Goal: Transaction & Acquisition: Purchase product/service

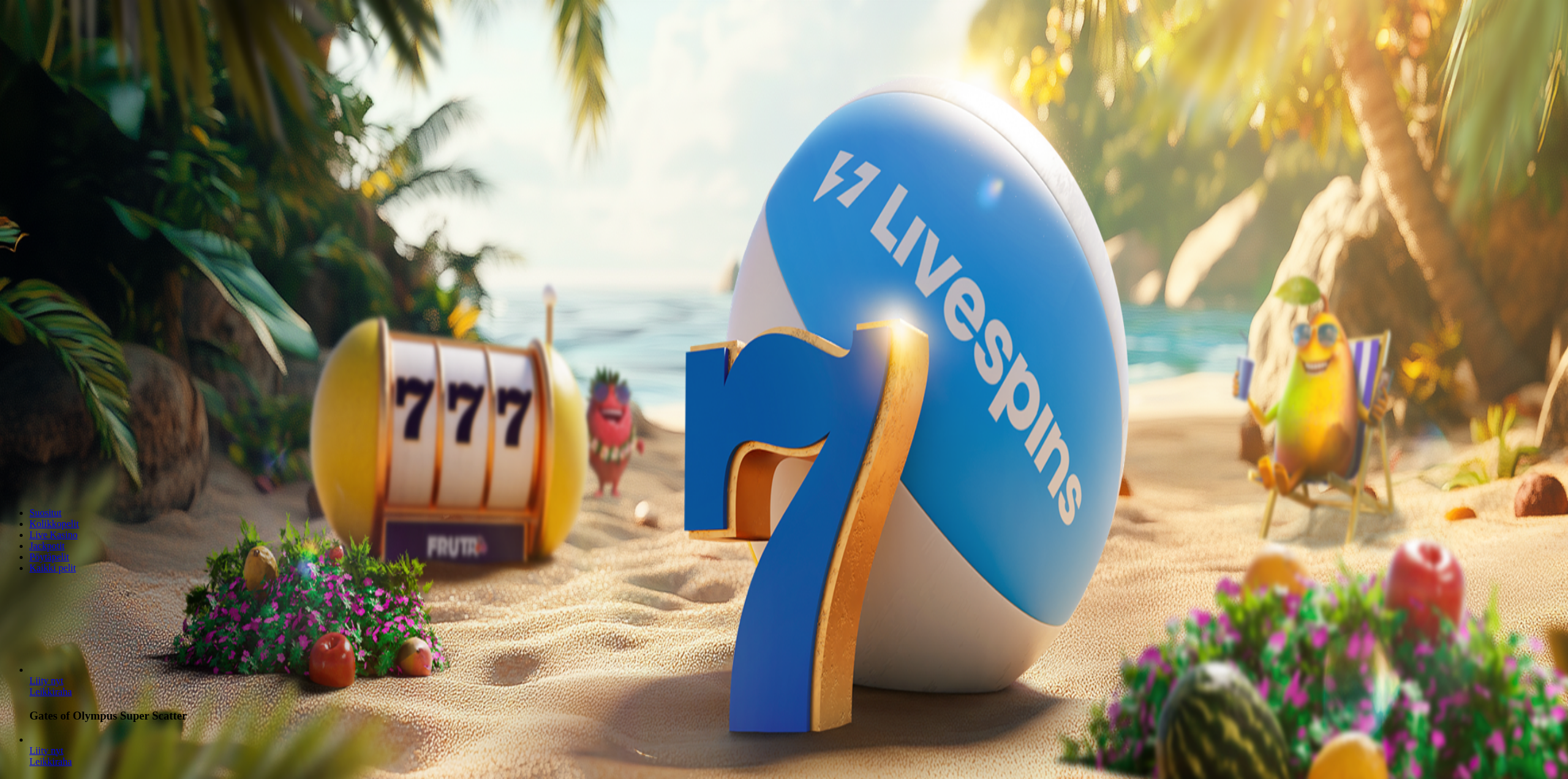
click at [42, 34] on img "Primary" at bounding box center [41, 20] width 73 height 31
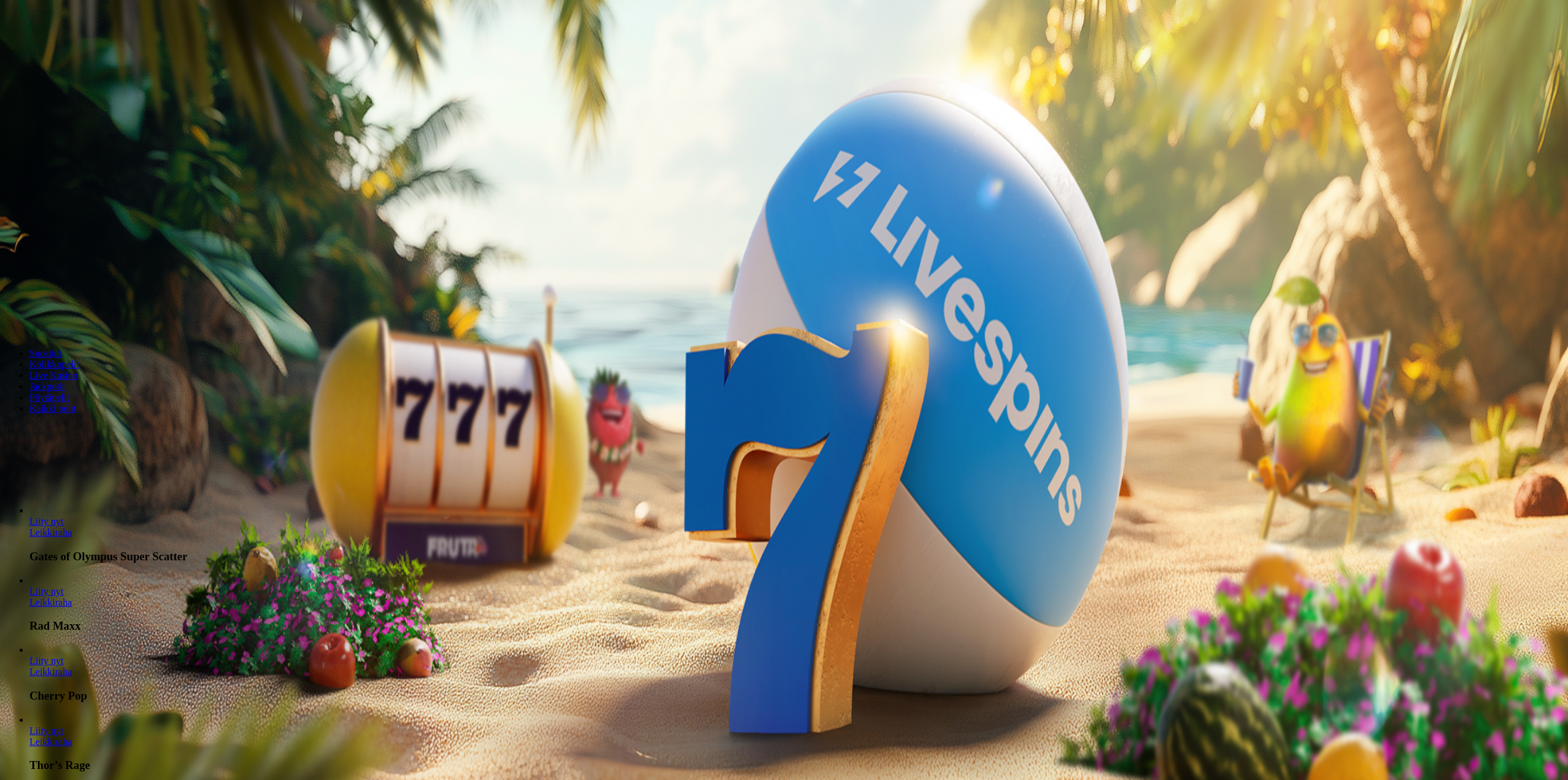
click at [80, 50] on span "Kirjaudu" at bounding box center [85, 44] width 30 height 9
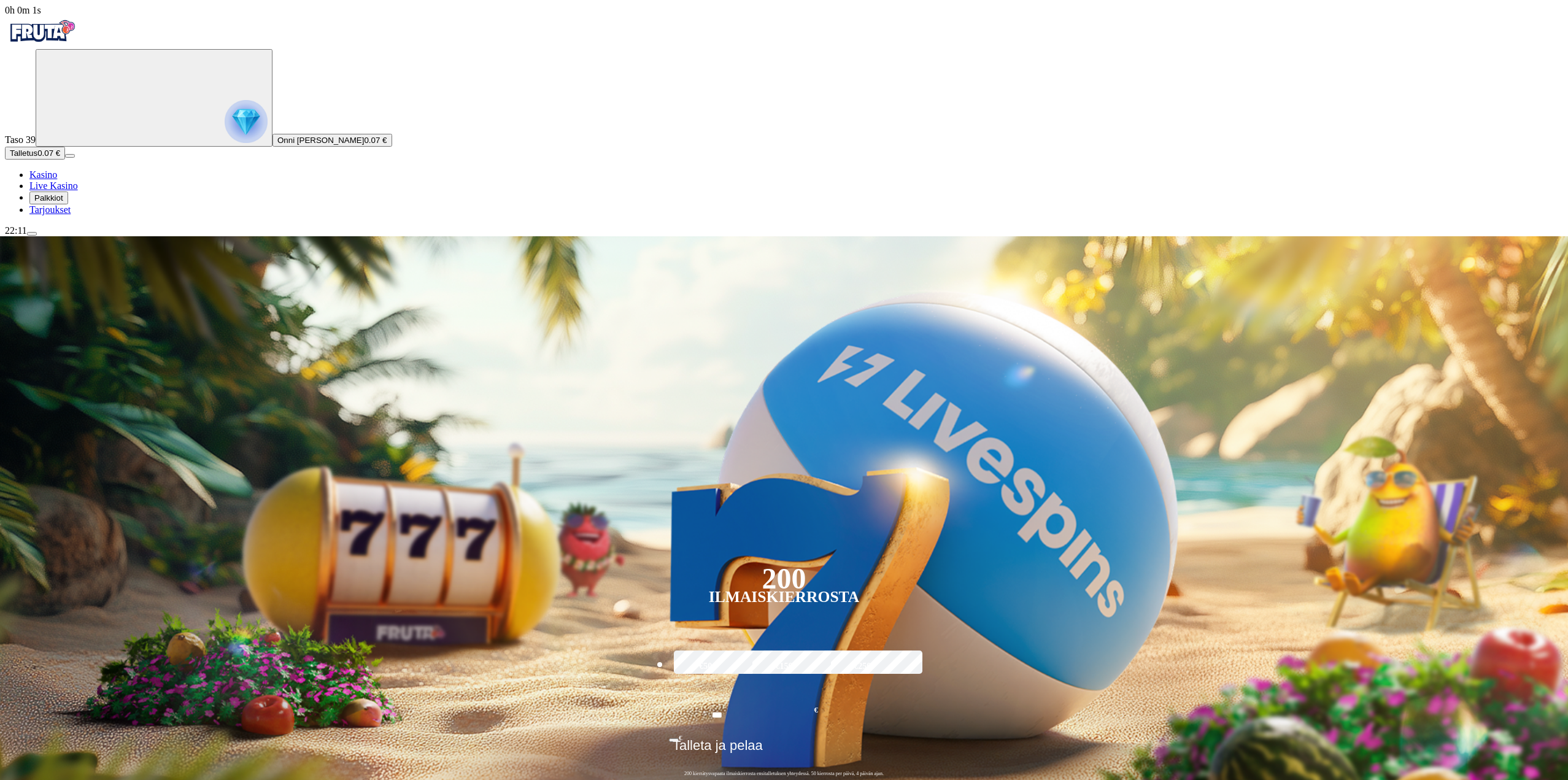
click at [65, 159] on button "Talletus 0.07 €" at bounding box center [35, 153] width 60 height 13
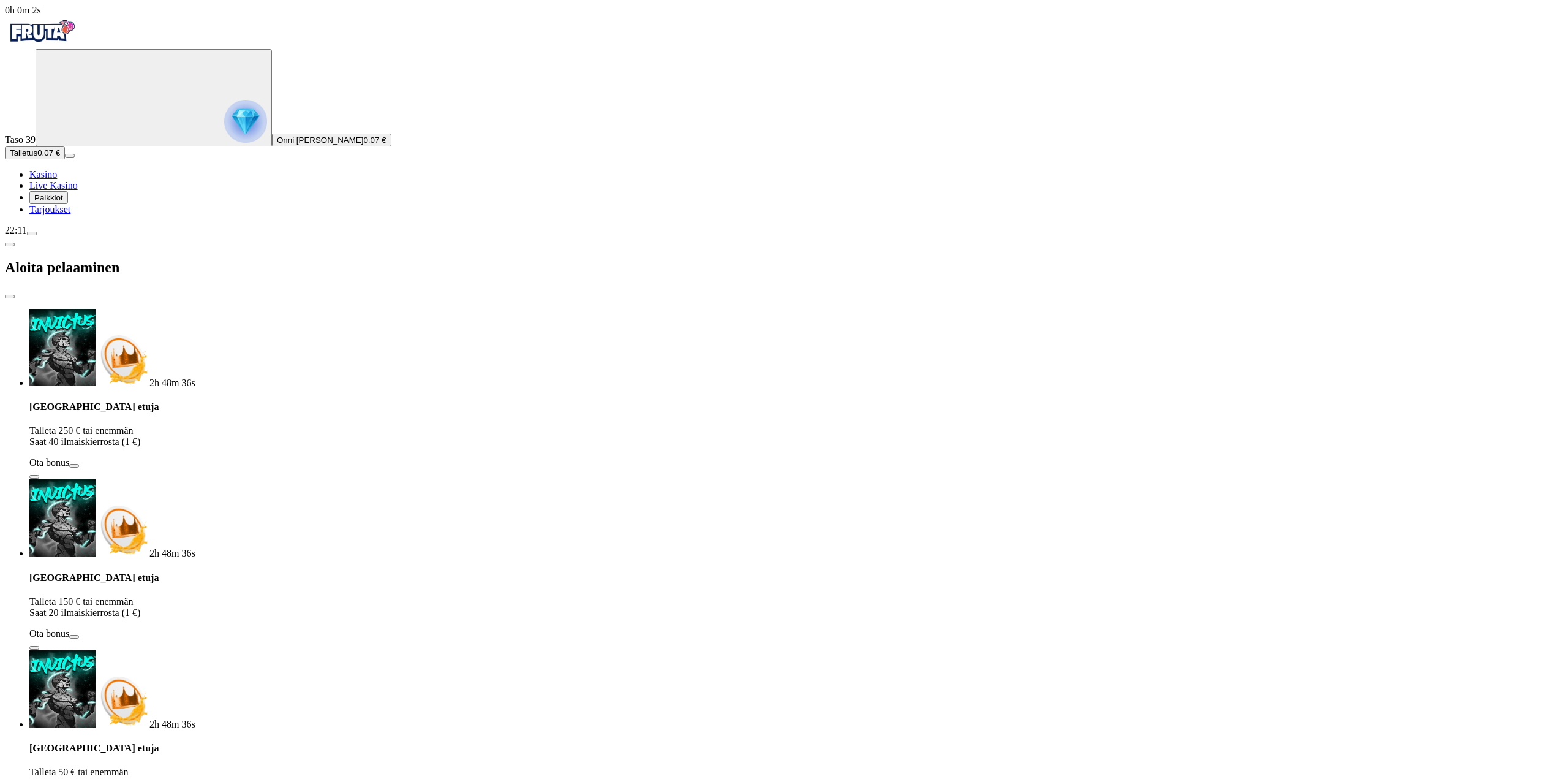
drag, startPoint x: 220, startPoint y: 91, endPoint x: 207, endPoint y: 105, distance: 19.1
click at [212, 309] on div "2h 48m 36s" at bounding box center [795, 349] width 1534 height 79
drag, startPoint x: 125, startPoint y: 251, endPoint x: 149, endPoint y: 255, distance: 24.3
click at [122, 251] on div "0h 0m 3s Taso 39 Onni Johannes Kauppinen 0.07 € Talletus 0.07 € Kasino Live Kas…" at bounding box center [784, 709] width 1558 height 1409
type input "**"
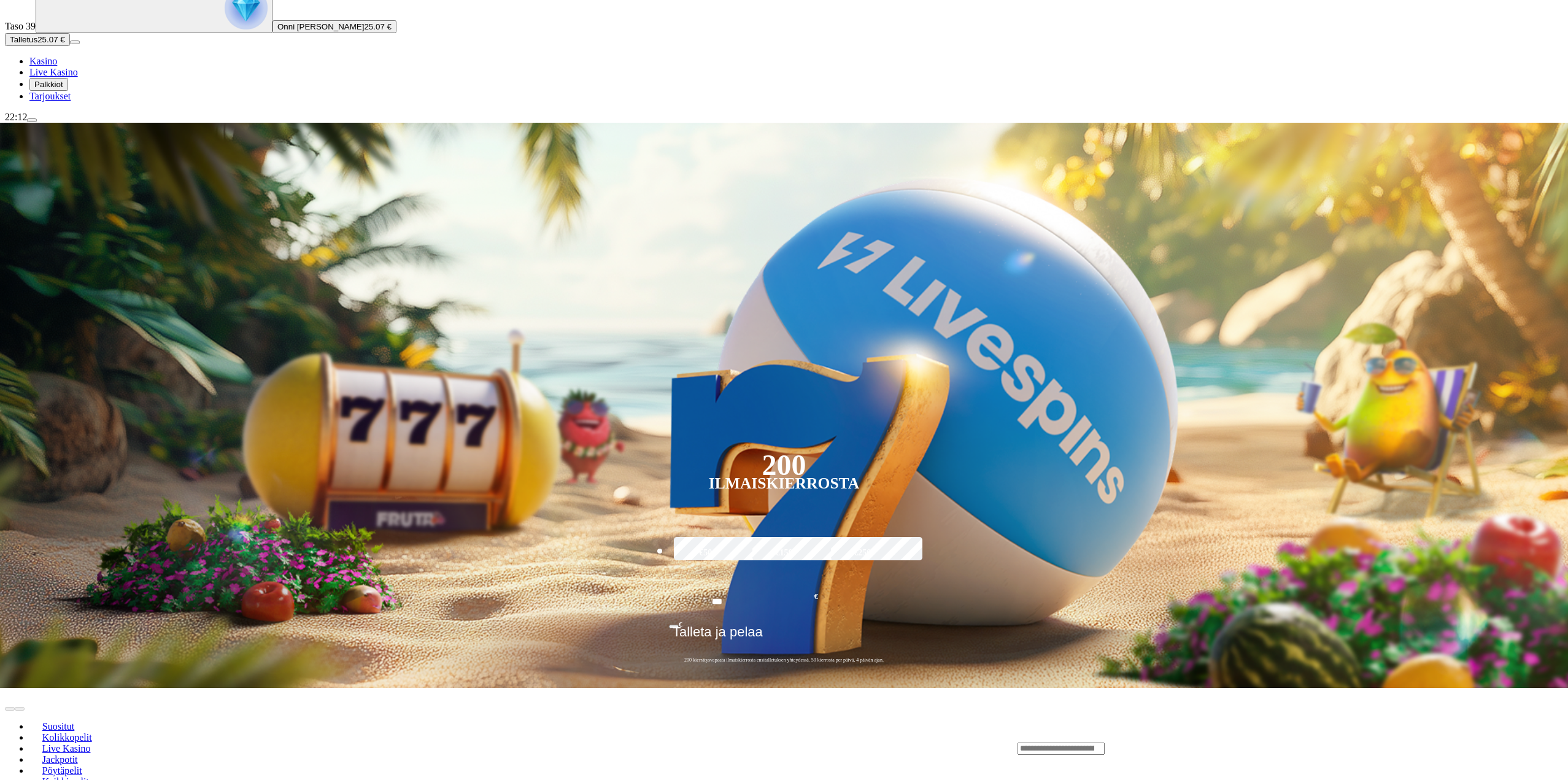
scroll to position [246, 0]
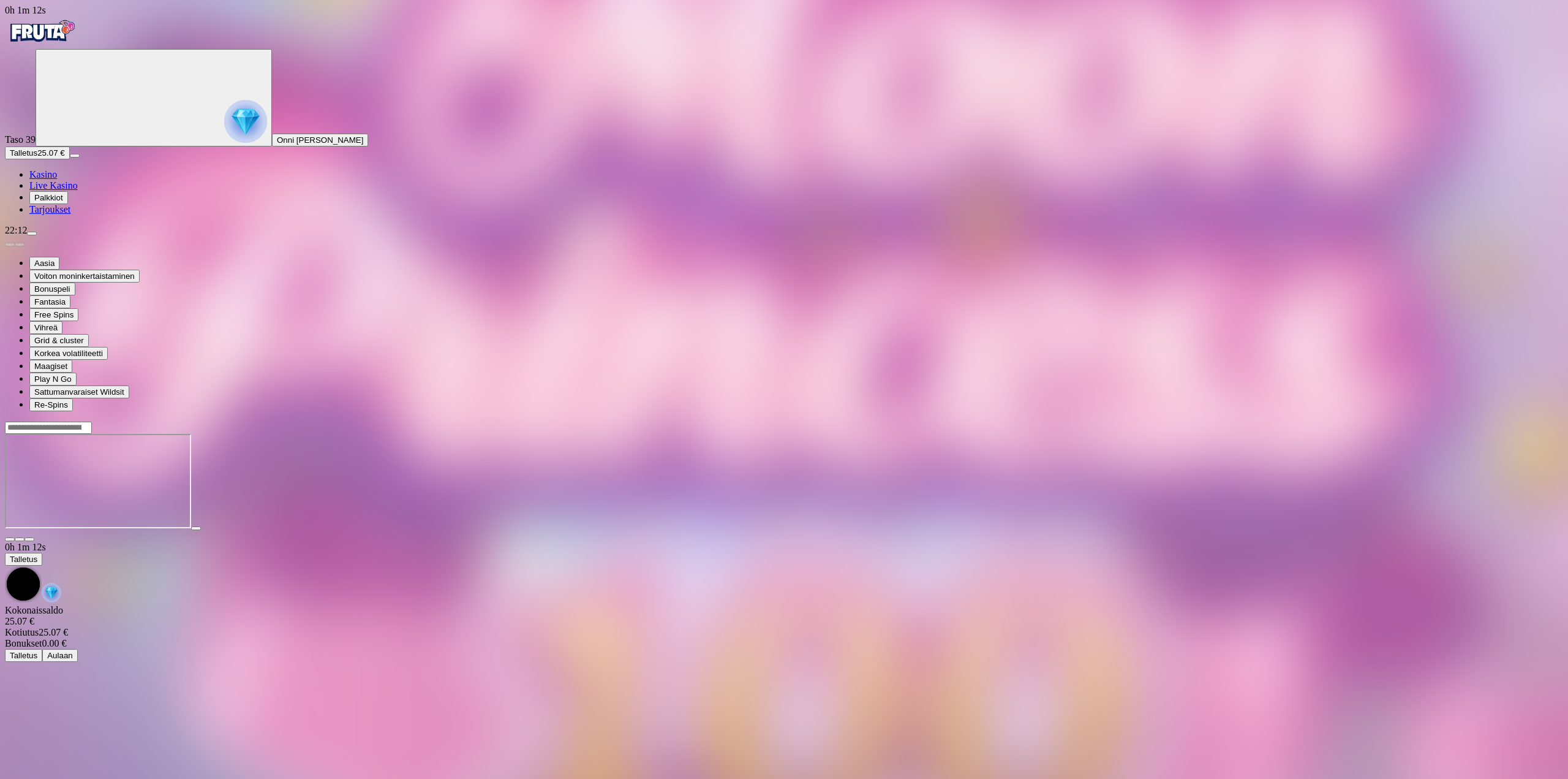
drag, startPoint x: 1473, startPoint y: 113, endPoint x: 1471, endPoint y: 187, distance: 74.0
click at [34, 537] on button "button" at bounding box center [29, 539] width 10 height 4
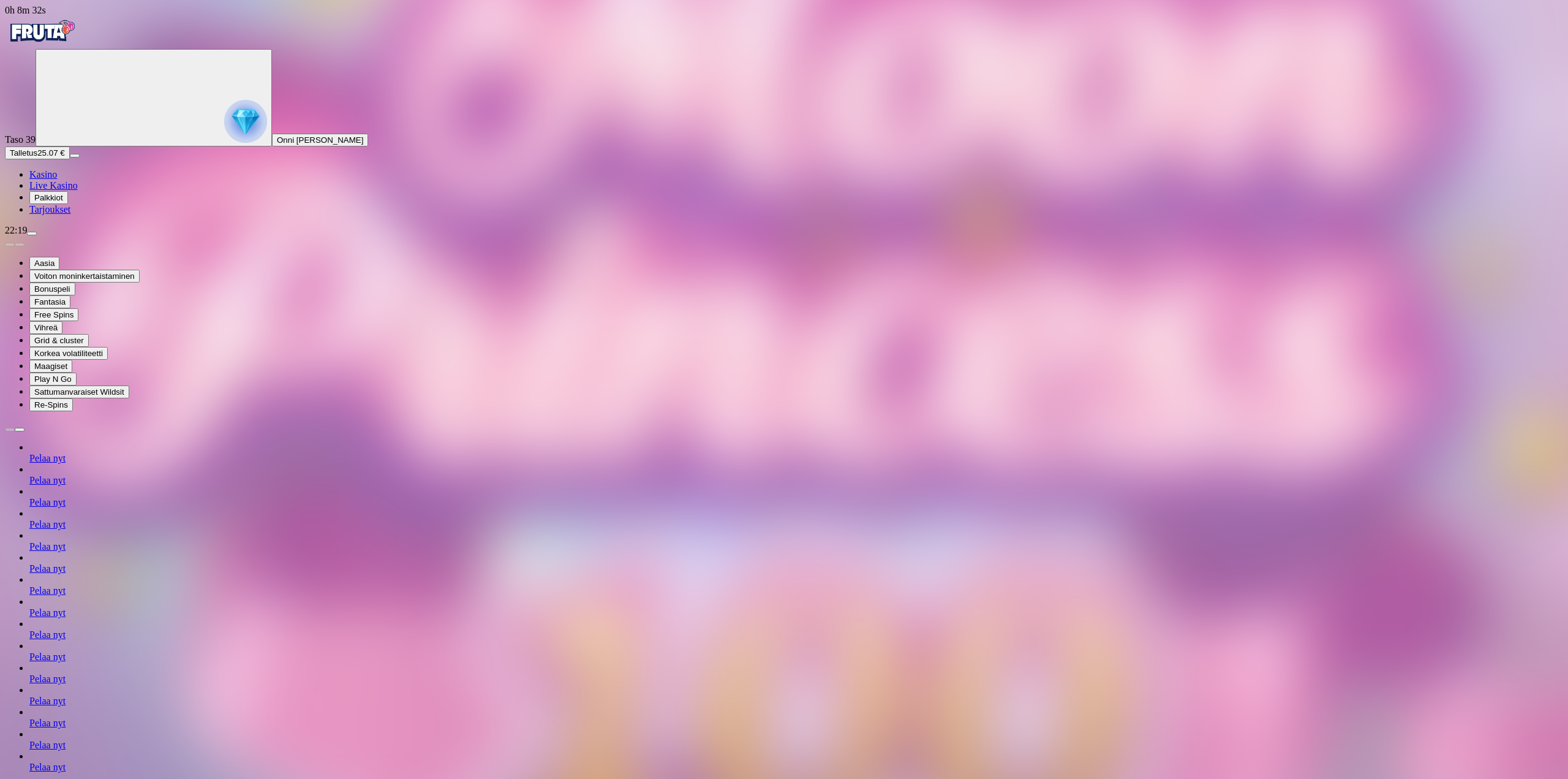
click at [32, 233] on span "menu icon" at bounding box center [32, 233] width 0 height 0
type input "**"
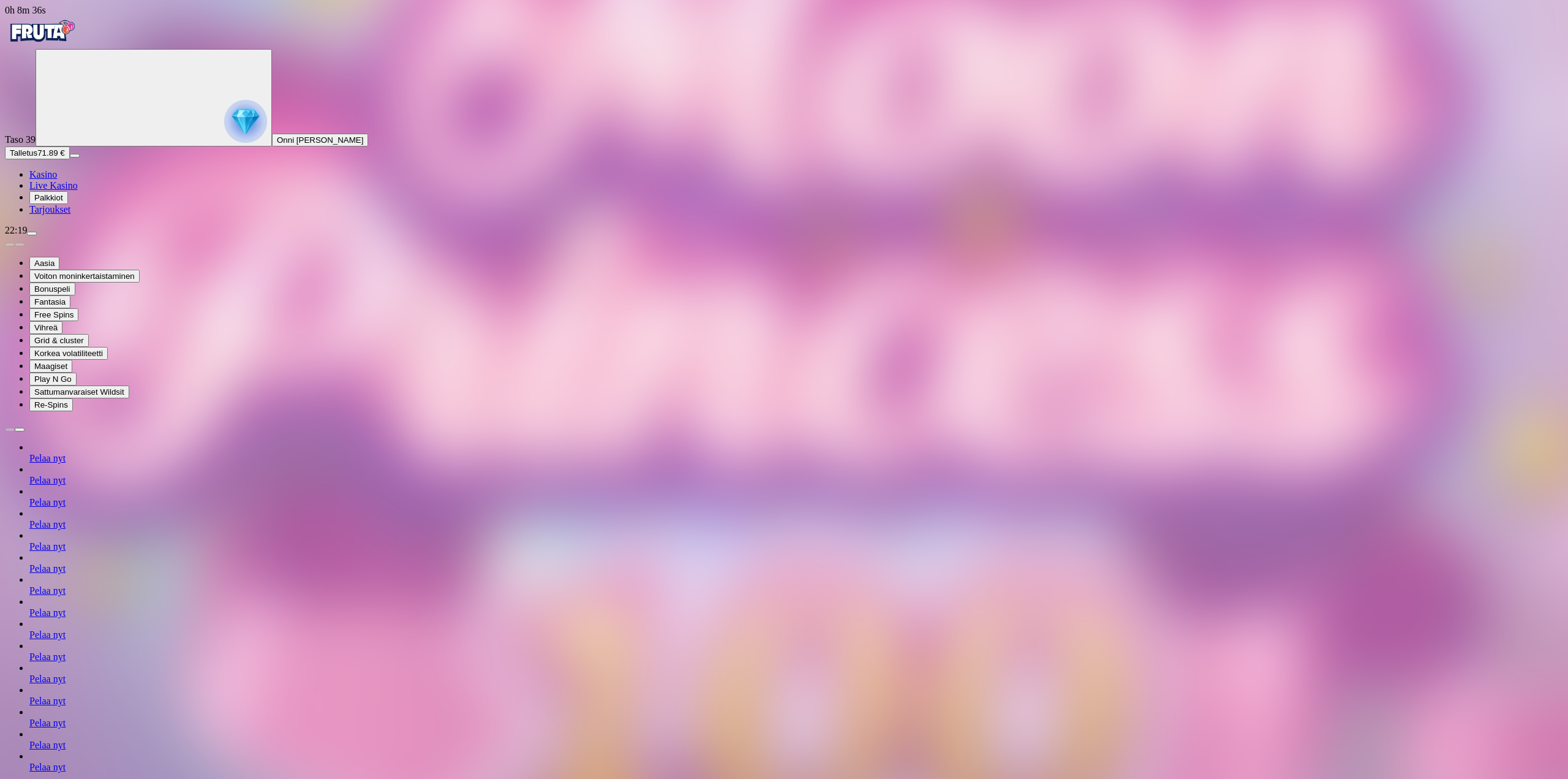
drag, startPoint x: 404, startPoint y: 19, endPoint x: 803, endPoint y: 46, distance: 399.9
drag, startPoint x: 1461, startPoint y: 106, endPoint x: 1463, endPoint y: 113, distance: 7.3
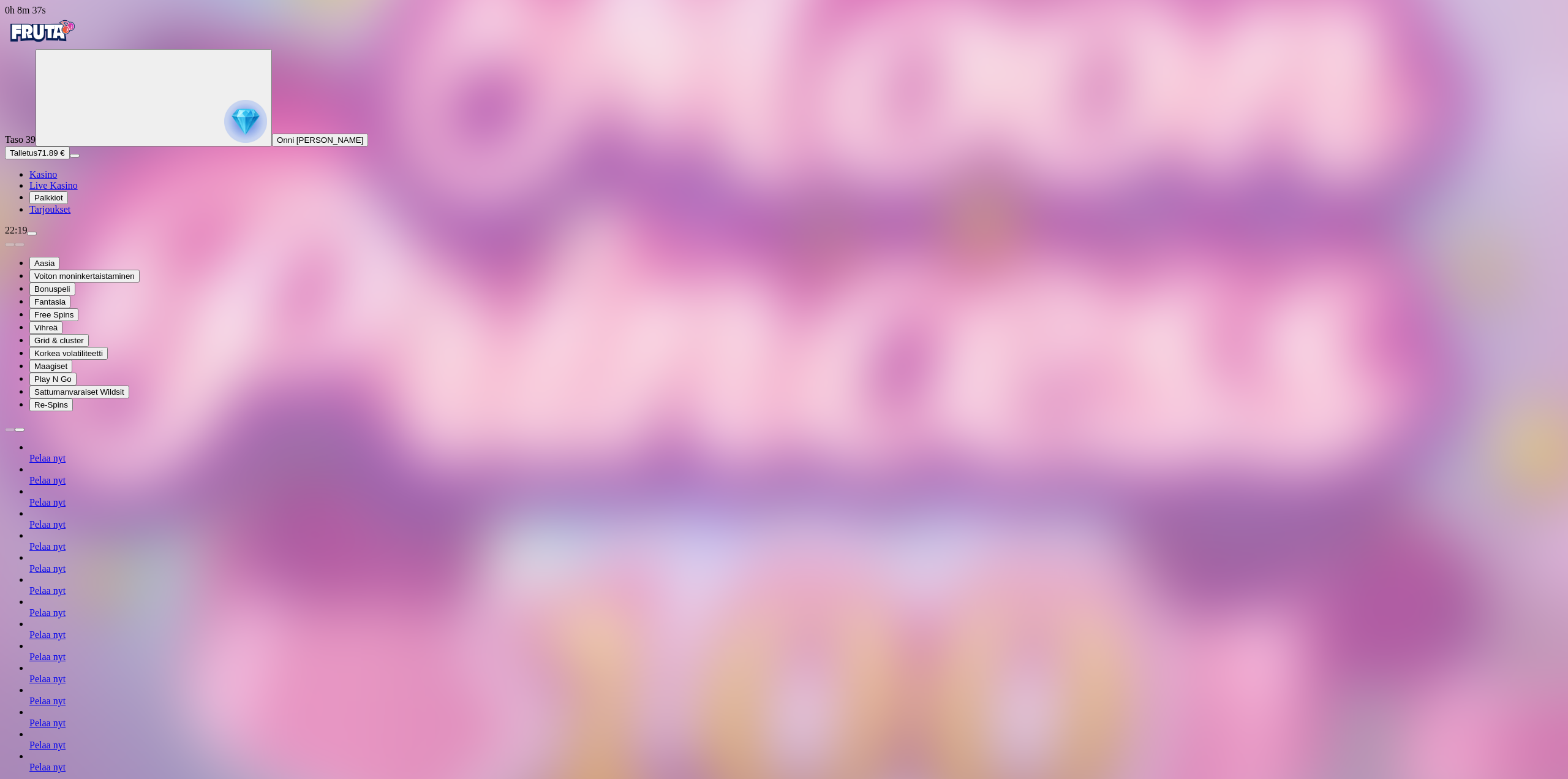
drag, startPoint x: 1469, startPoint y: 109, endPoint x: 1469, endPoint y: 183, distance: 74.0
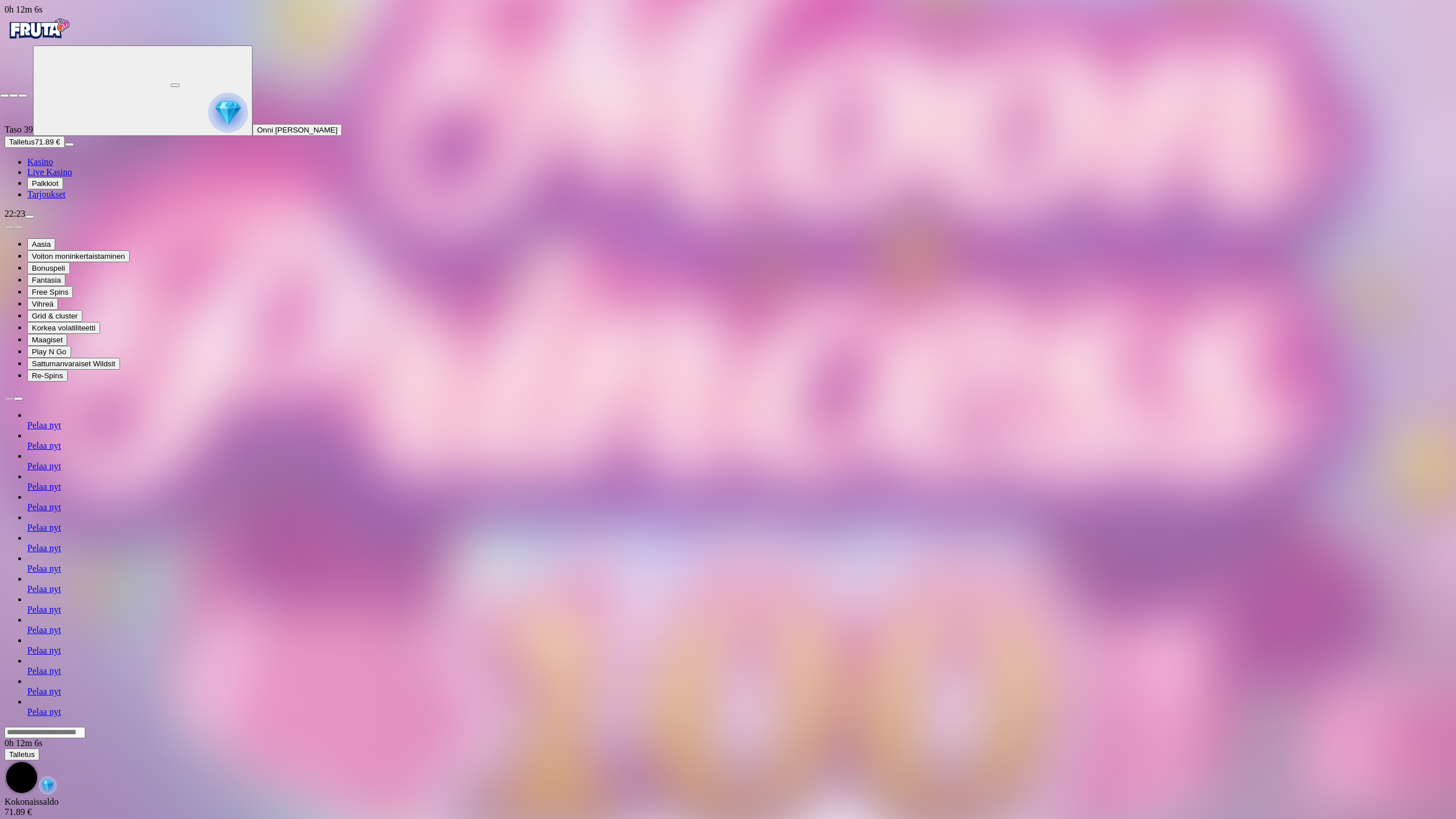
click at [27, 93] on button "button" at bounding box center [22, 95] width 9 height 3
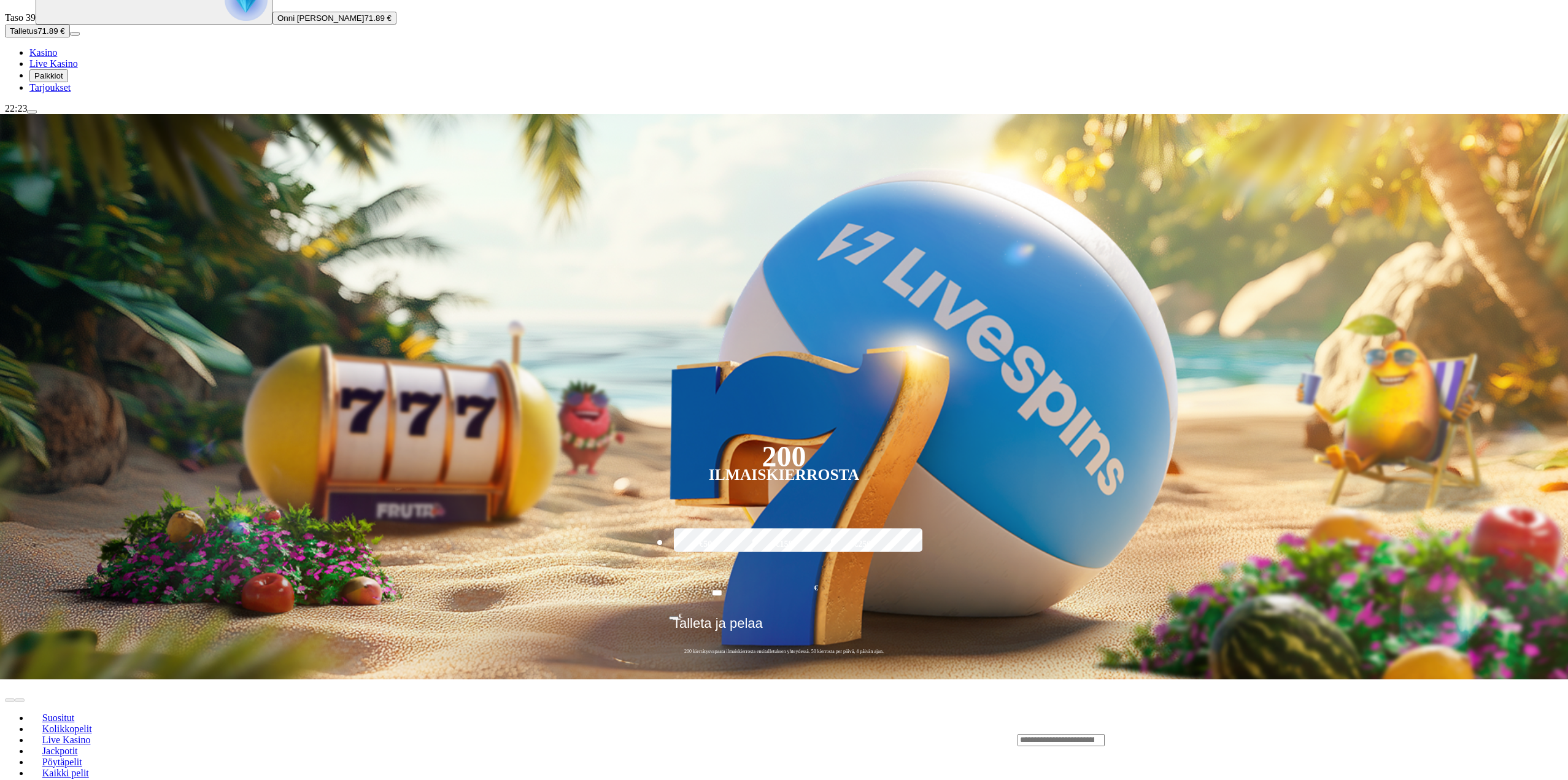
scroll to position [123, 0]
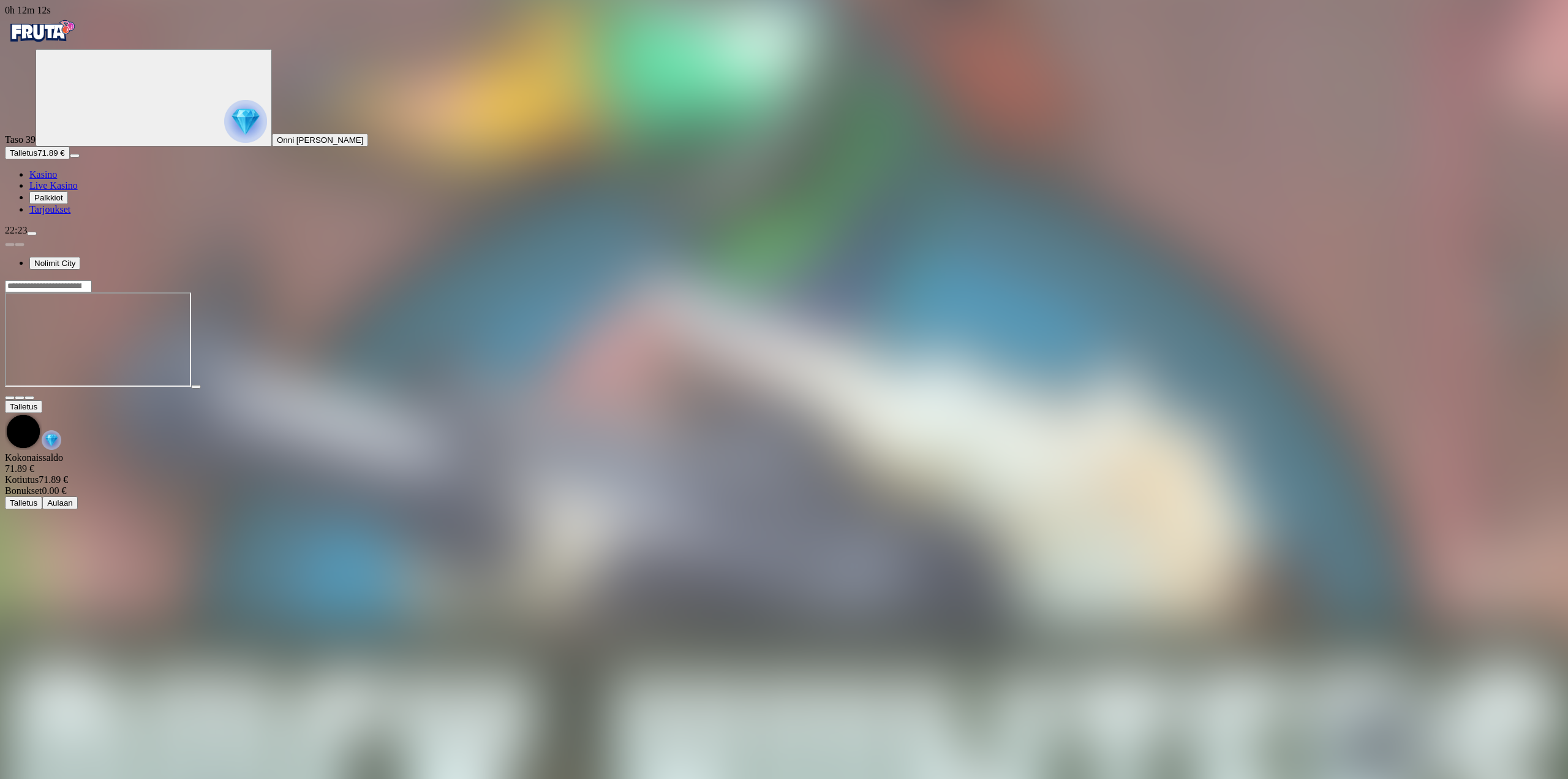
click at [29, 397] on span "fullscreen icon" at bounding box center [29, 397] width 0 height 0
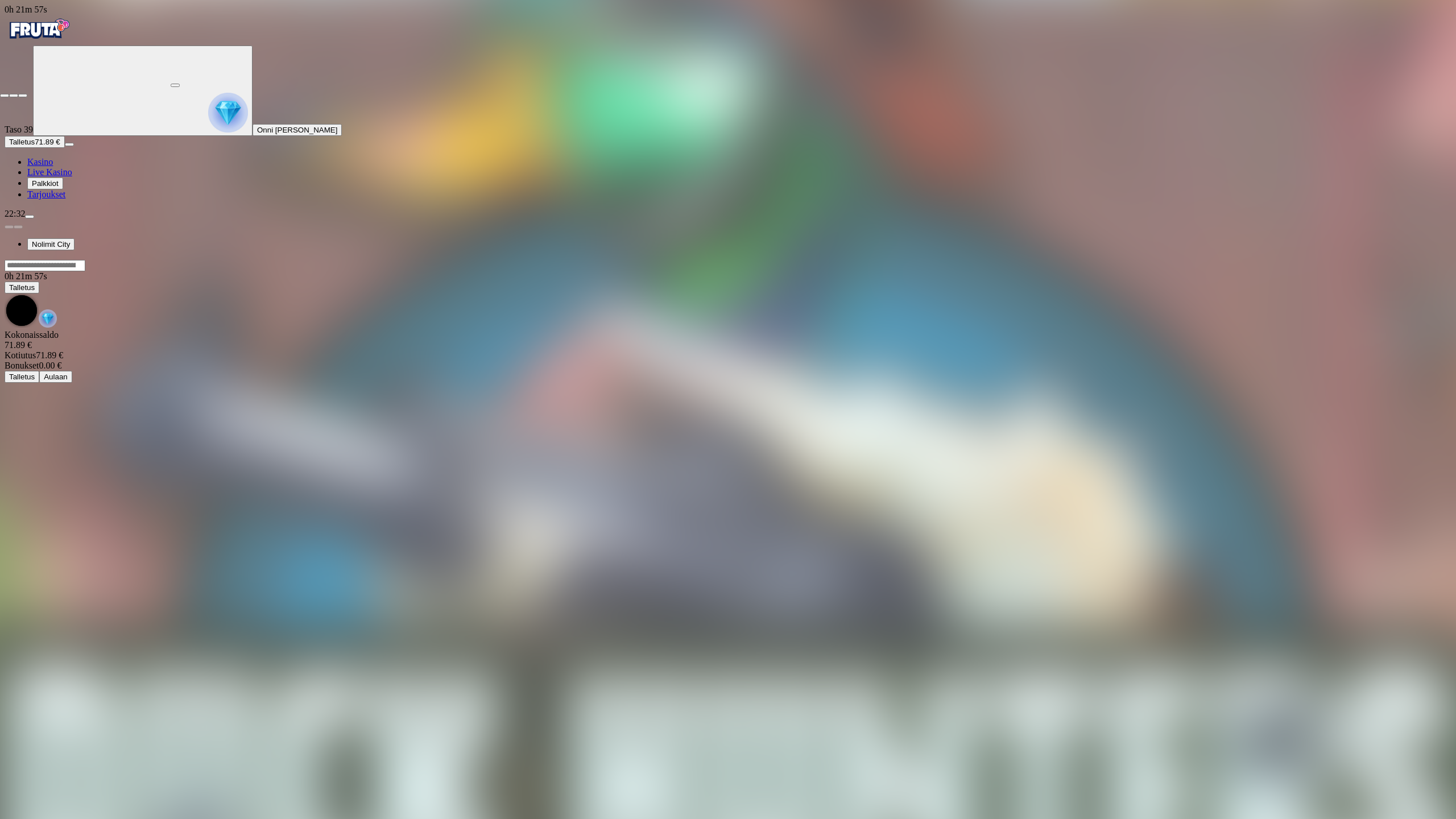
click at [23, 96] on span "fullscreen-exit icon" at bounding box center [23, 96] width 0 height 0
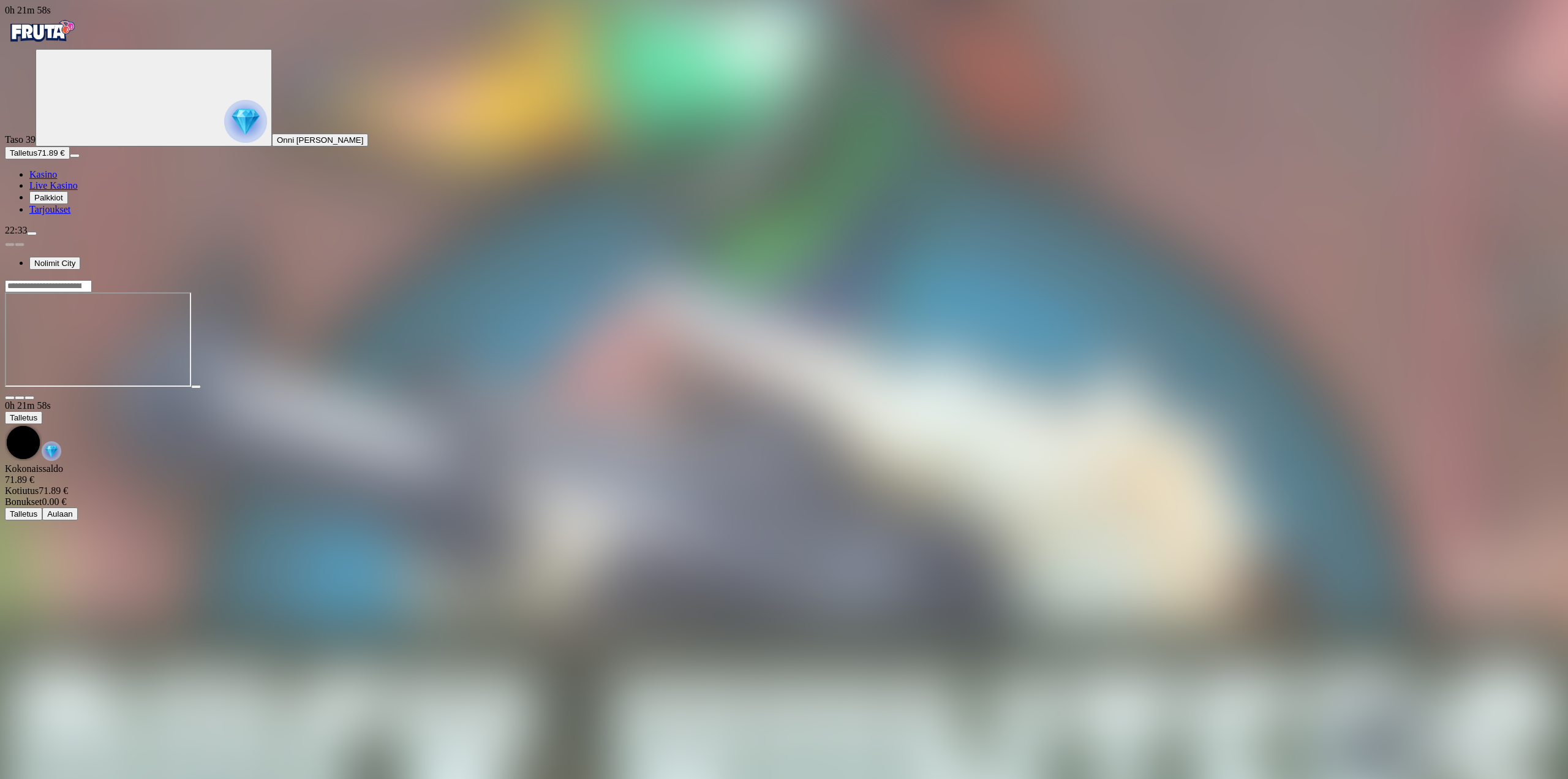
click at [10, 397] on span "close icon" at bounding box center [10, 397] width 0 height 0
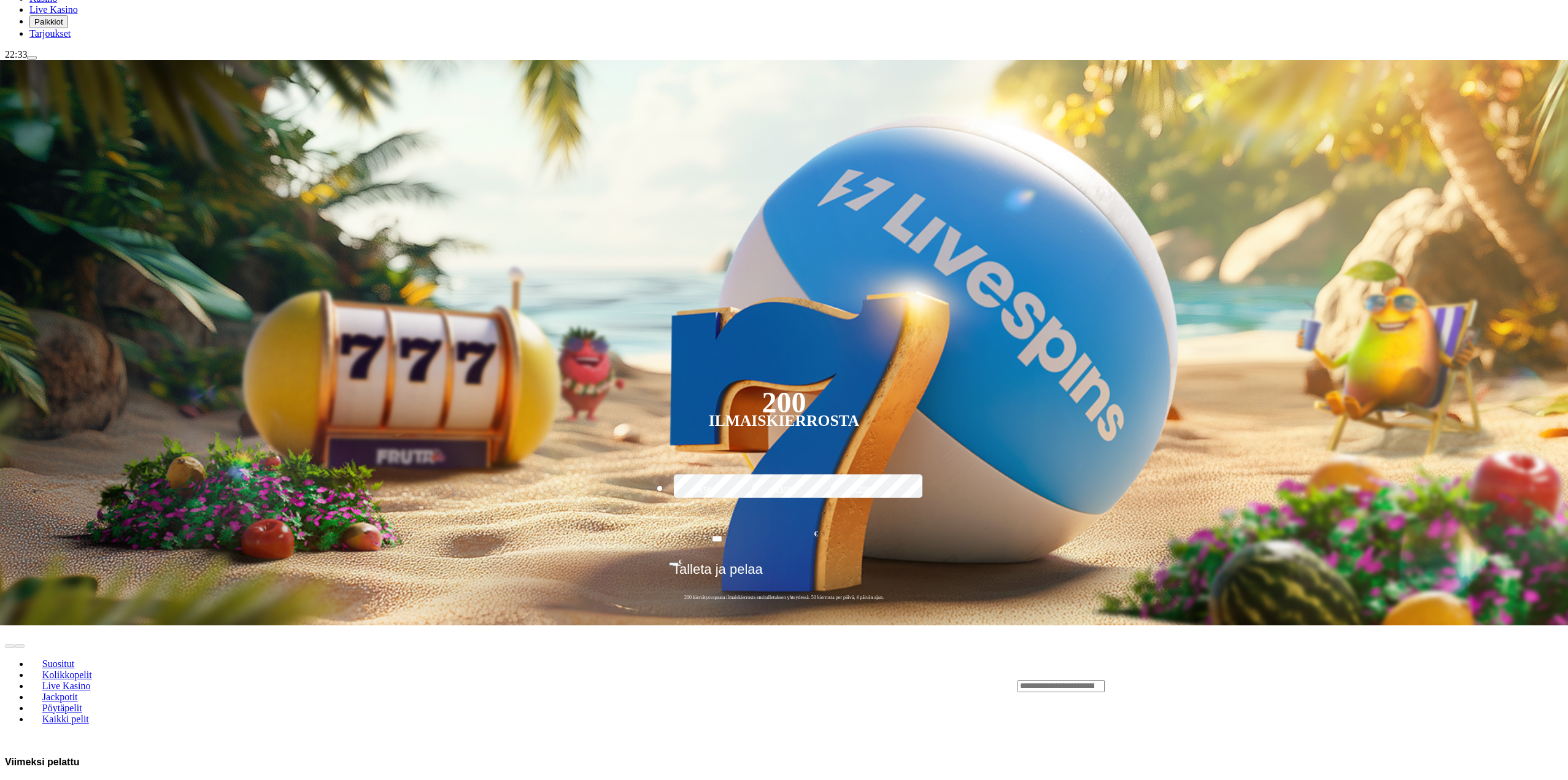
scroll to position [246, 0]
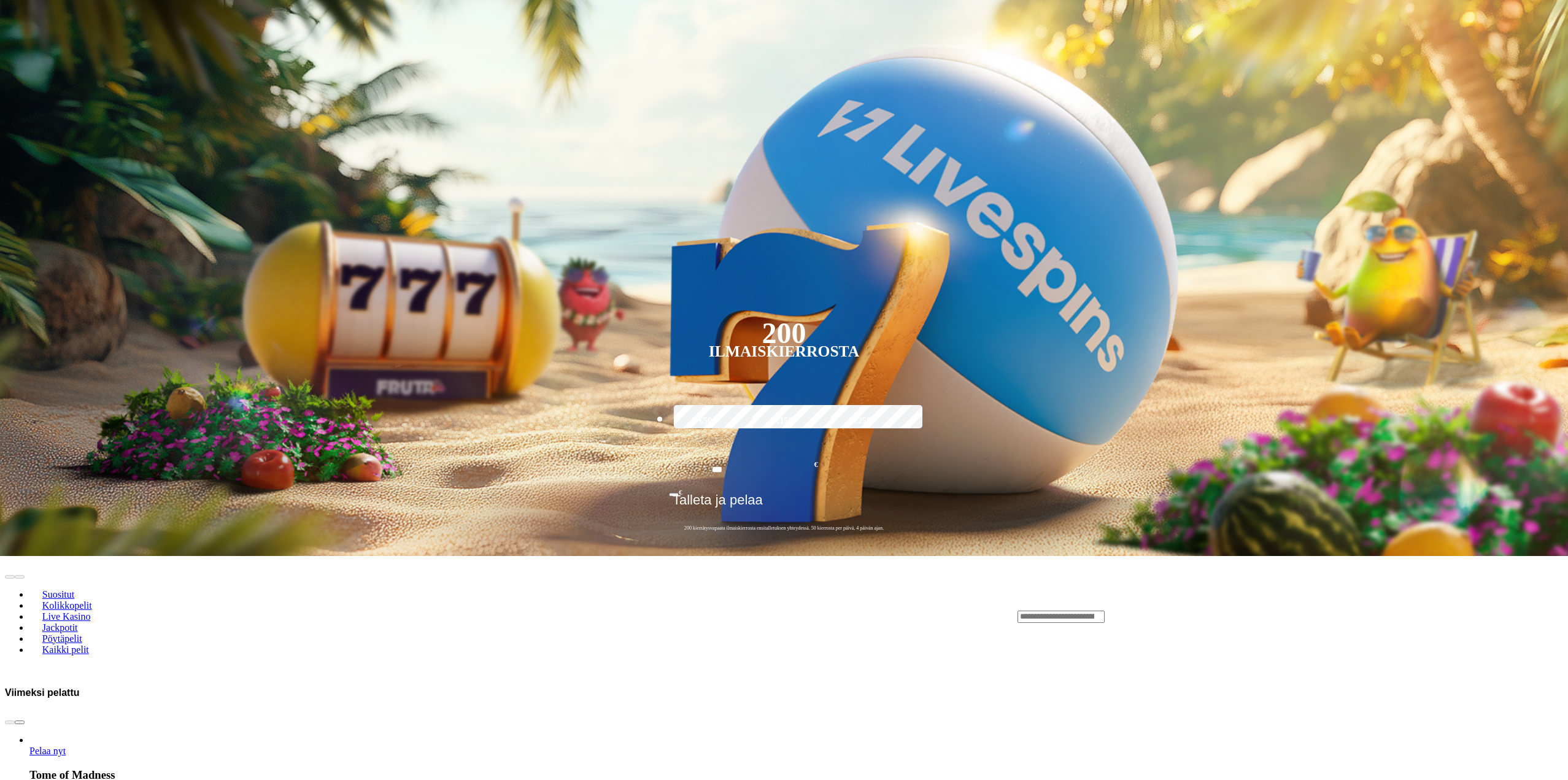
click at [65, 746] on link "Pelaa nyt" at bounding box center [47, 751] width 36 height 11
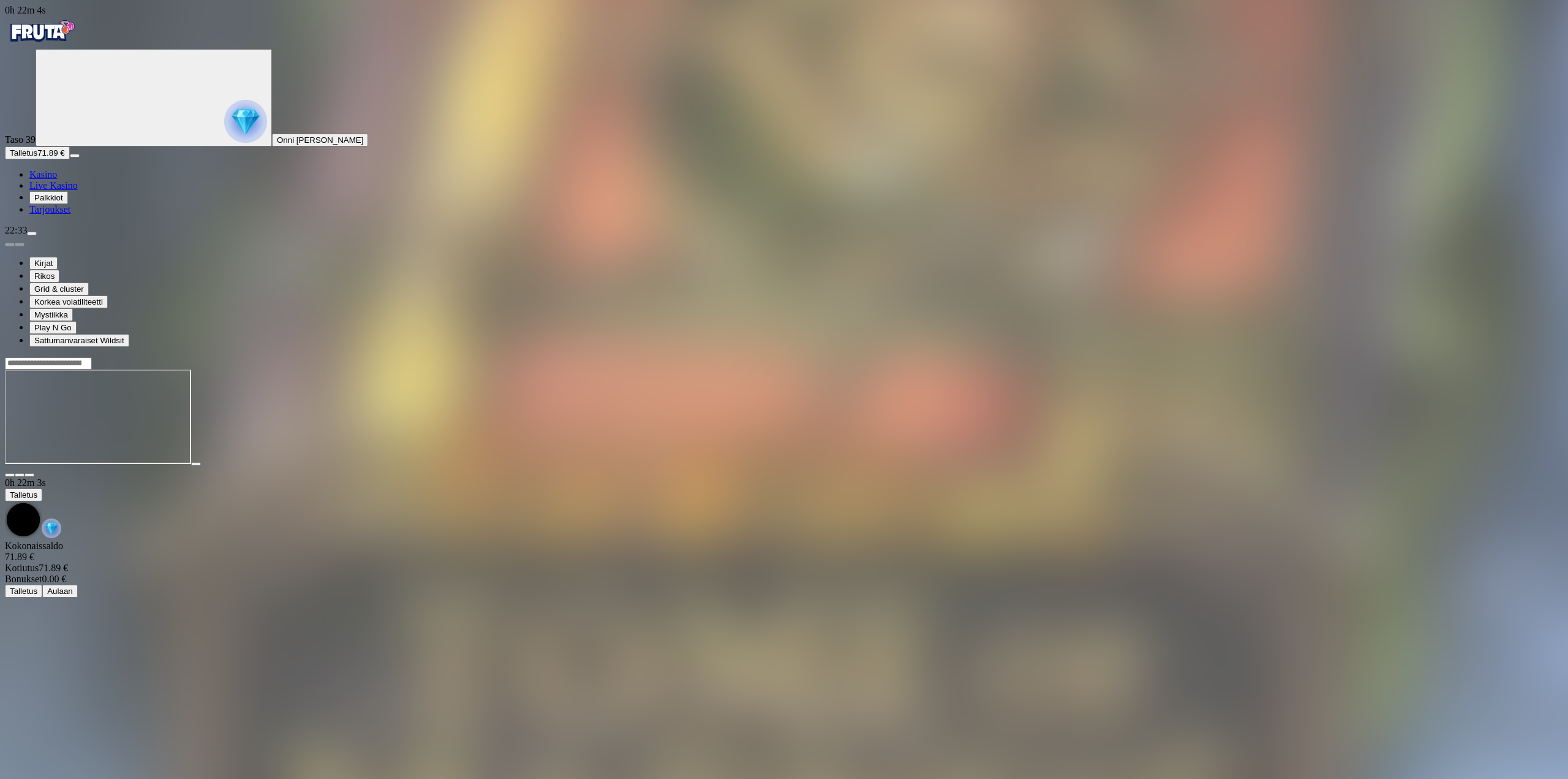
click at [34, 473] on button "button" at bounding box center [29, 475] width 10 height 4
click at [90, 147] on div "Taso 39 Onni Johannes Kauppinen" at bounding box center [784, 98] width 1558 height 97
click at [70, 159] on button "Talletus 71.89 €" at bounding box center [38, 153] width 65 height 13
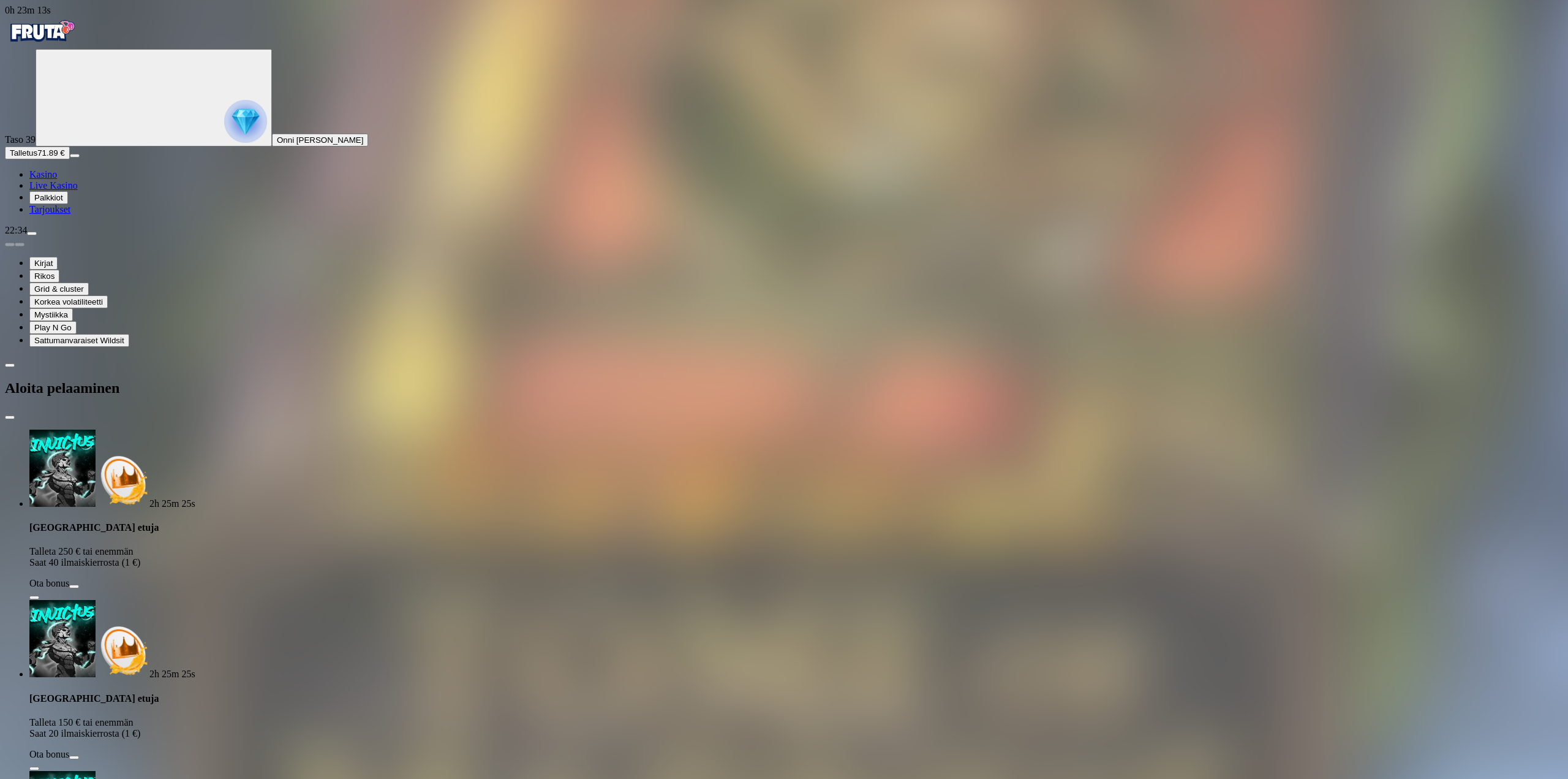
drag, startPoint x: 238, startPoint y: 253, endPoint x: 87, endPoint y: 269, distance: 151.8
click at [87, 268] on div "0h 23m 13s Taso 39 Onni Johannes Kauppinen Talletus 71.89 € Kasino Live Kasino …" at bounding box center [784, 743] width 1558 height 1475
type input "**"
drag, startPoint x: 209, startPoint y: 293, endPoint x: 212, endPoint y: 299, distance: 6.7
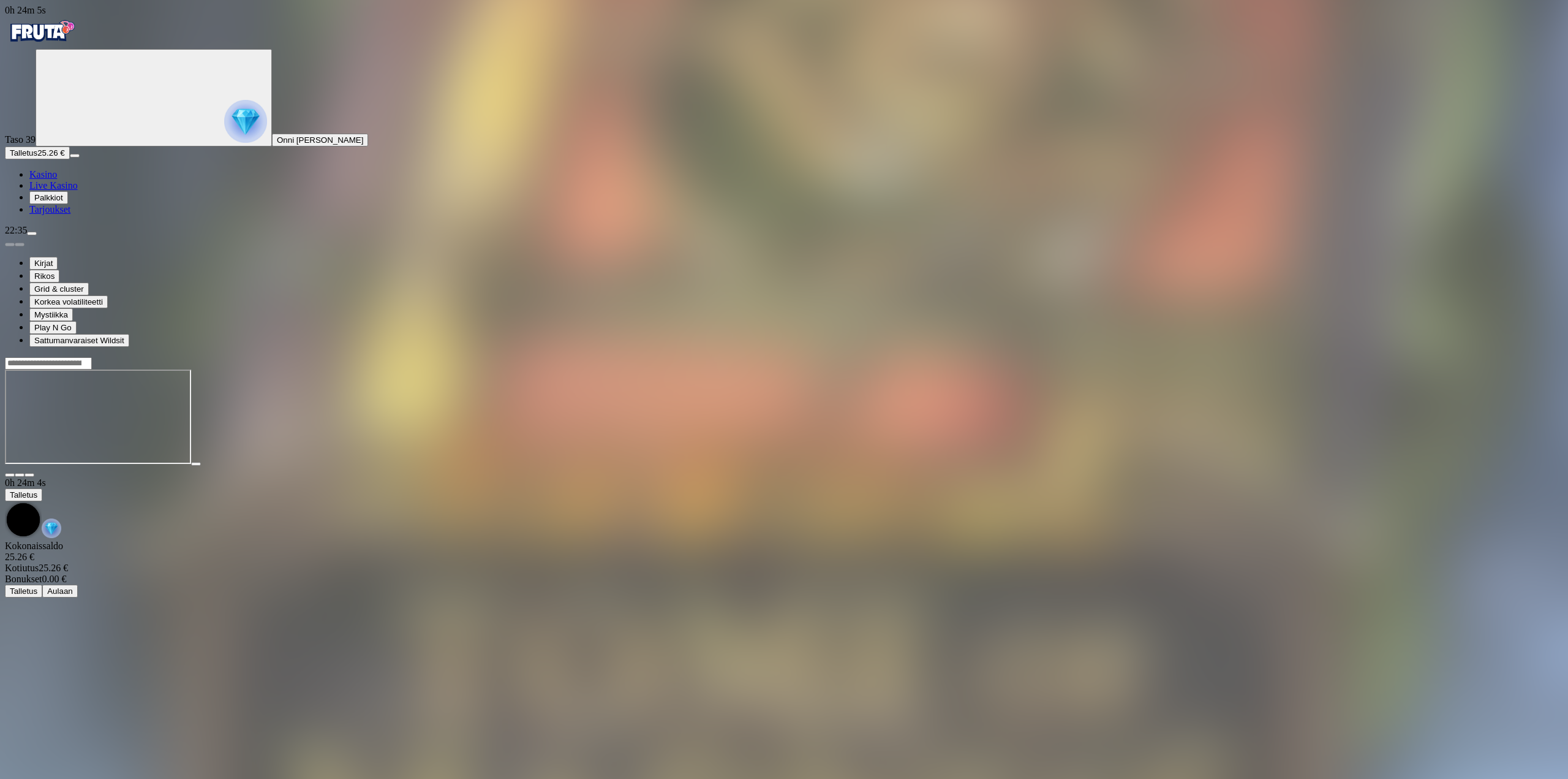
click at [29, 475] on span "fullscreen icon" at bounding box center [29, 475] width 0 height 0
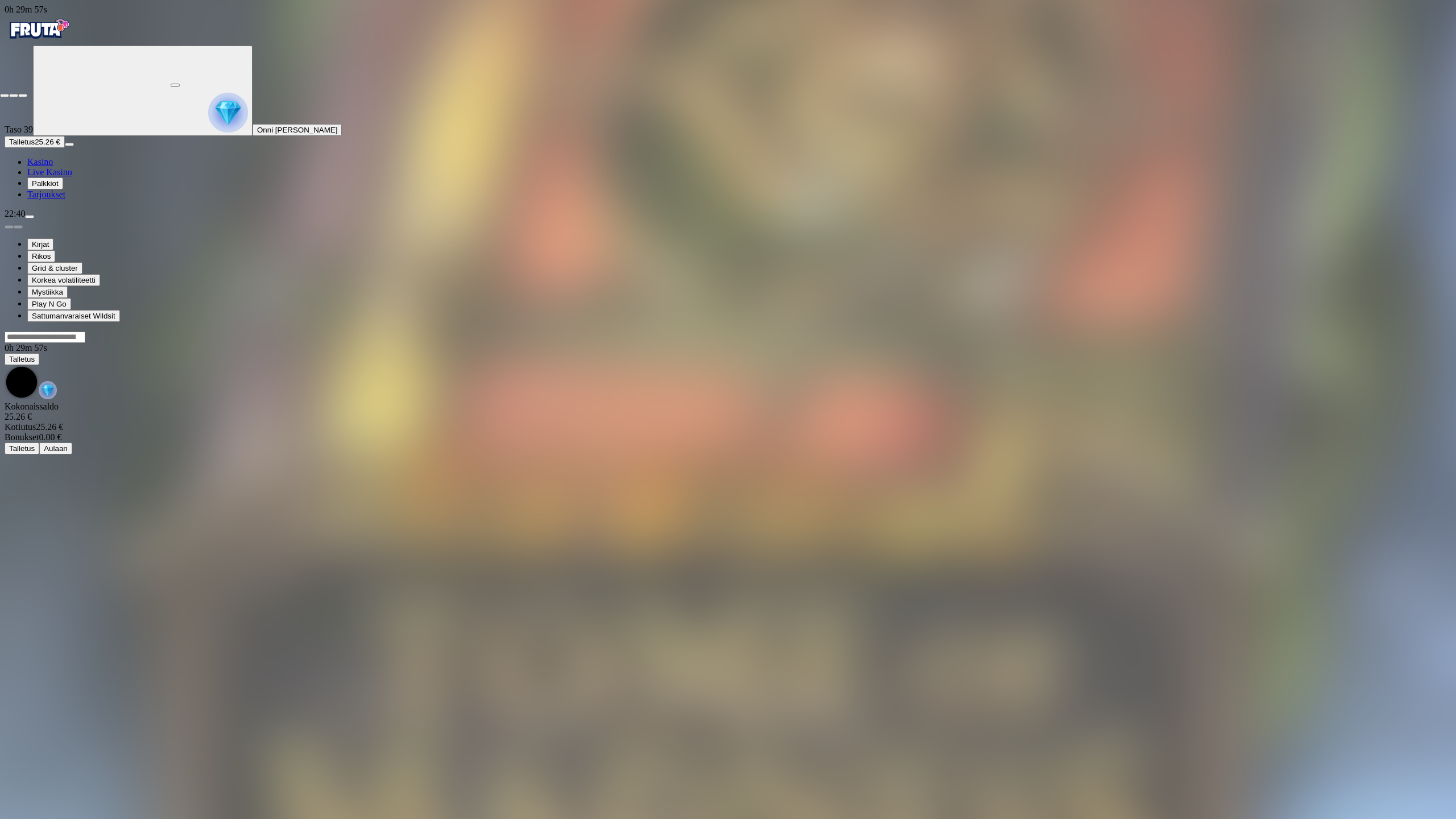
click at [27, 93] on button "button" at bounding box center [22, 95] width 9 height 3
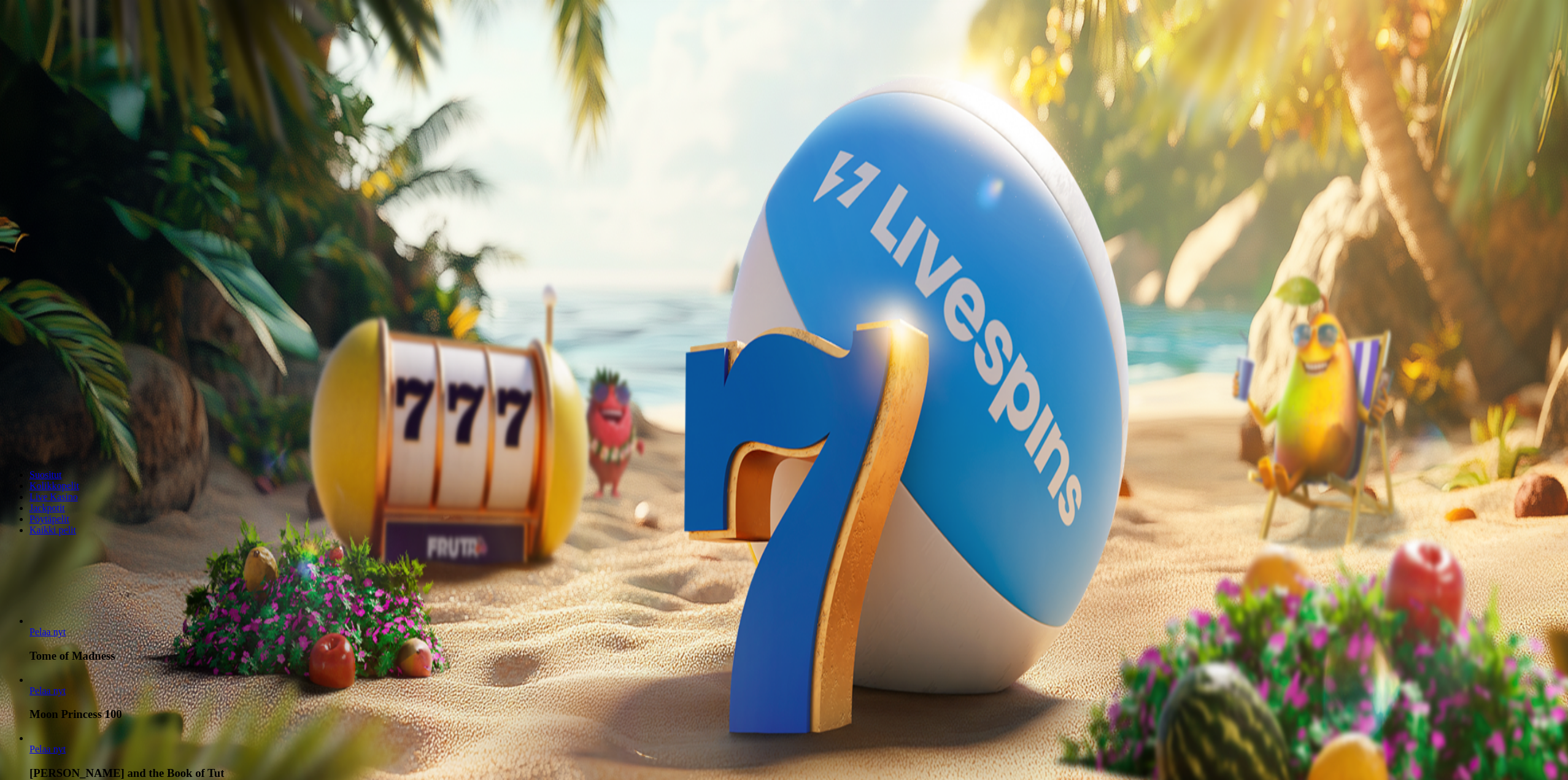
click at [65, 159] on button "Talletus 0.01 €" at bounding box center [35, 153] width 60 height 13
drag, startPoint x: 155, startPoint y: 229, endPoint x: 156, endPoint y: 241, distance: 12.0
drag, startPoint x: 203, startPoint y: 257, endPoint x: 135, endPoint y: 256, distance: 68.0
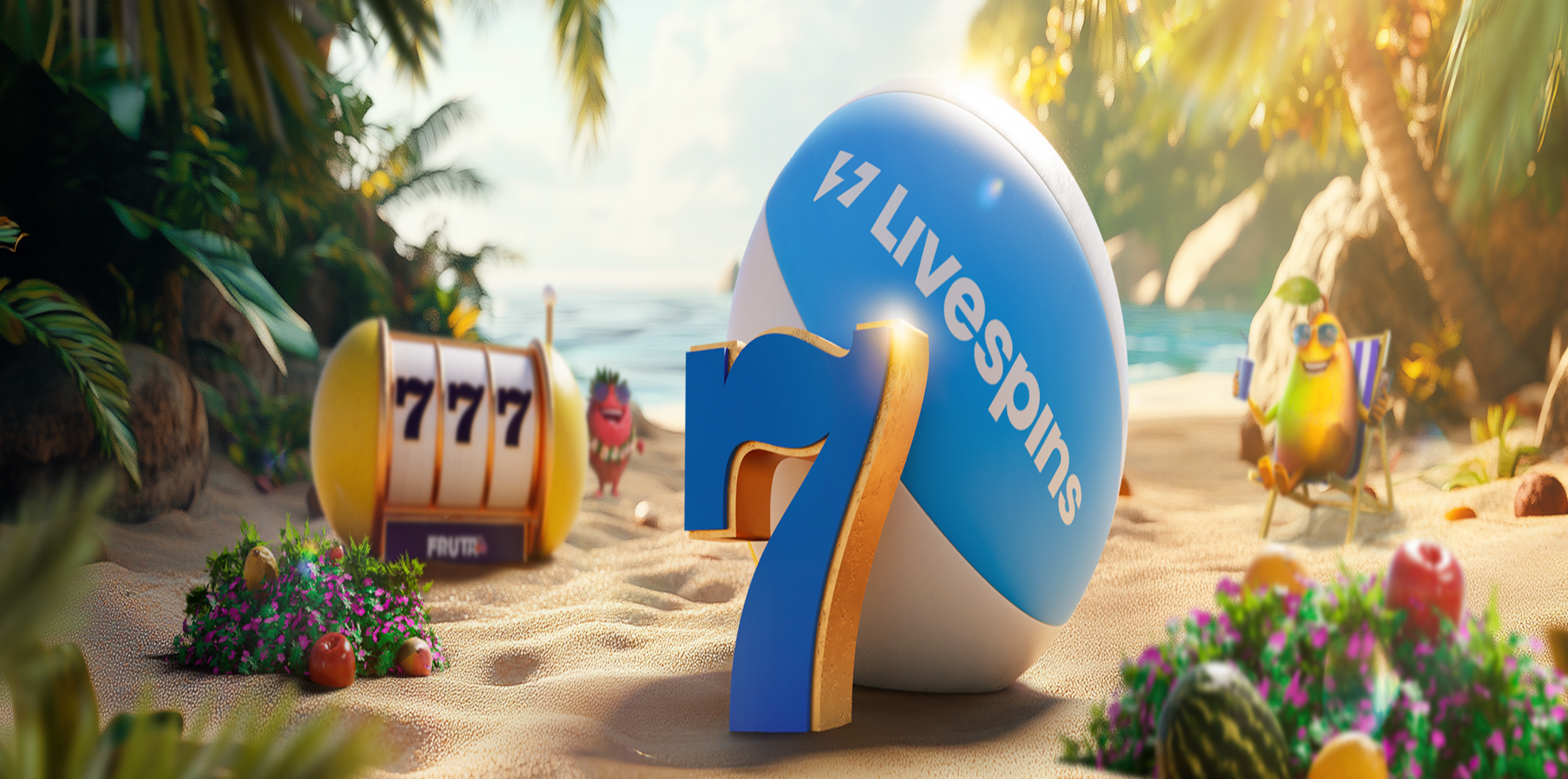
type input "**"
drag, startPoint x: 773, startPoint y: 534, endPoint x: 761, endPoint y: 534, distance: 12.0
click at [770, 329] on div at bounding box center [784, 329] width 1558 height 0
click at [923, 329] on div at bounding box center [784, 329] width 1558 height 0
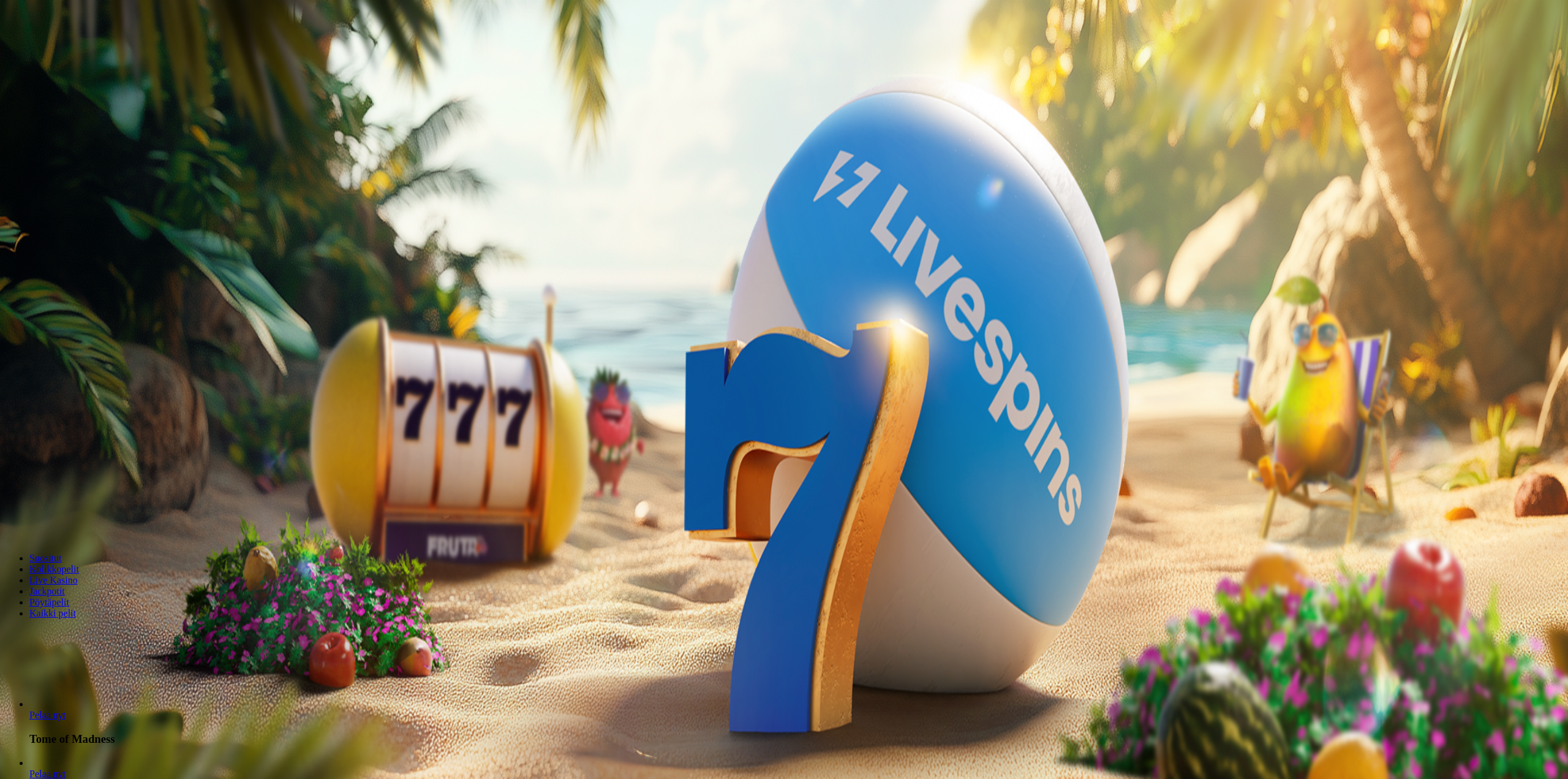
click at [906, 329] on div at bounding box center [784, 329] width 1558 height 0
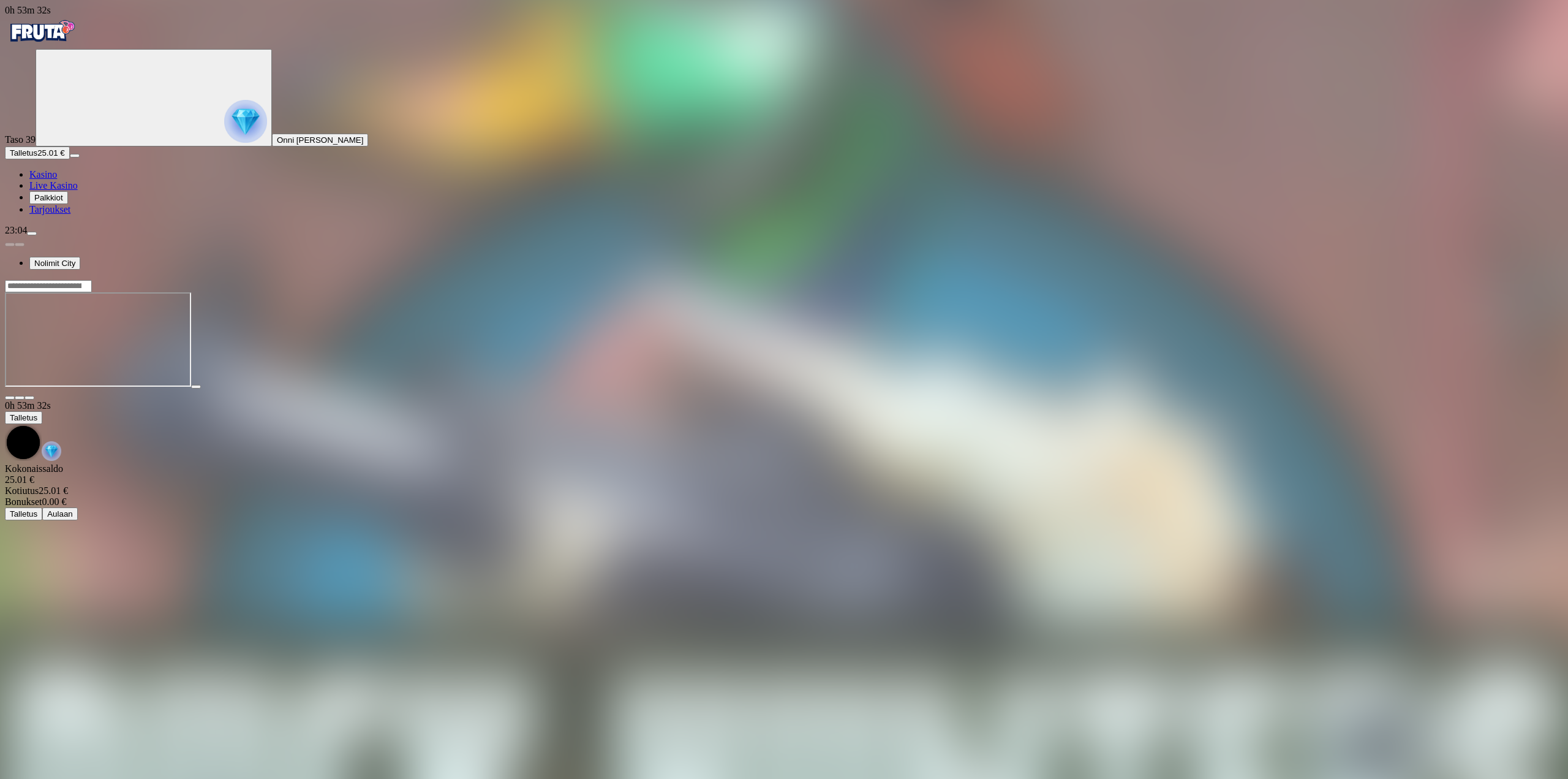
click at [29, 397] on span "fullscreen icon" at bounding box center [29, 397] width 0 height 0
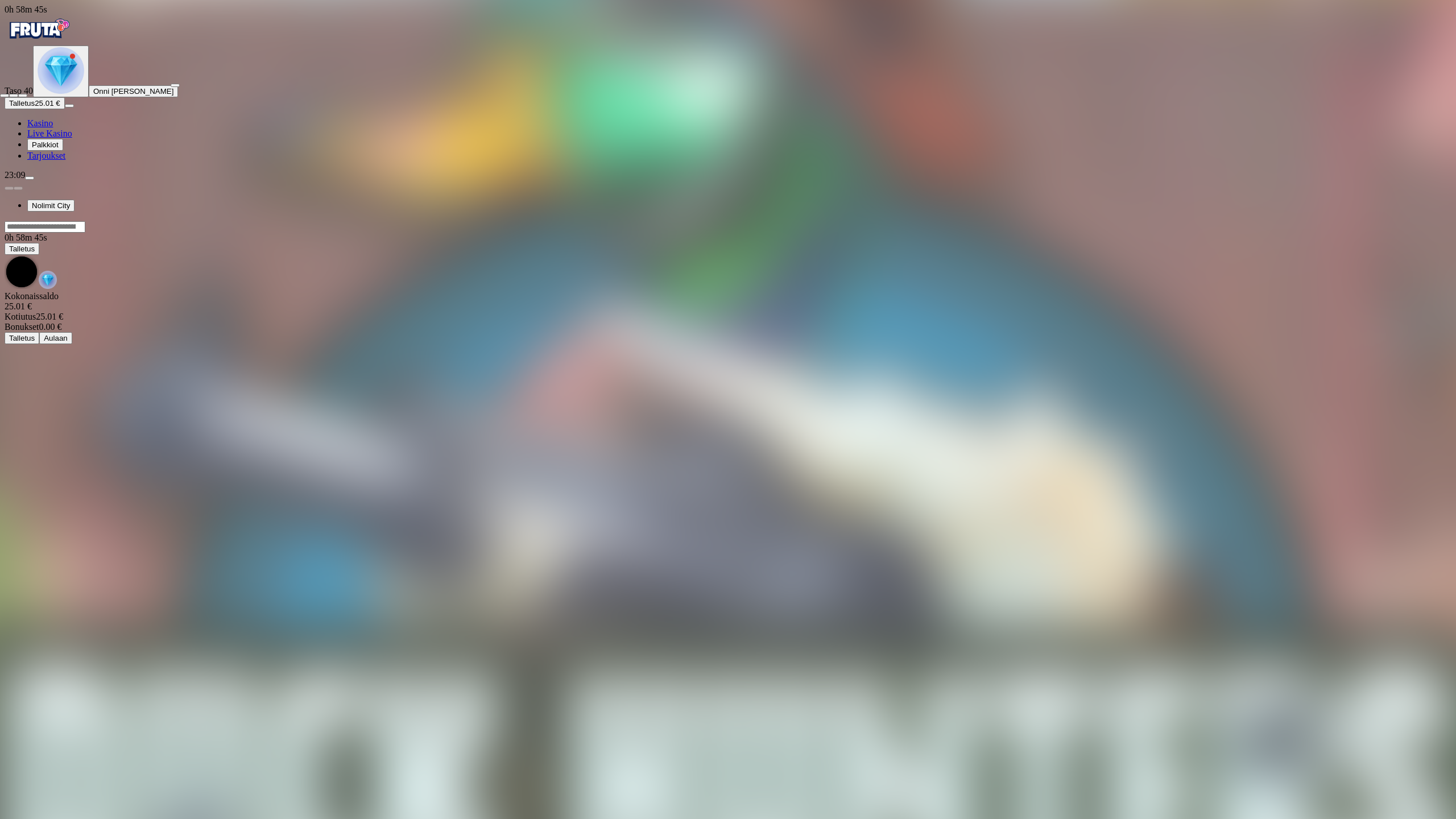
click at [27, 93] on button "button" at bounding box center [22, 95] width 9 height 3
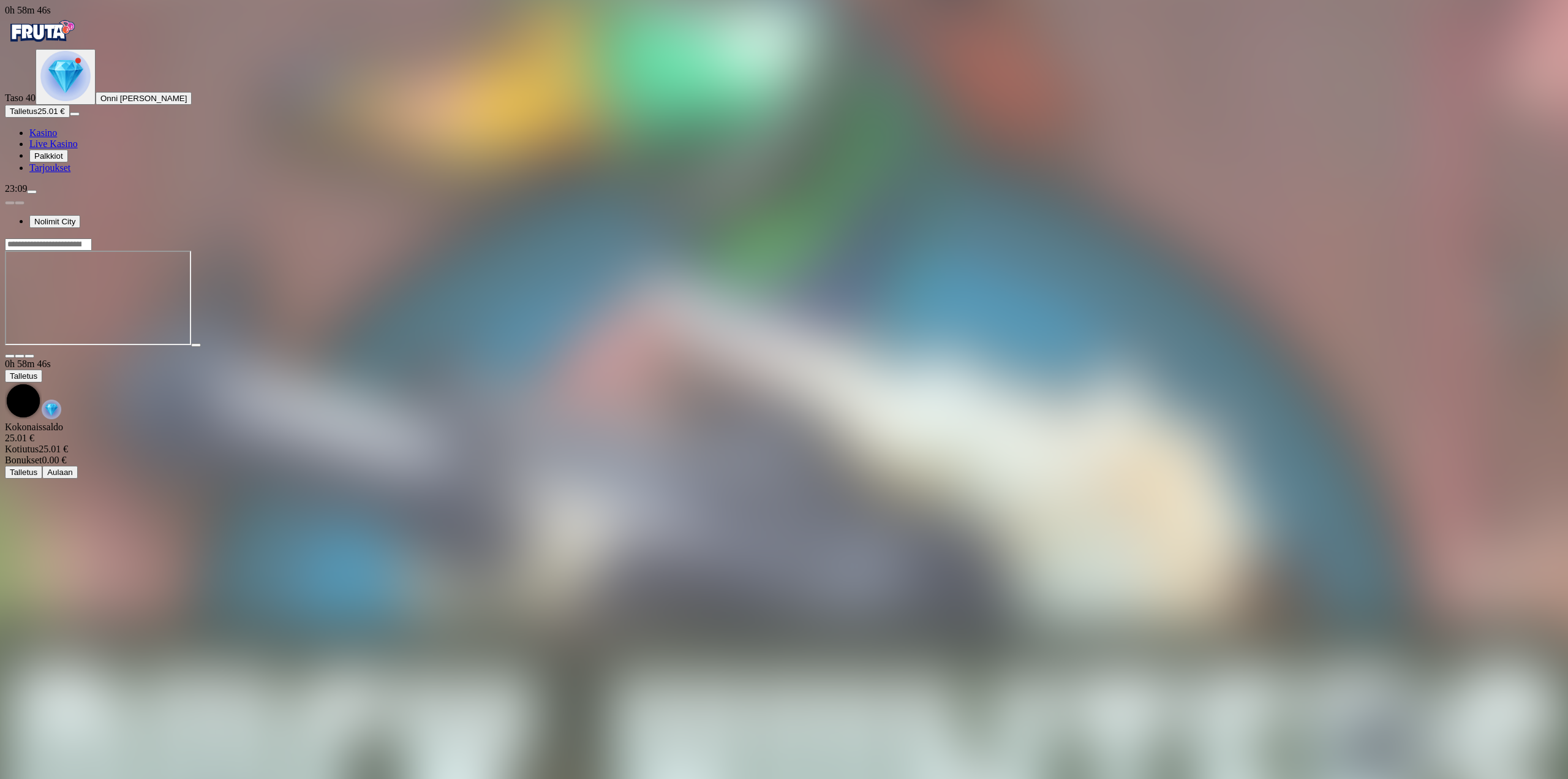
click at [10, 356] on span "close icon" at bounding box center [10, 356] width 0 height 0
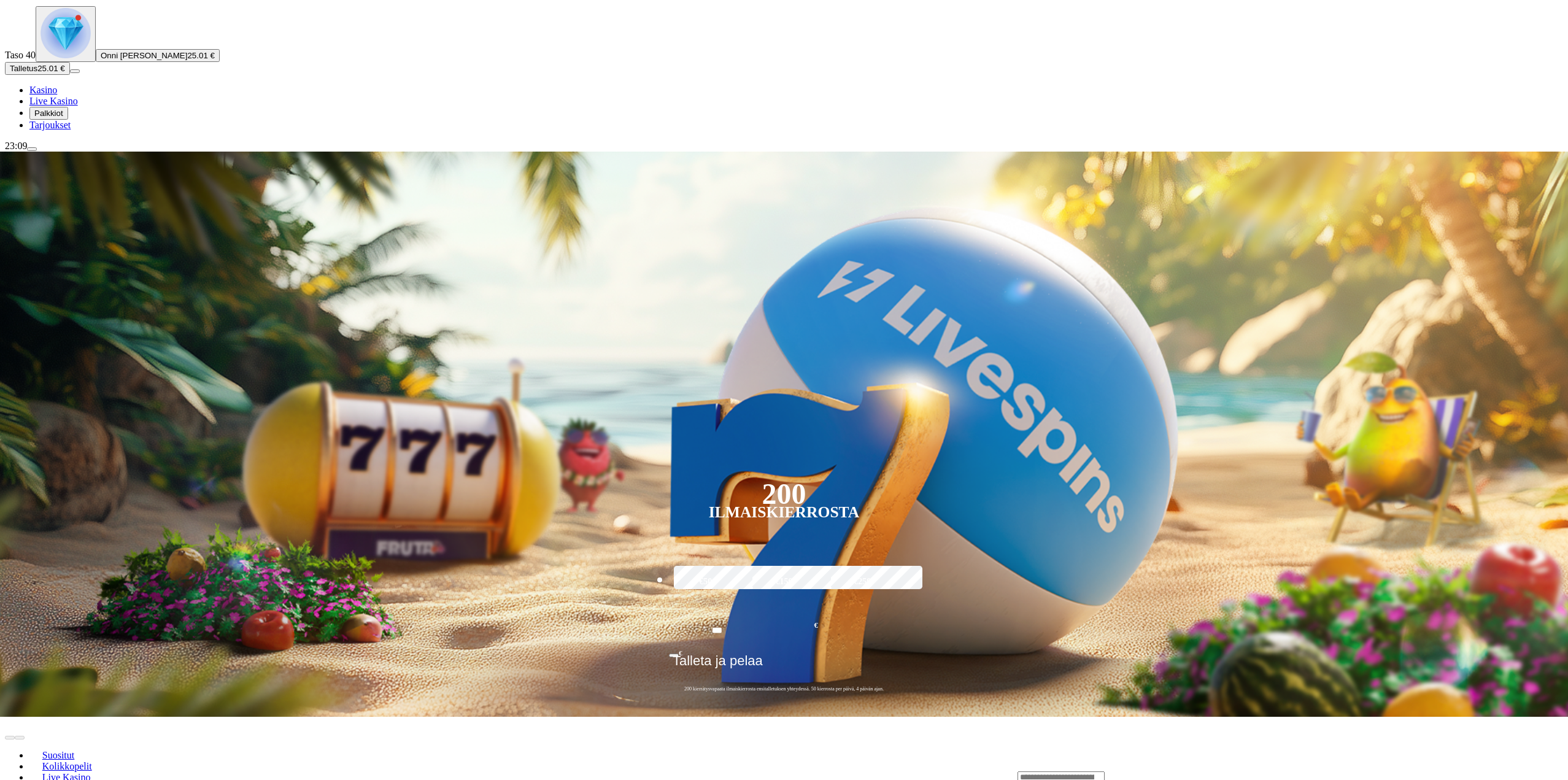
scroll to position [246, 0]
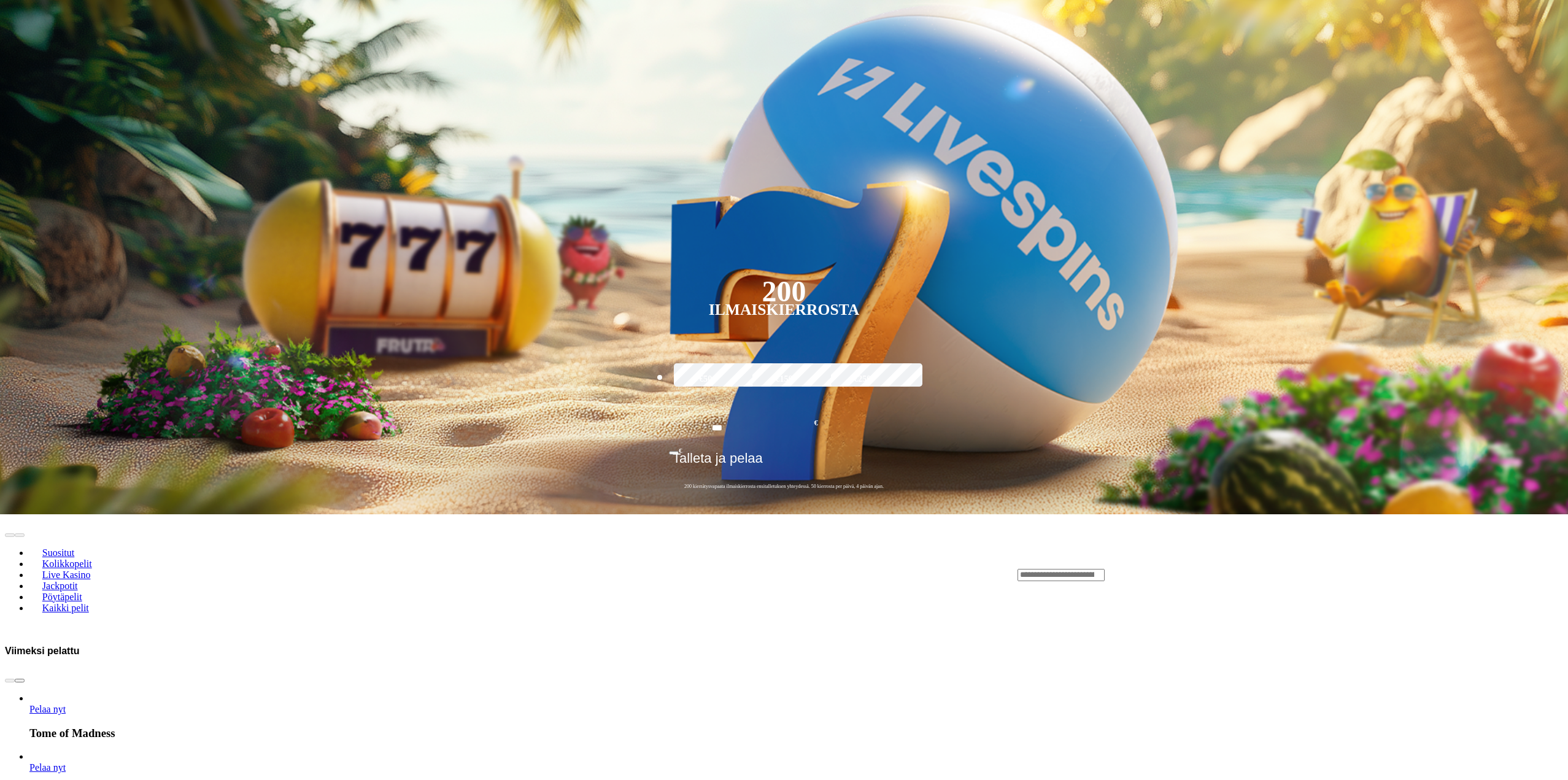
click at [65, 762] on span "Pelaa nyt" at bounding box center [47, 768] width 36 height 11
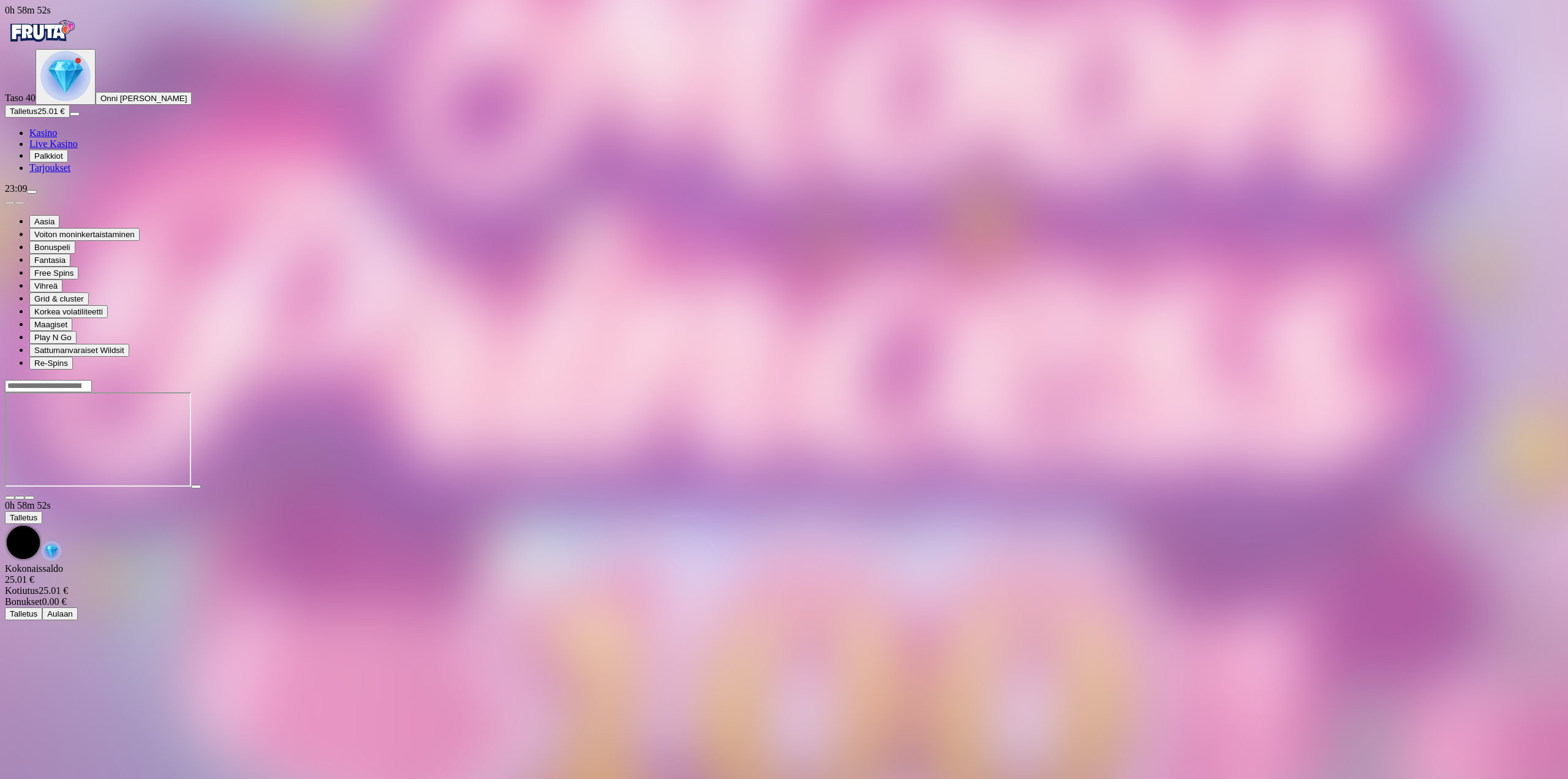
click at [1461, 489] on div at bounding box center [784, 495] width 1558 height 11
click at [1459, 379] on div at bounding box center [784, 439] width 1558 height 121
drag, startPoint x: 1473, startPoint y: 105, endPoint x: 1473, endPoint y: 181, distance: 76.0
click at [29, 497] on span "fullscreen icon" at bounding box center [29, 497] width 0 height 0
drag, startPoint x: 87, startPoint y: 233, endPoint x: 79, endPoint y: 234, distance: 8.1
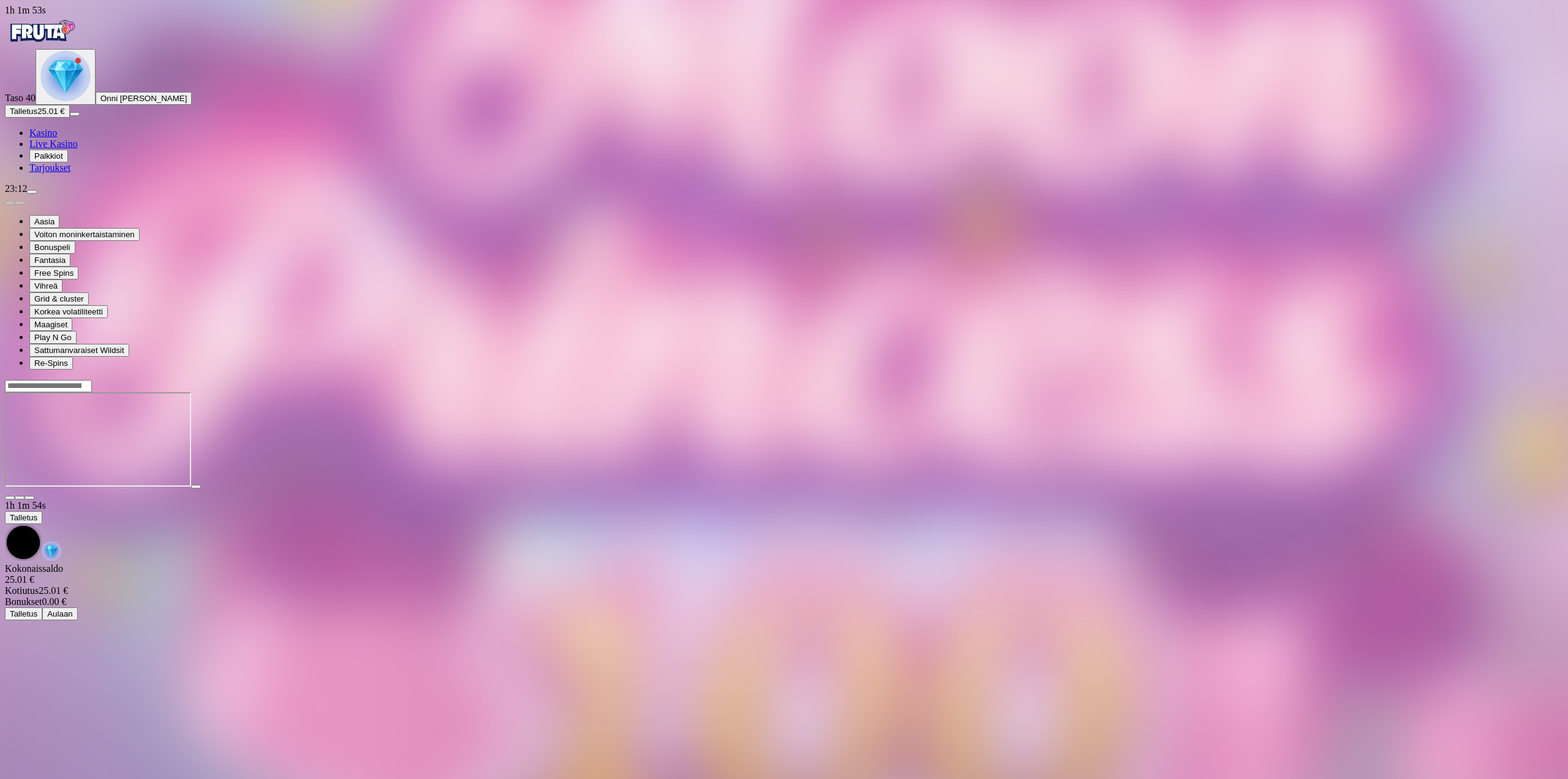
click at [70, 117] on button "Talletus 25.01 €" at bounding box center [38, 111] width 65 height 13
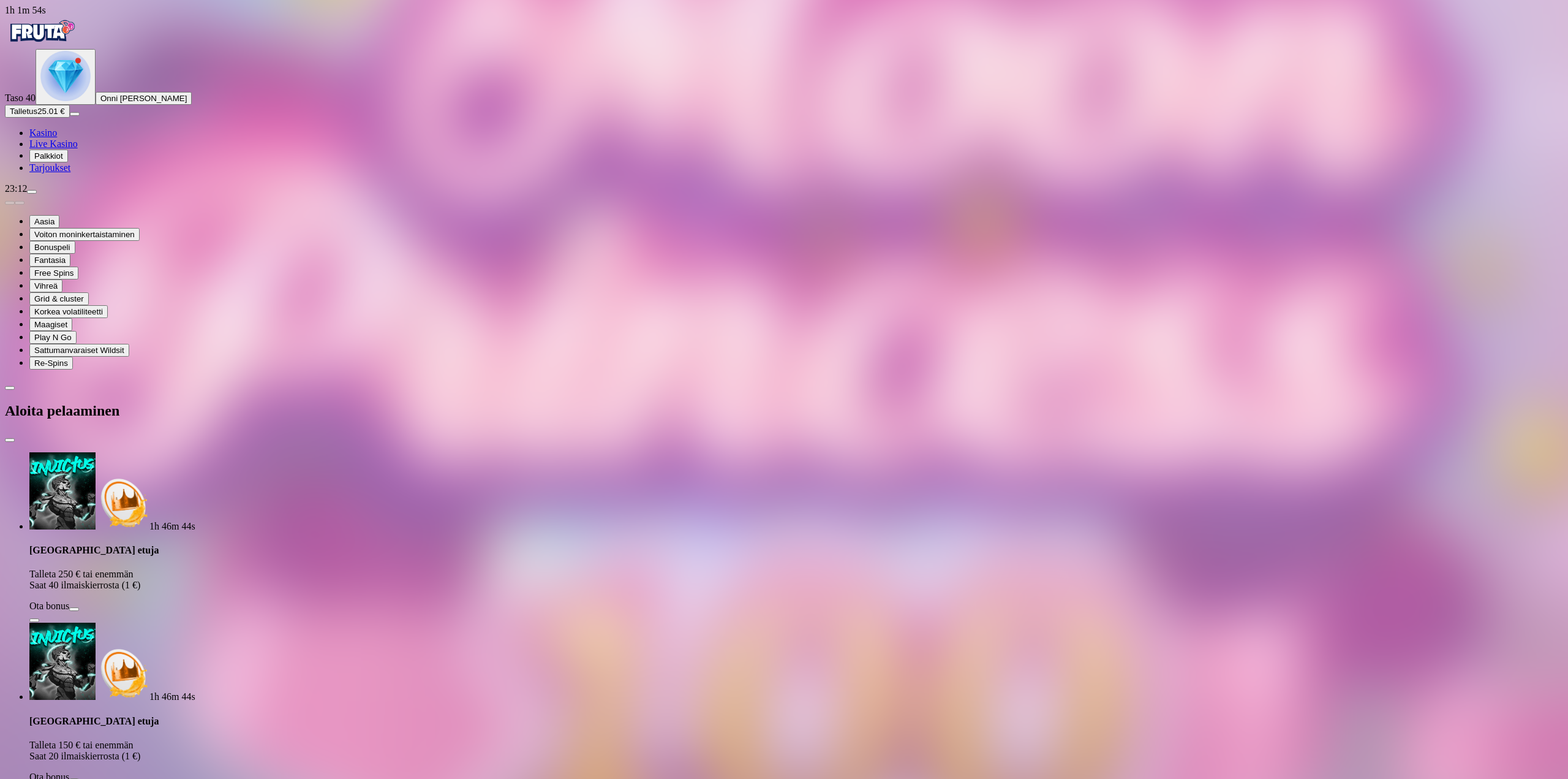
drag, startPoint x: 179, startPoint y: 259, endPoint x: 47, endPoint y: 259, distance: 132.0
click at [49, 256] on div "1h 1m 54s Taso 40 Onni Johannes Kauppinen Talletus 25.01 € Kasino Live Kasino P…" at bounding box center [784, 754] width 1558 height 1498
type input "**"
drag, startPoint x: 204, startPoint y: 298, endPoint x: 207, endPoint y: 303, distance: 5.8
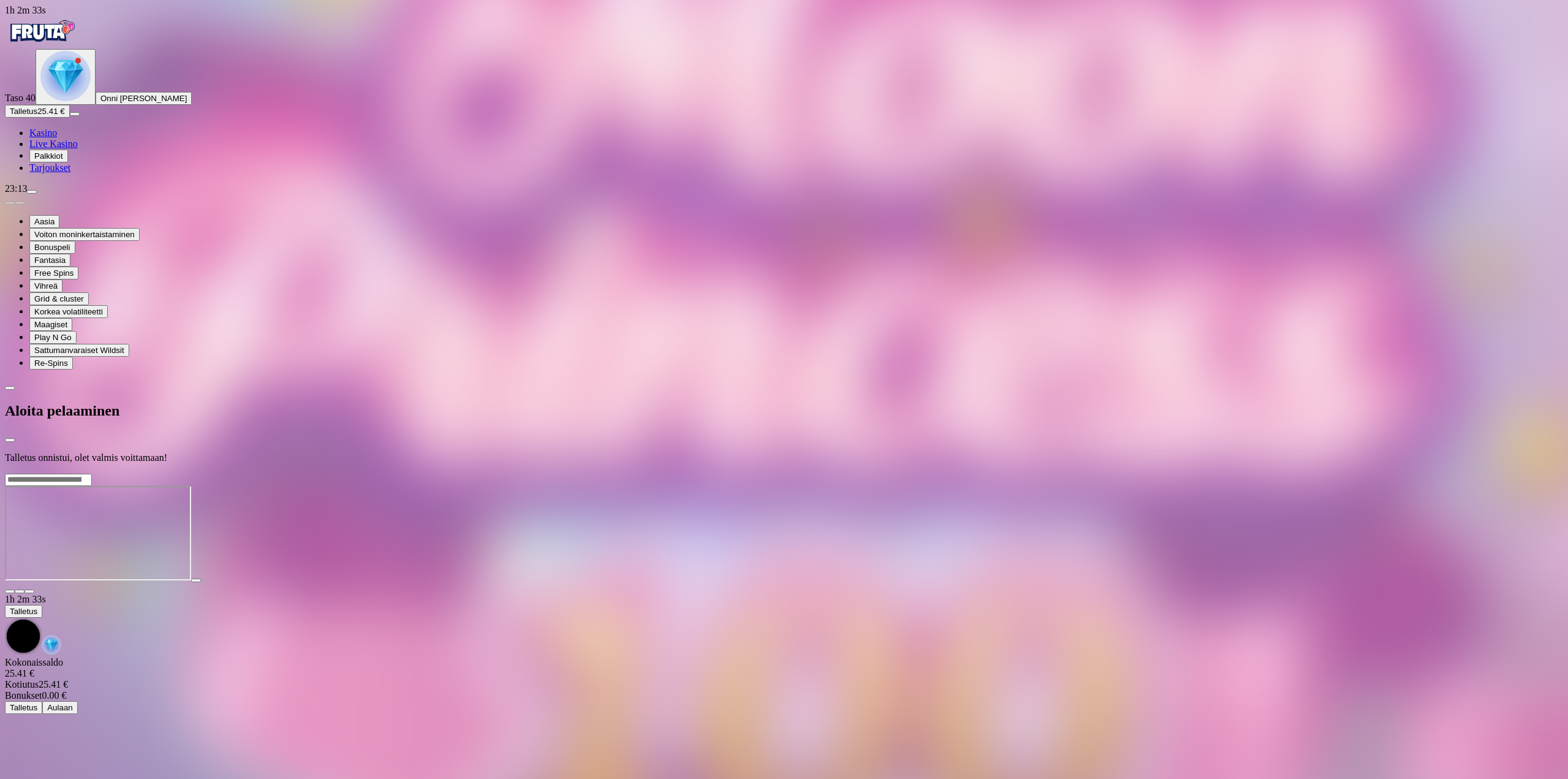
click at [741, 473] on div at bounding box center [784, 473] width 1558 height 0
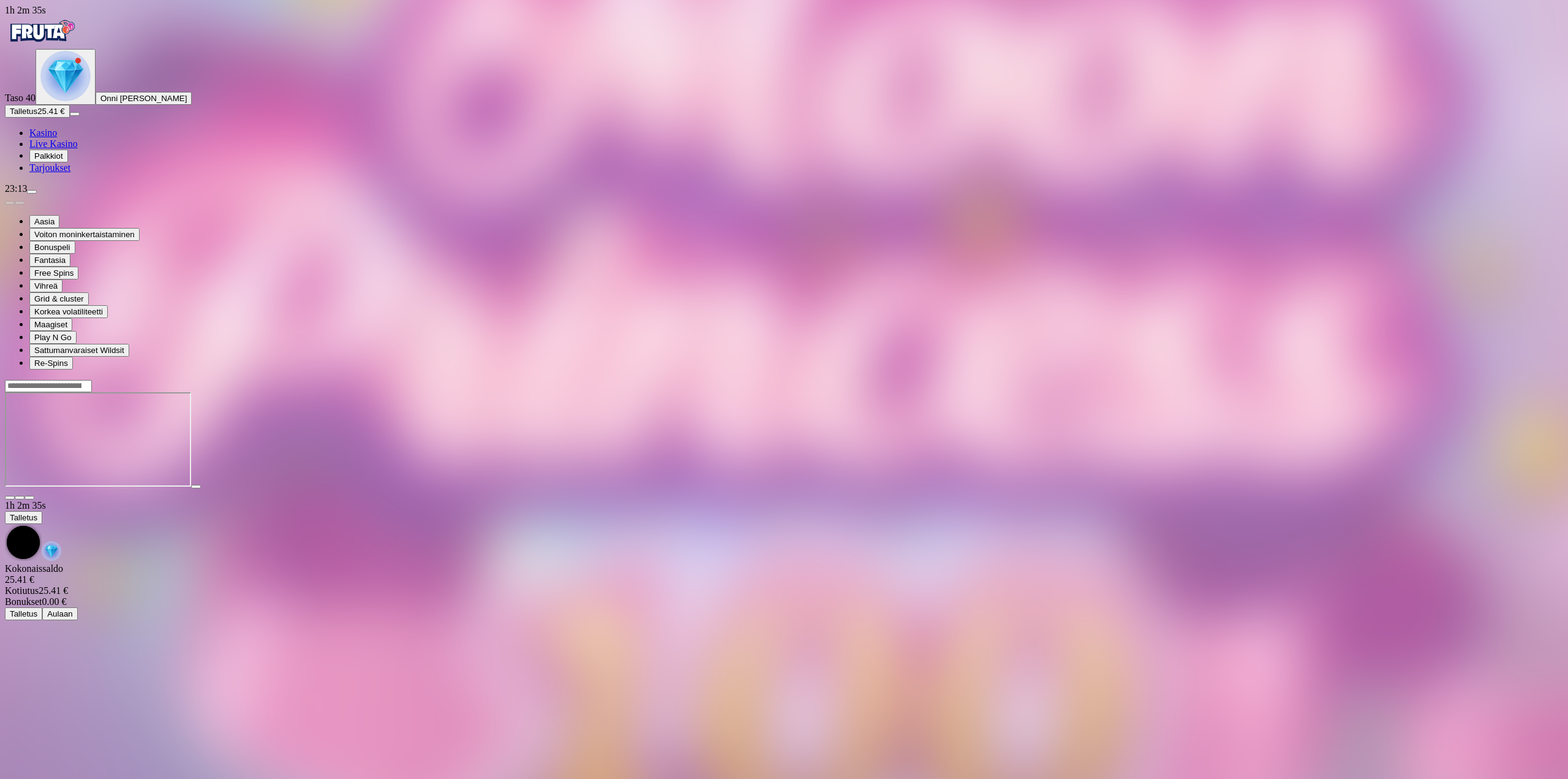
click at [1481, 379] on div at bounding box center [784, 439] width 1558 height 121
click at [29, 497] on span "fullscreen icon" at bounding box center [29, 497] width 0 height 0
click at [32, 192] on span "menu icon" at bounding box center [32, 192] width 0 height 0
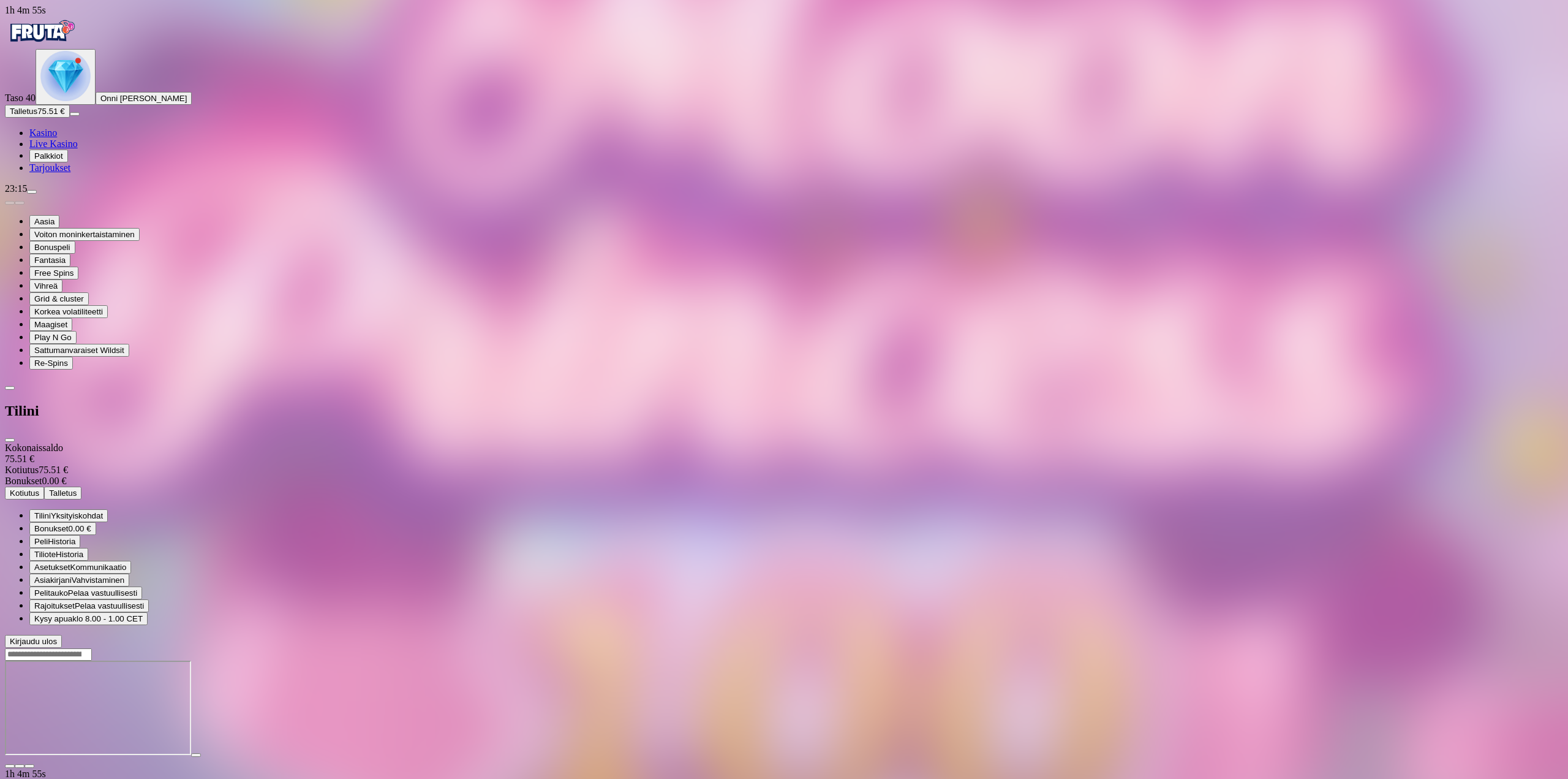
click at [44, 487] on button "Kotiutus" at bounding box center [25, 493] width 39 height 13
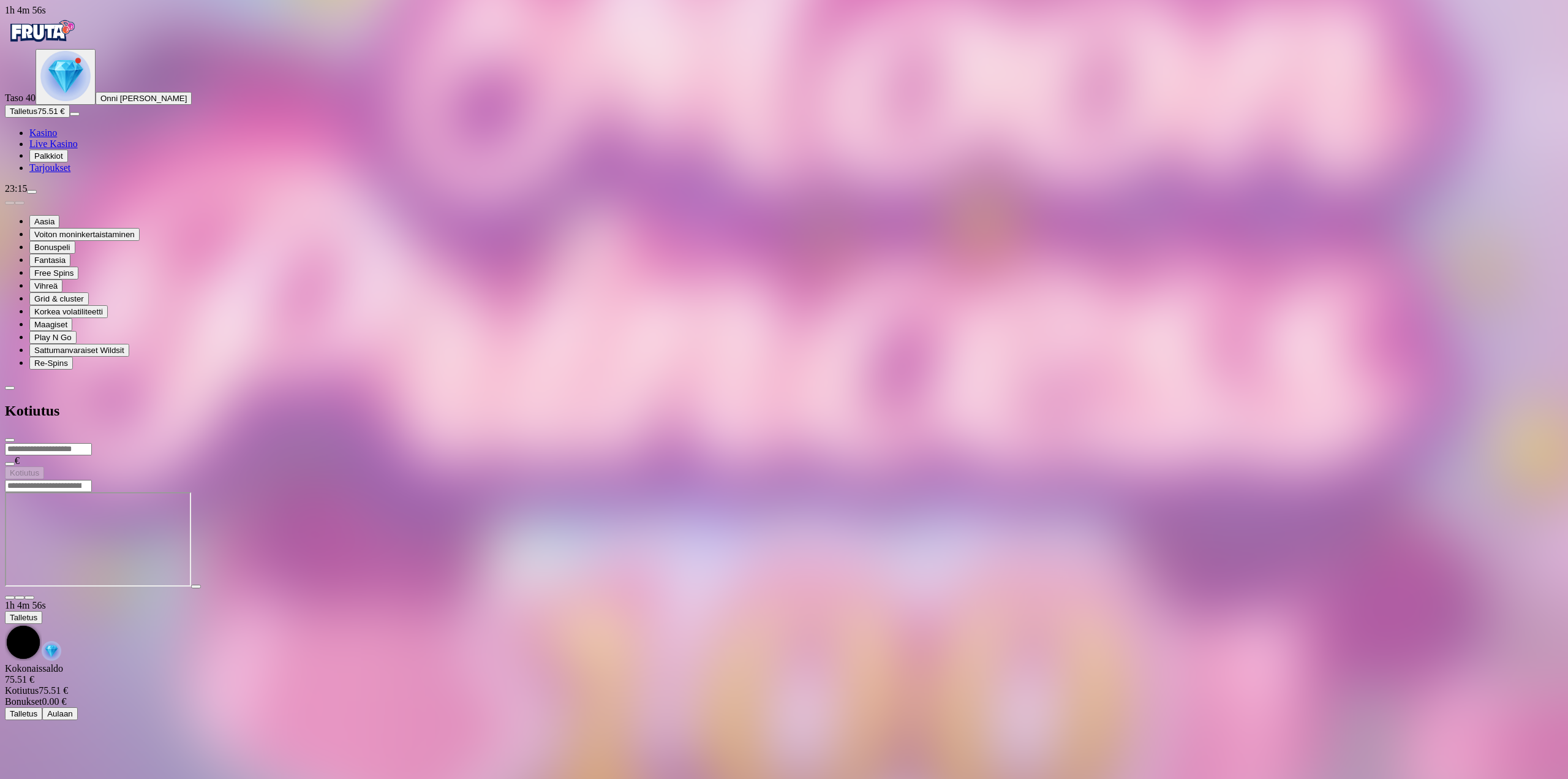
click at [211, 442] on form "€ Kotiutus" at bounding box center [784, 461] width 1558 height 37
click at [92, 443] on input "number" at bounding box center [49, 450] width 87 height 12
type input "**"
click at [44, 466] on button "Kotiutus" at bounding box center [25, 473] width 39 height 13
drag, startPoint x: 1456, startPoint y: 259, endPoint x: 1523, endPoint y: 198, distance: 90.6
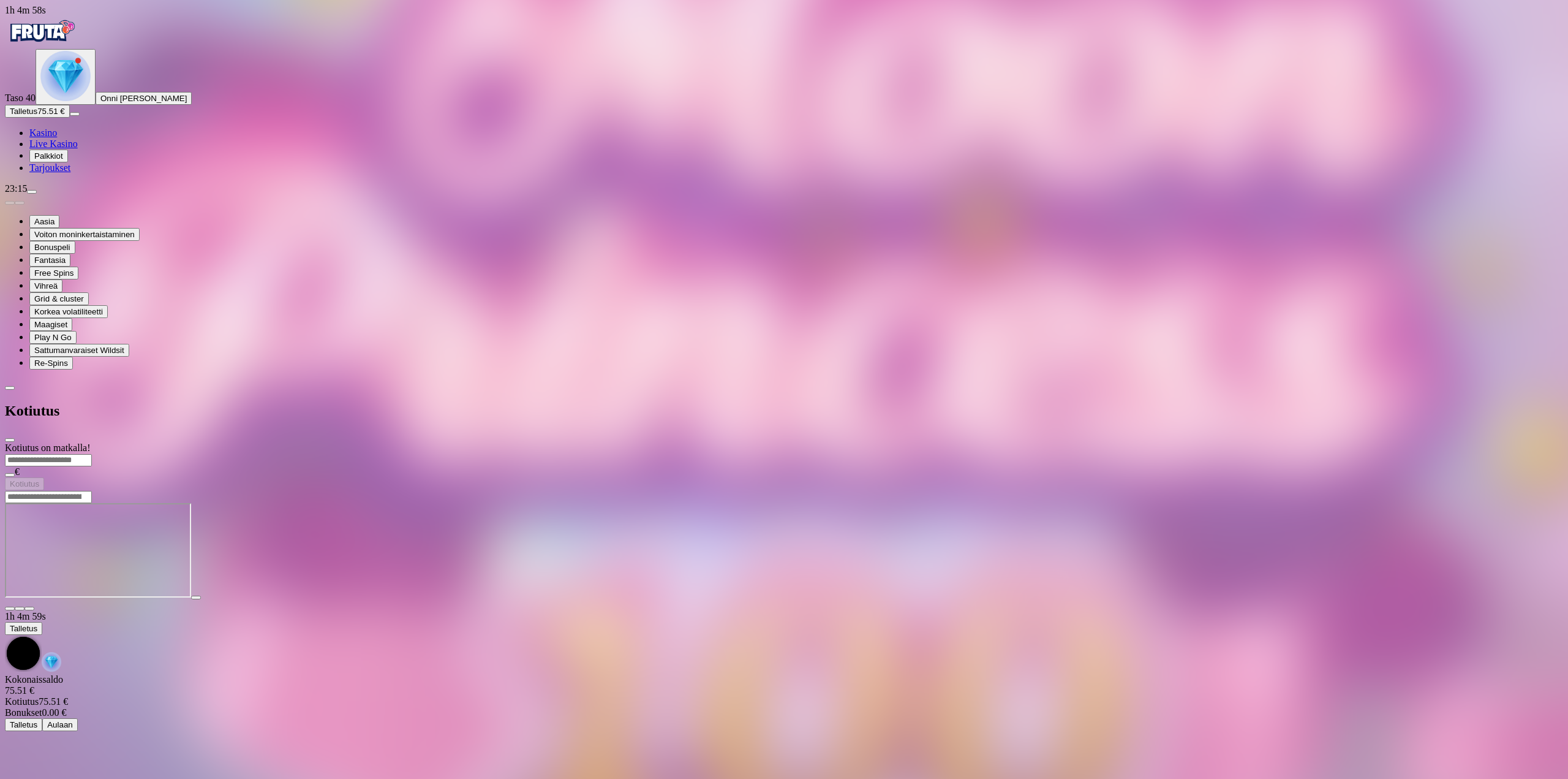
click at [1456, 490] on div at bounding box center [784, 490] width 1558 height 0
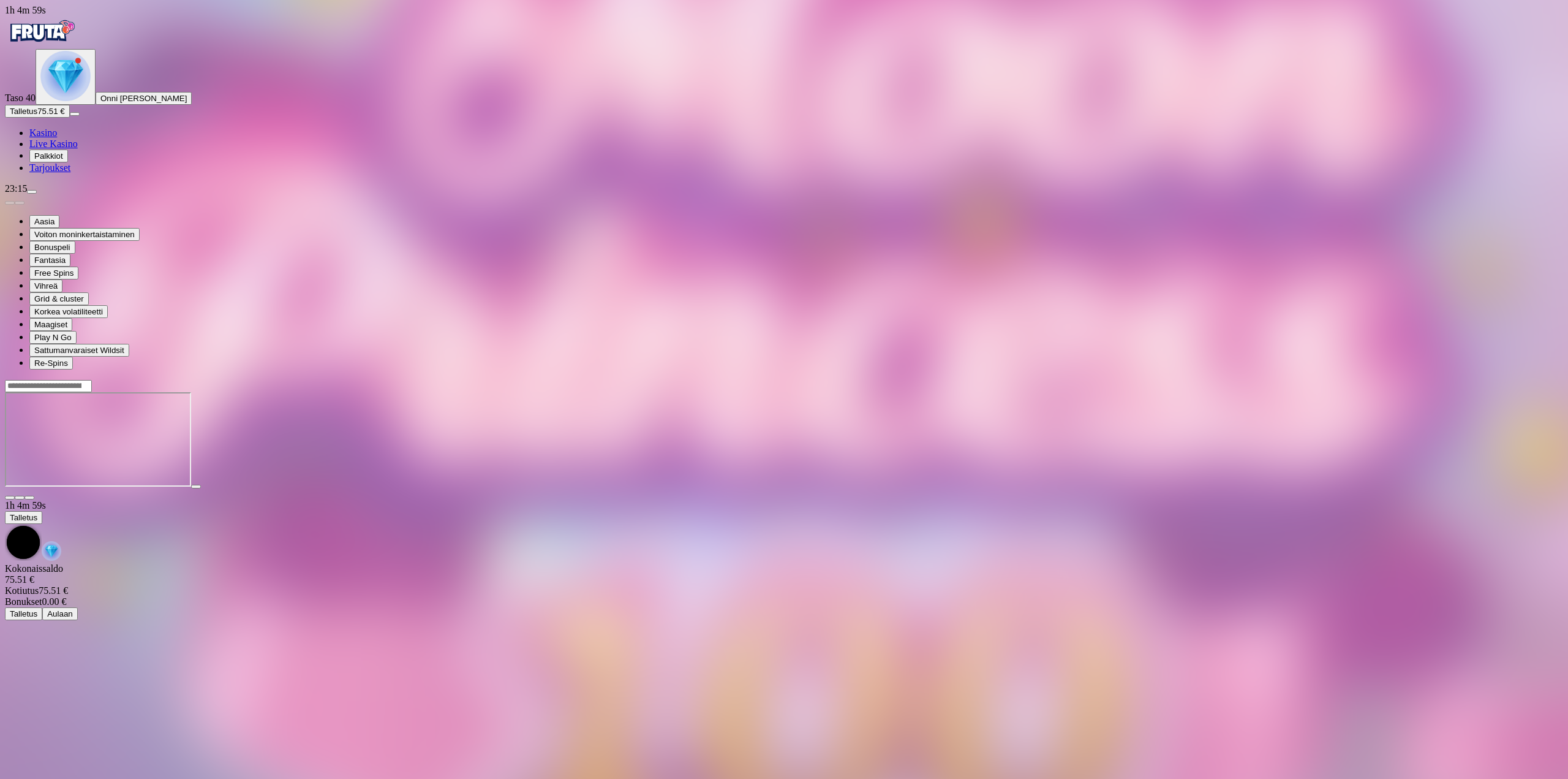
drag, startPoint x: 1471, startPoint y: 106, endPoint x: 1473, endPoint y: 178, distance: 72.0
click at [29, 497] on span "fullscreen icon" at bounding box center [29, 497] width 0 height 0
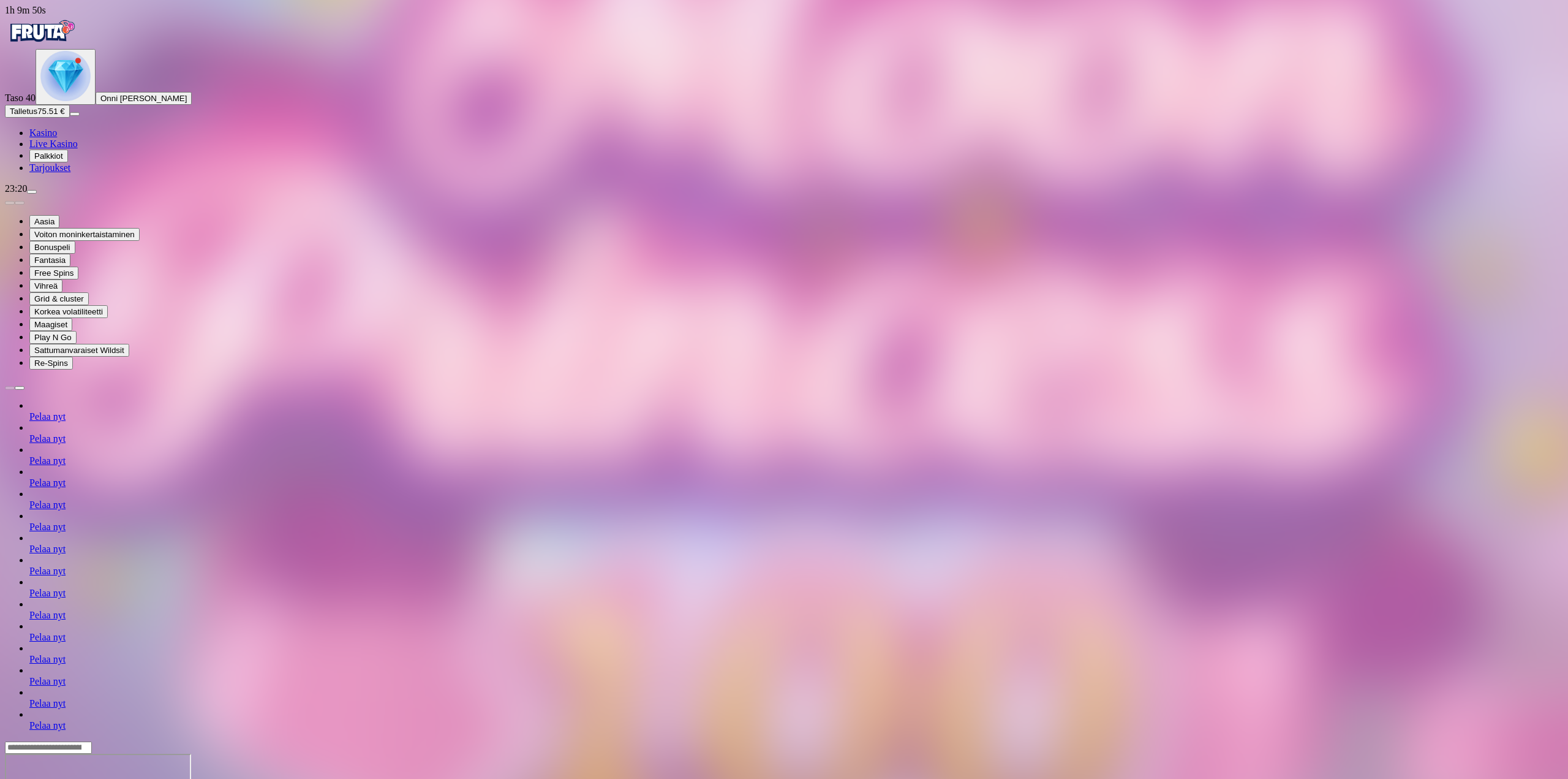
click at [32, 192] on span "menu icon" at bounding box center [32, 192] width 0 height 0
type input "**"
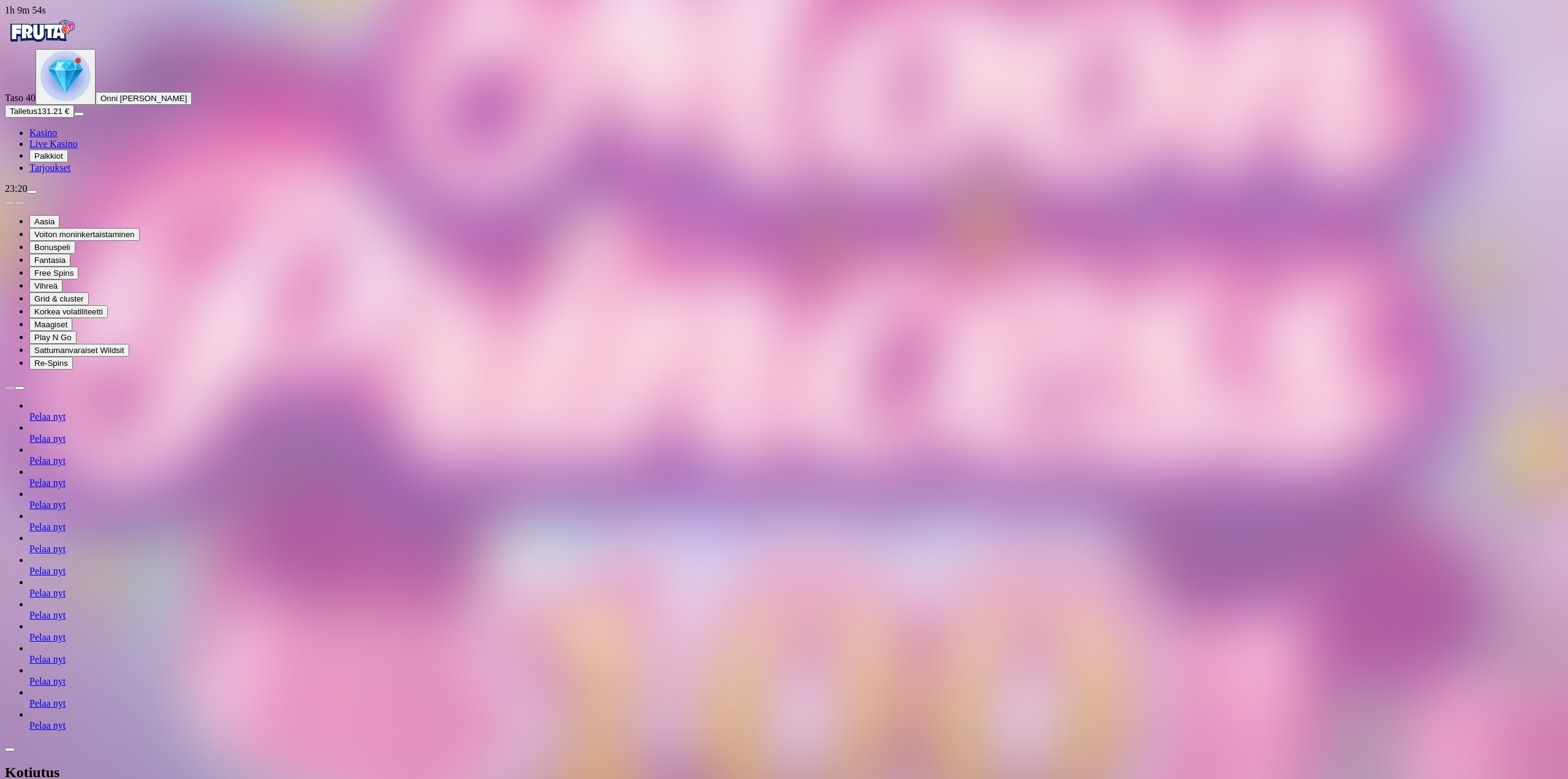
drag, startPoint x: 1473, startPoint y: 111, endPoint x: 1473, endPoint y: 184, distance: 73.0
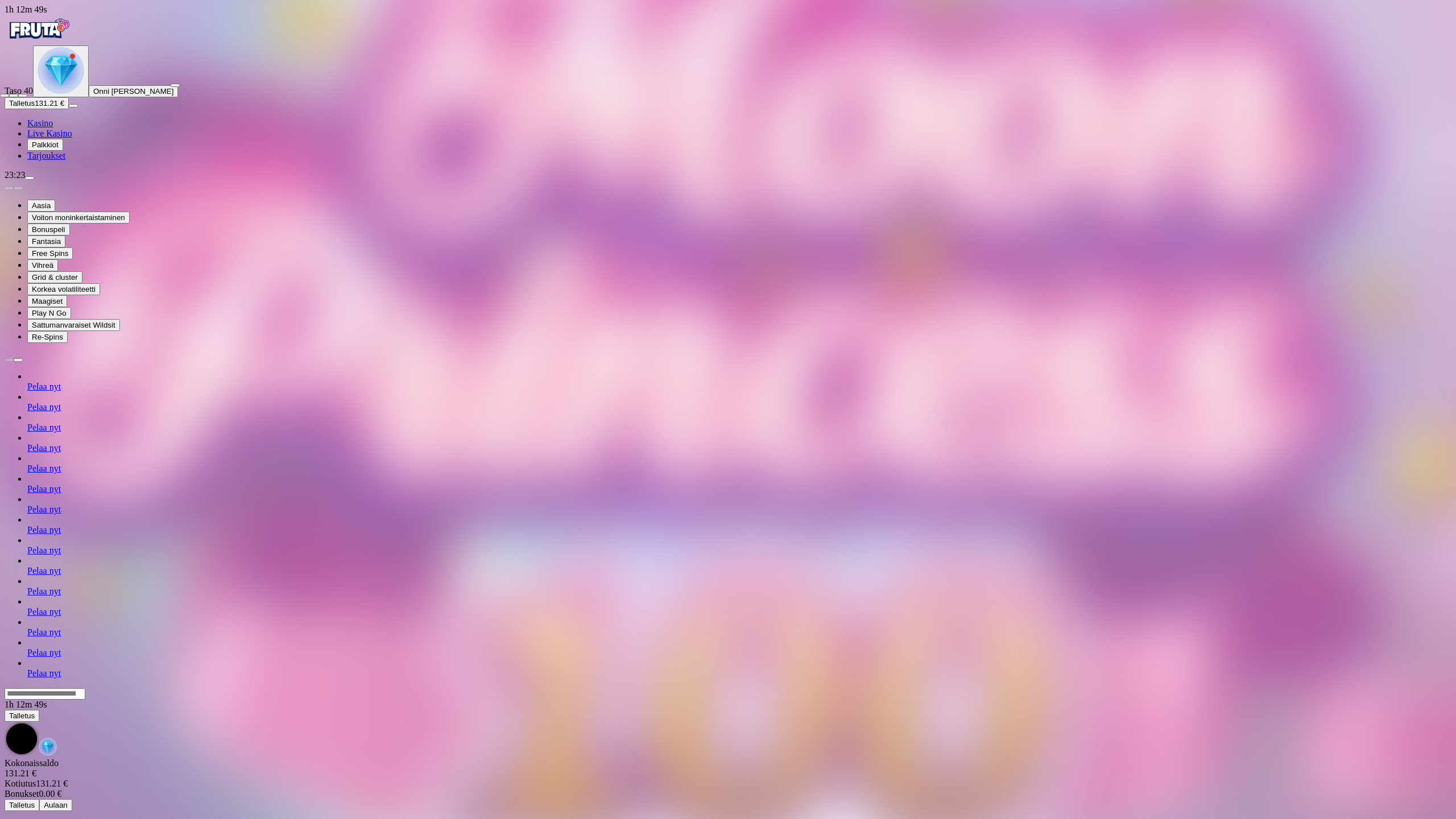
click at [5, 96] on span "close icon" at bounding box center [5, 96] width 0 height 0
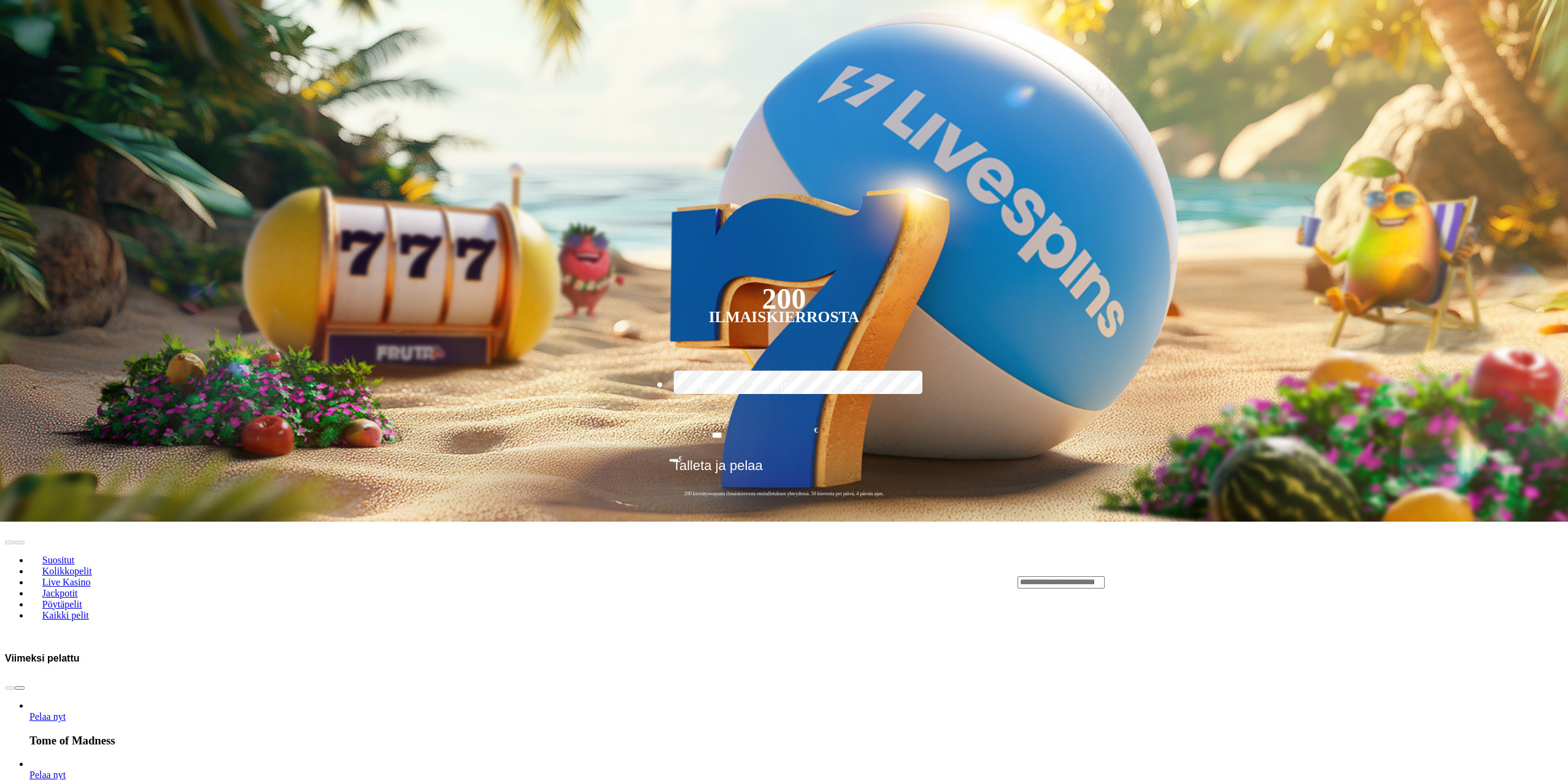
scroll to position [307, 0]
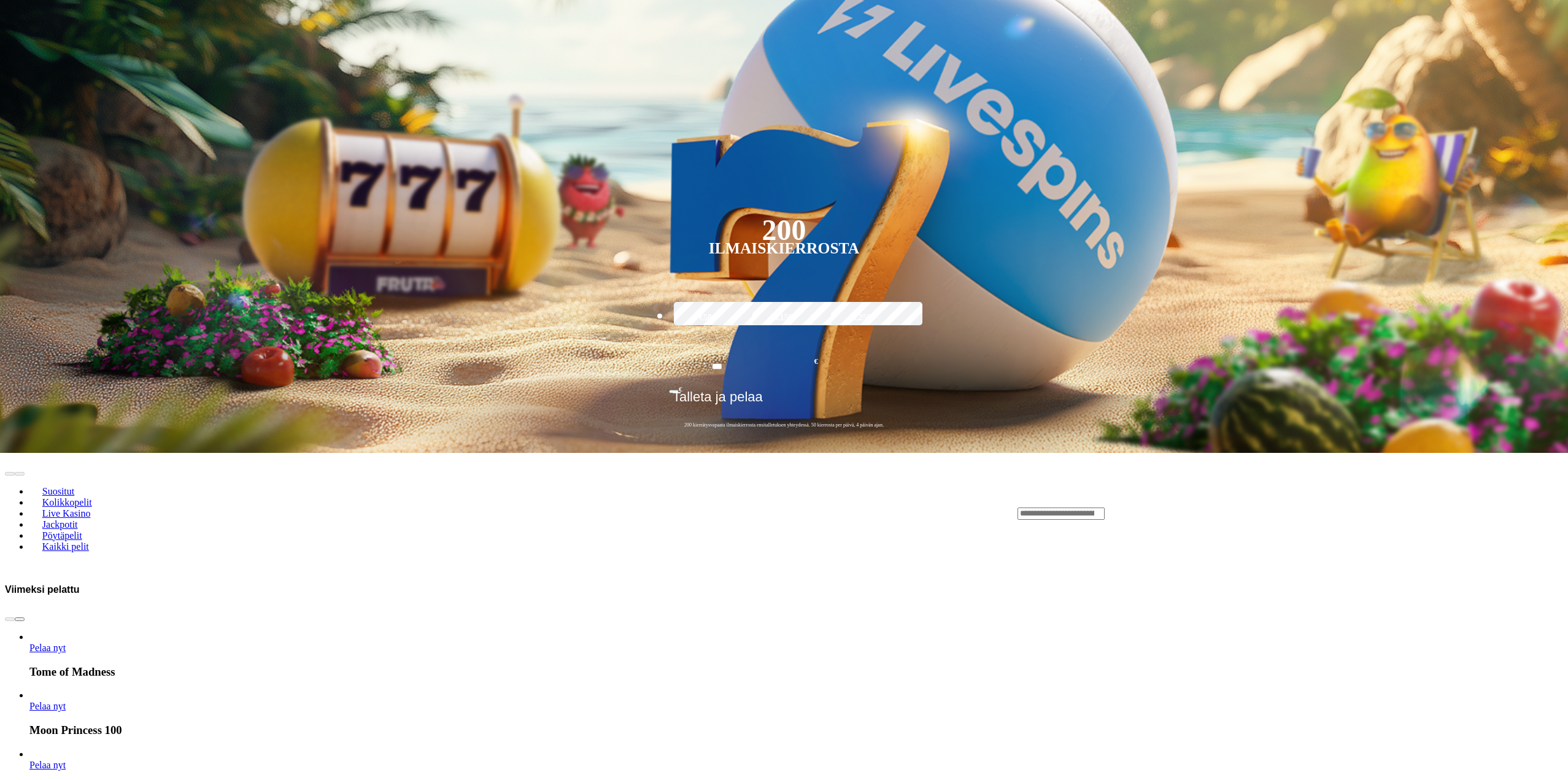
click at [65, 642] on link "Pelaa nyt" at bounding box center [47, 647] width 36 height 11
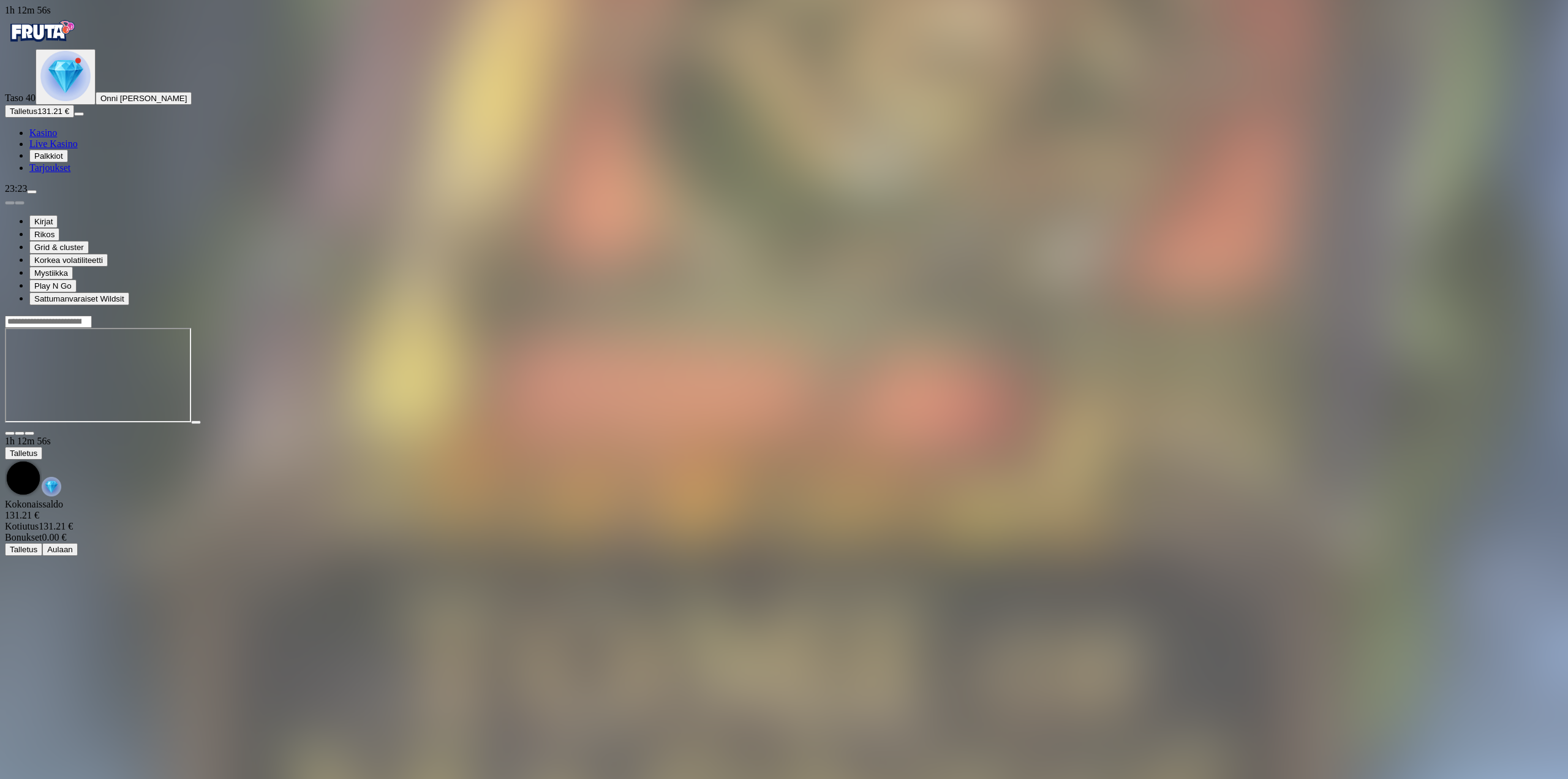
click at [1461, 425] on div at bounding box center [784, 430] width 1558 height 11
click at [34, 431] on button "button" at bounding box center [29, 433] width 10 height 4
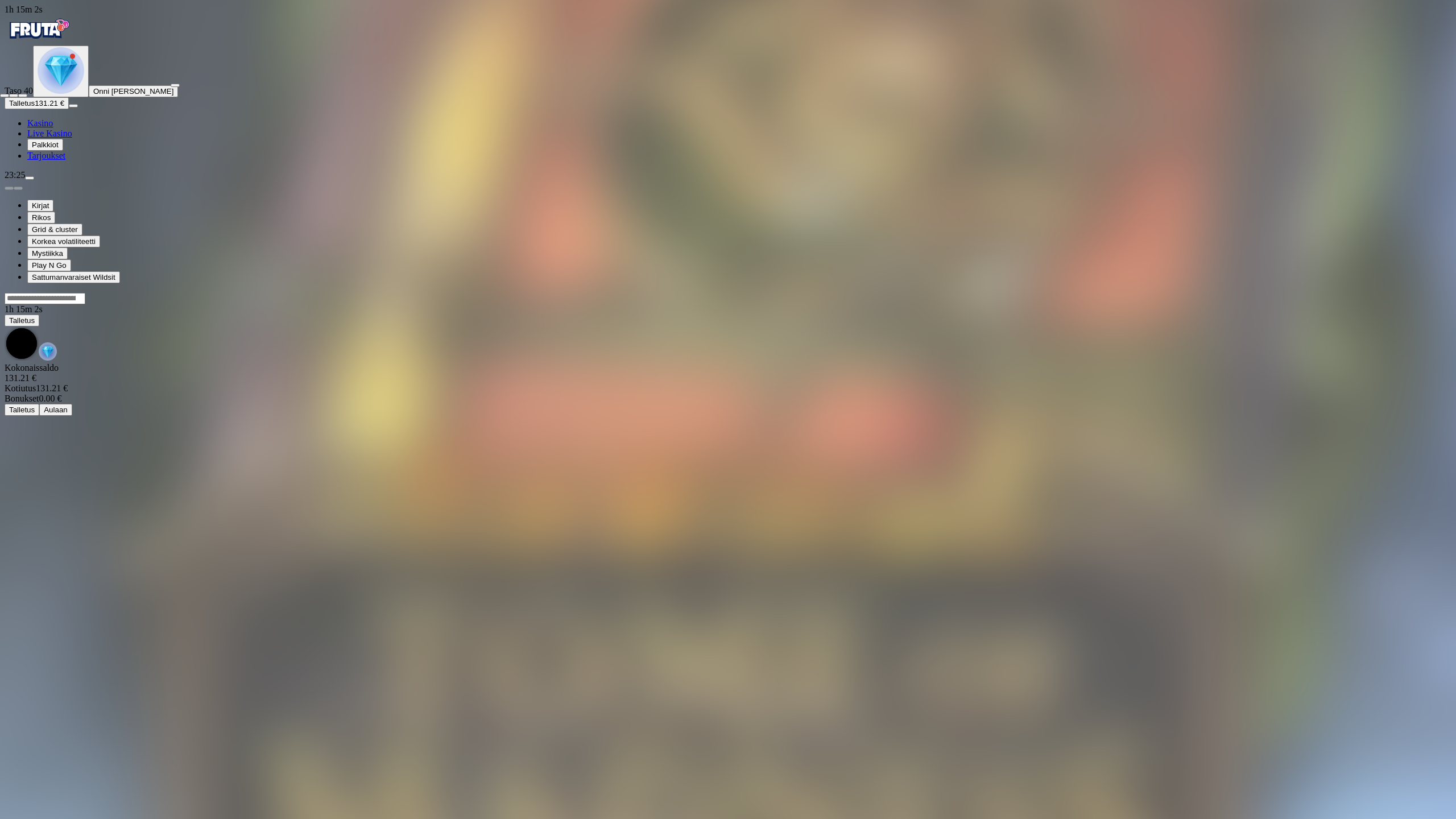
click at [23, 96] on span "fullscreen-exit icon" at bounding box center [23, 96] width 0 height 0
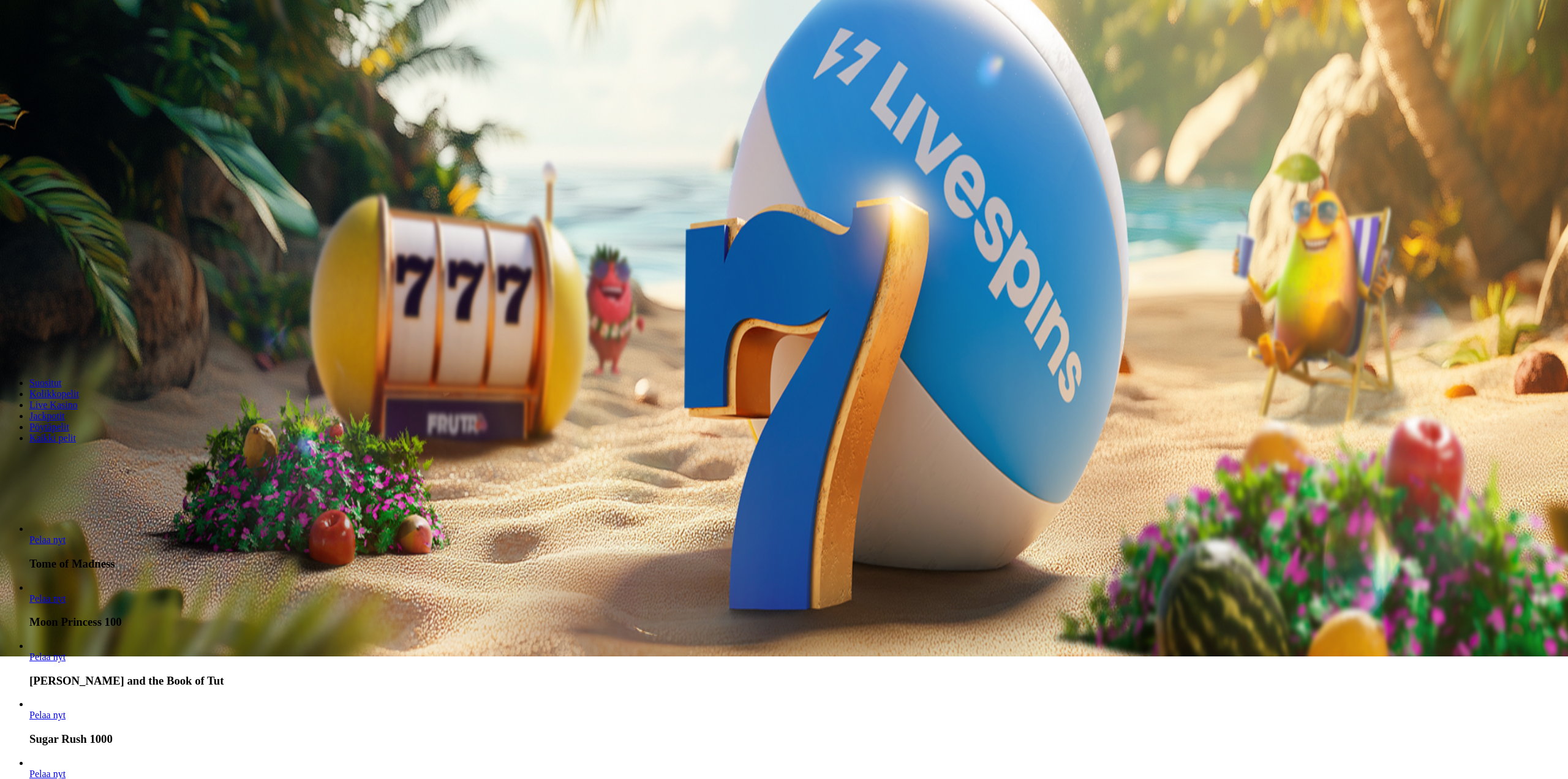
drag, startPoint x: 0, startPoint y: 0, endPoint x: 537, endPoint y: 312, distance: 621.1
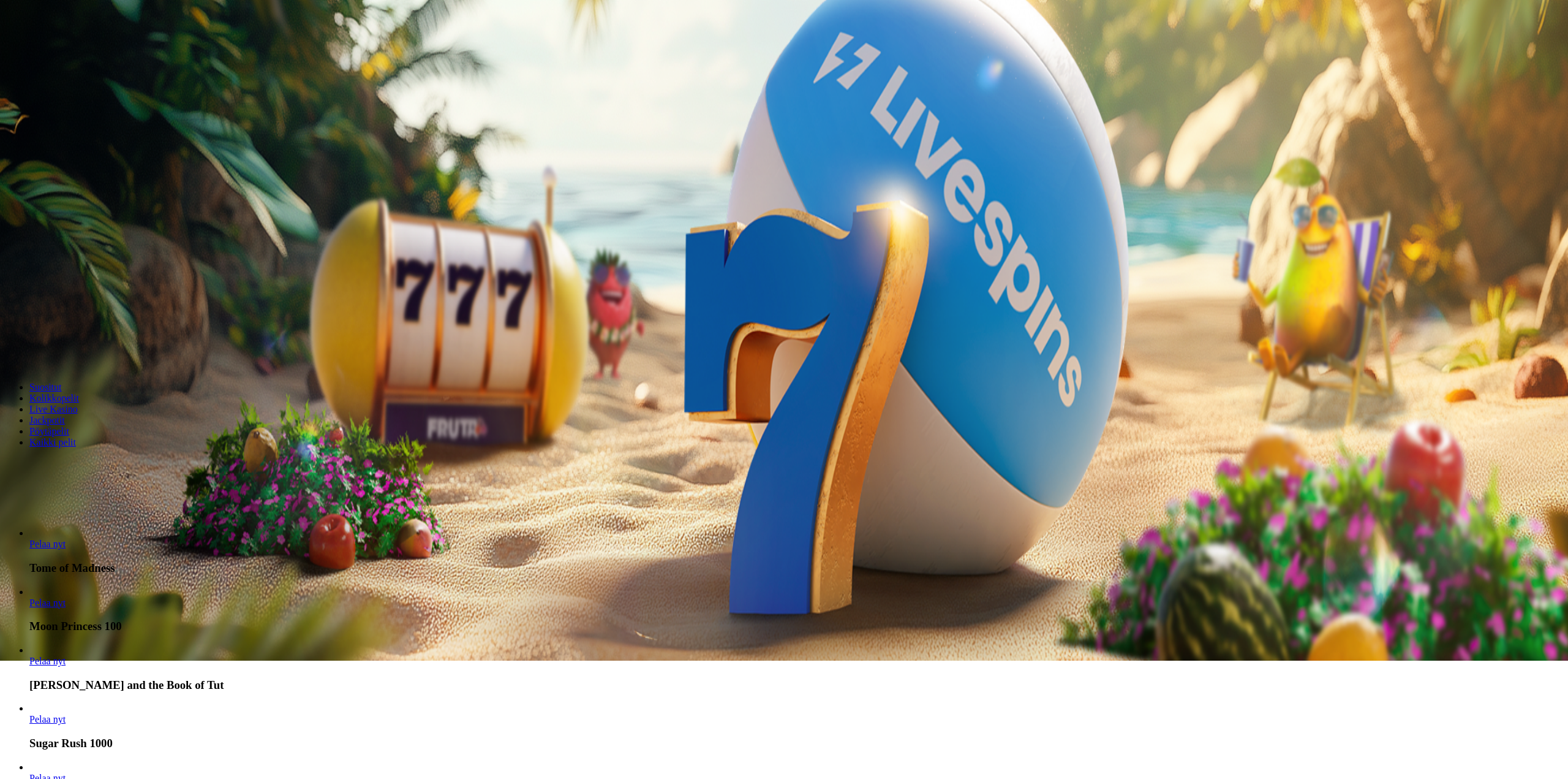
click at [537, 159] on div at bounding box center [784, 159] width 1558 height 0
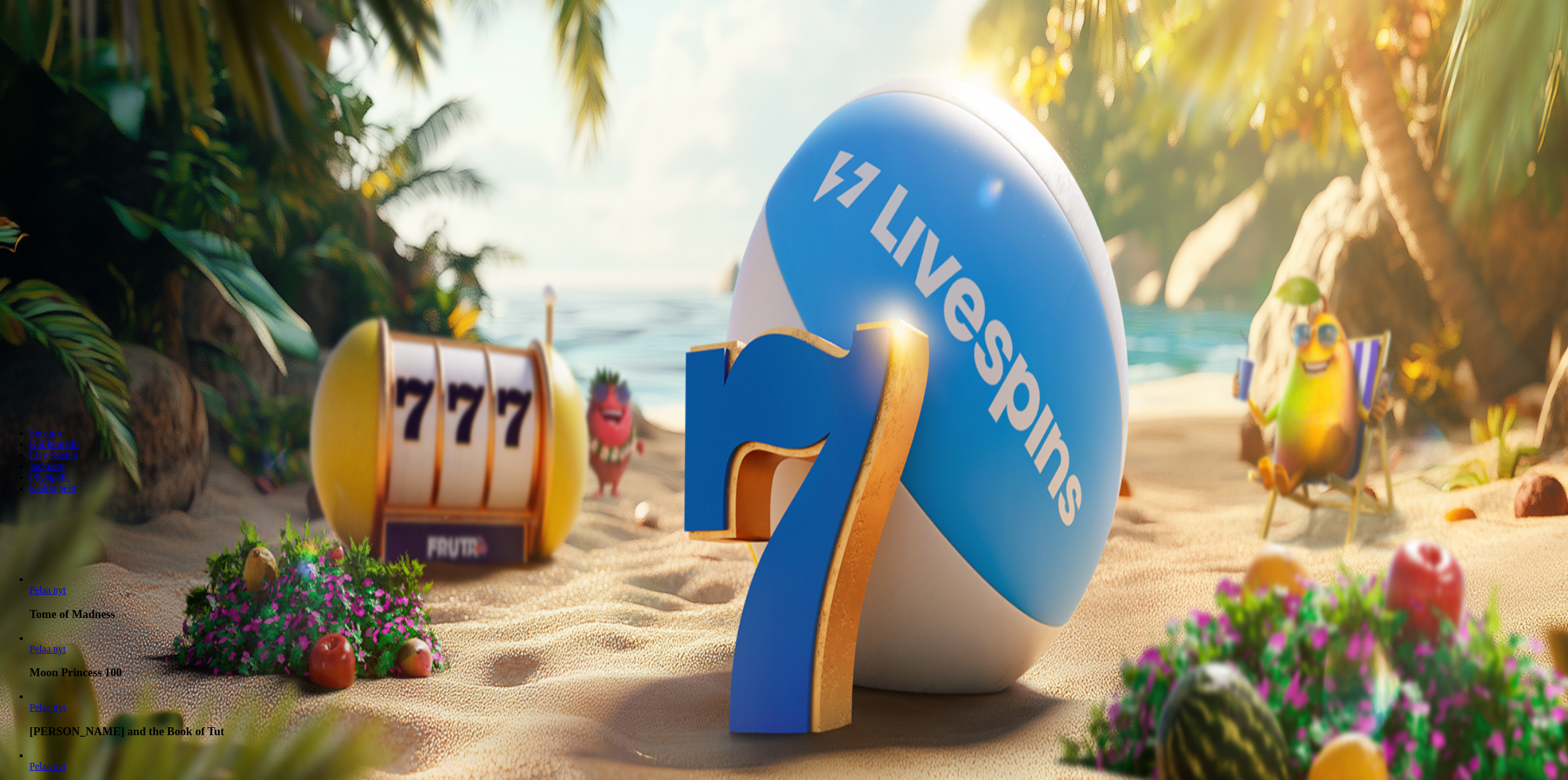
click at [57, 101] on img "Primary" at bounding box center [65, 76] width 50 height 50
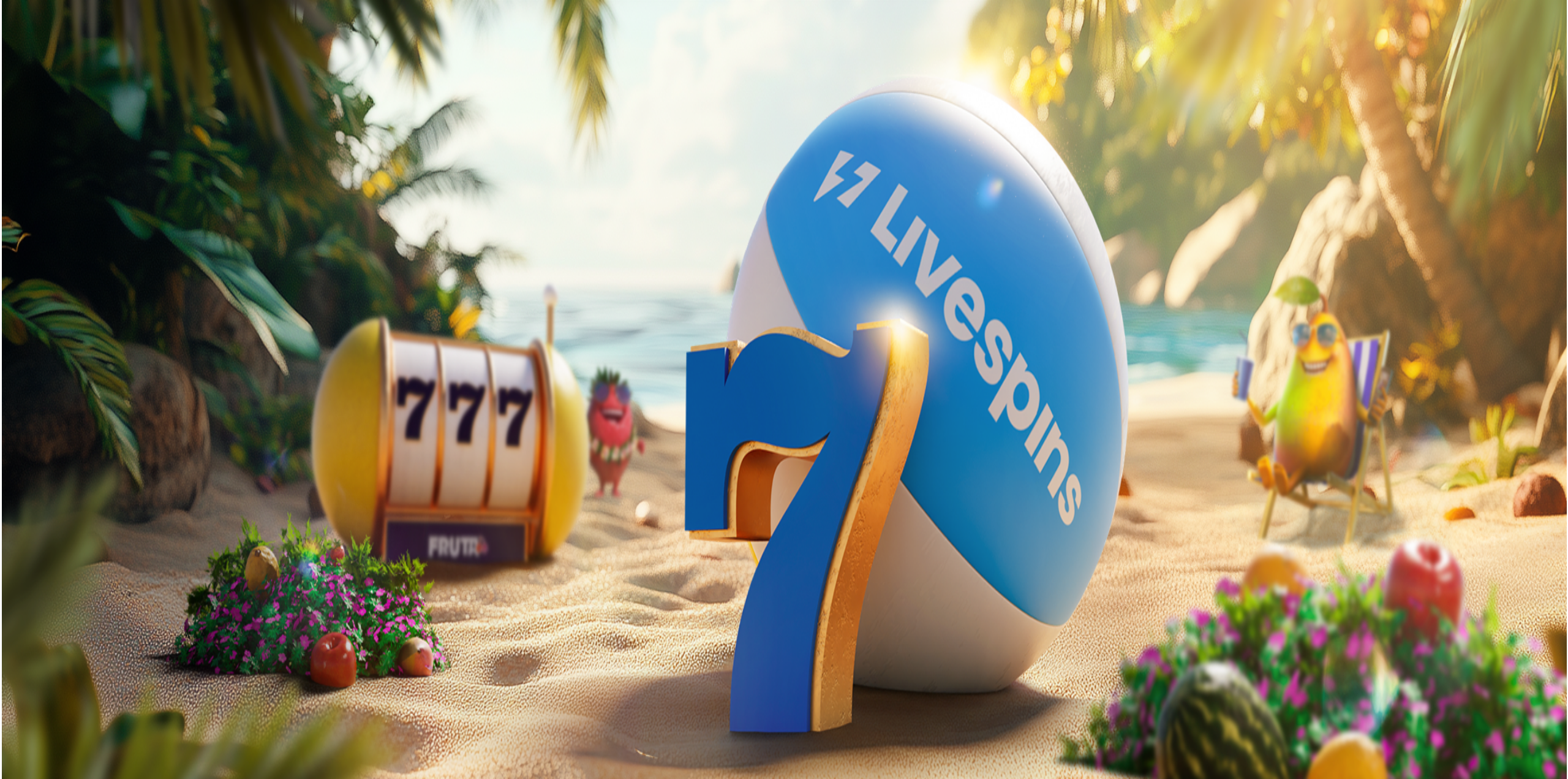
scroll to position [659, 0]
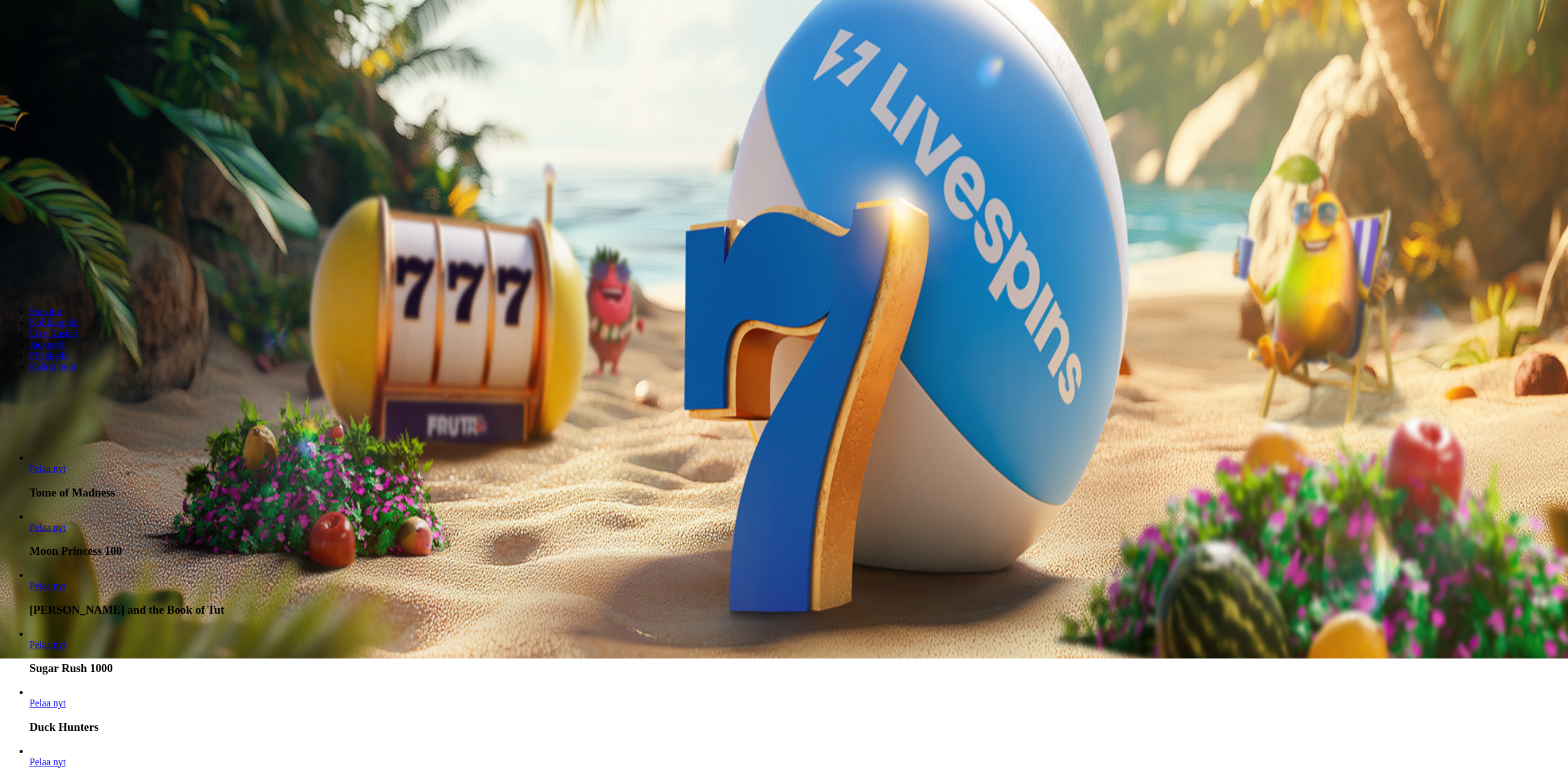
scroll to position [123, 0]
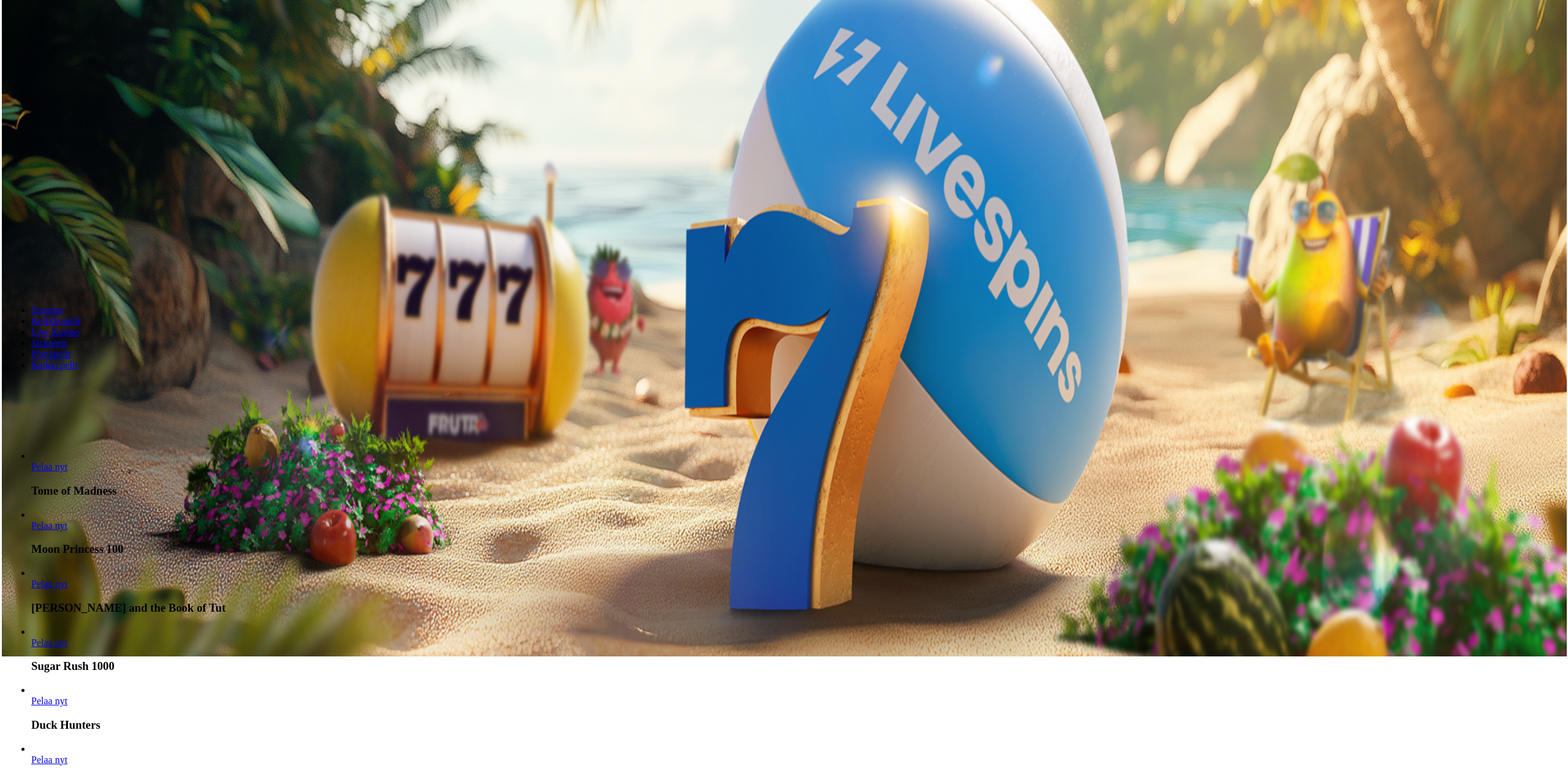
scroll to position [782, 0]
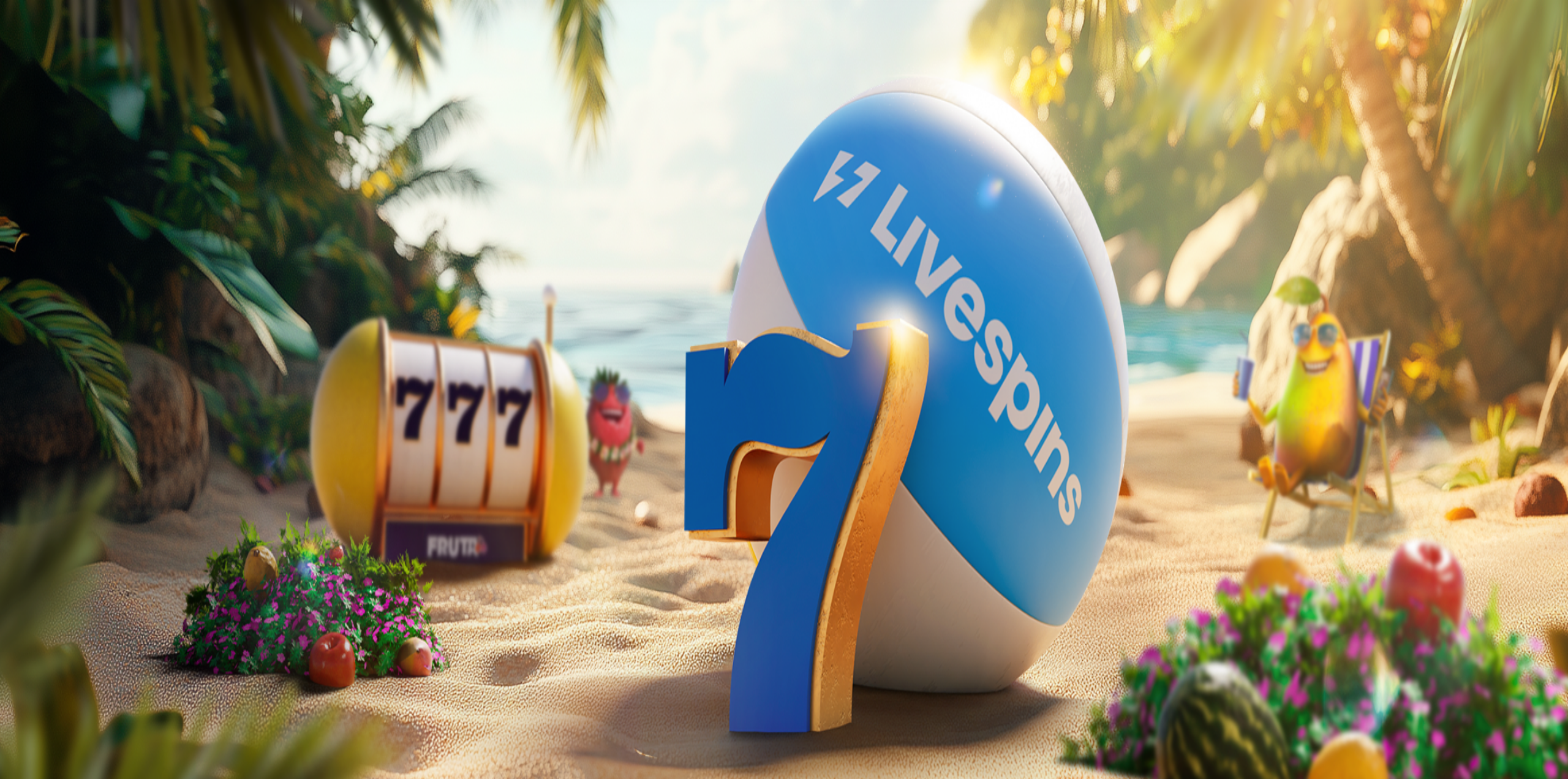
drag, startPoint x: 872, startPoint y: 138, endPoint x: 943, endPoint y: 153, distance: 72.6
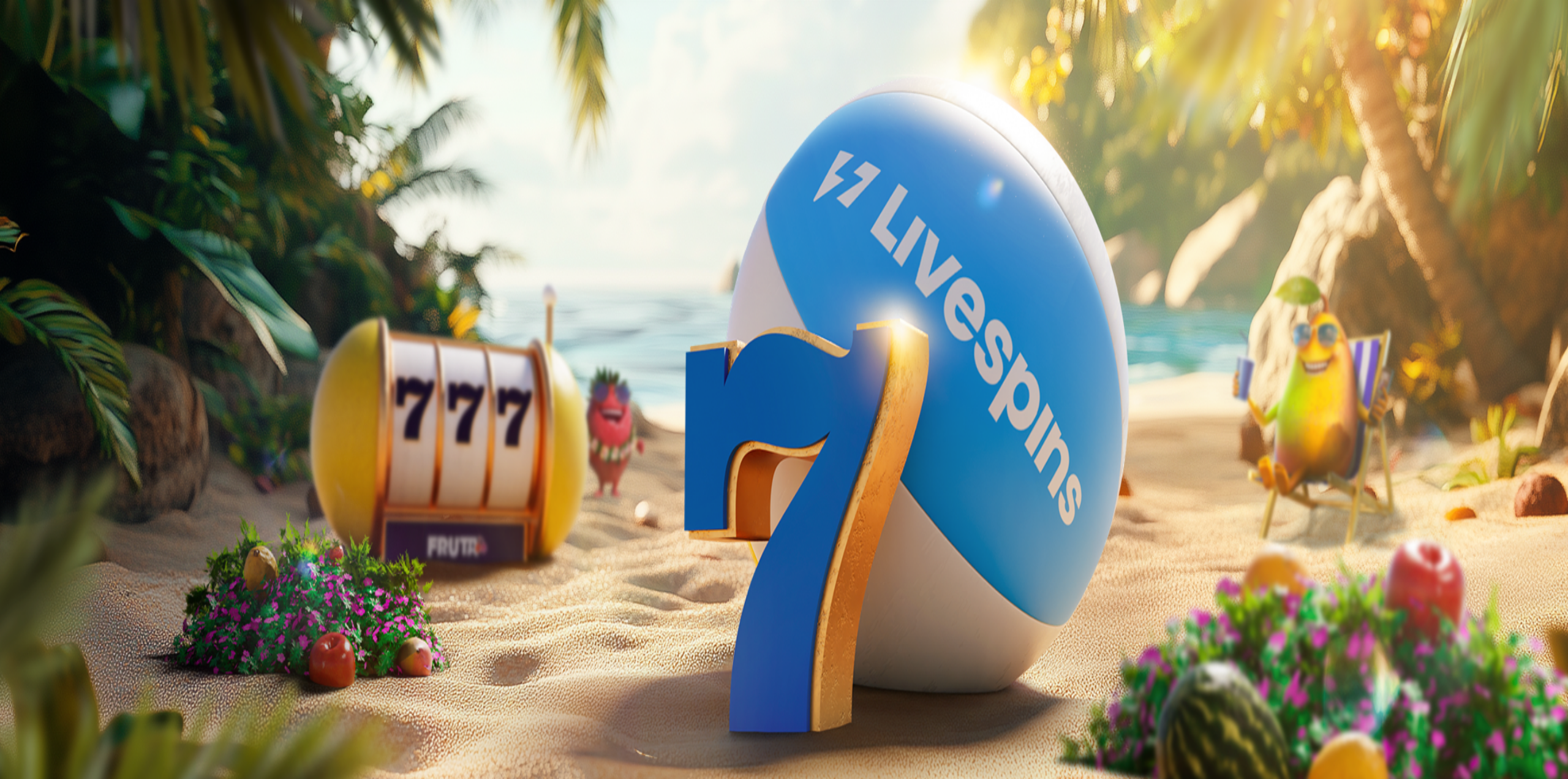
click at [1063, 207] on div "200 Ilmaiskierrosta €50 €150 €250 *** € € Talleta ja pelaa 200 kierrätysvapaata…" at bounding box center [782, 306] width 1555 height 199
click at [88, 173] on div "Taso 40 Onni Johannes Kauppinen 0.00 € Talletus 0.00 € Kasino Live Kasino Palkk…" at bounding box center [782, 111] width 1555 height 125
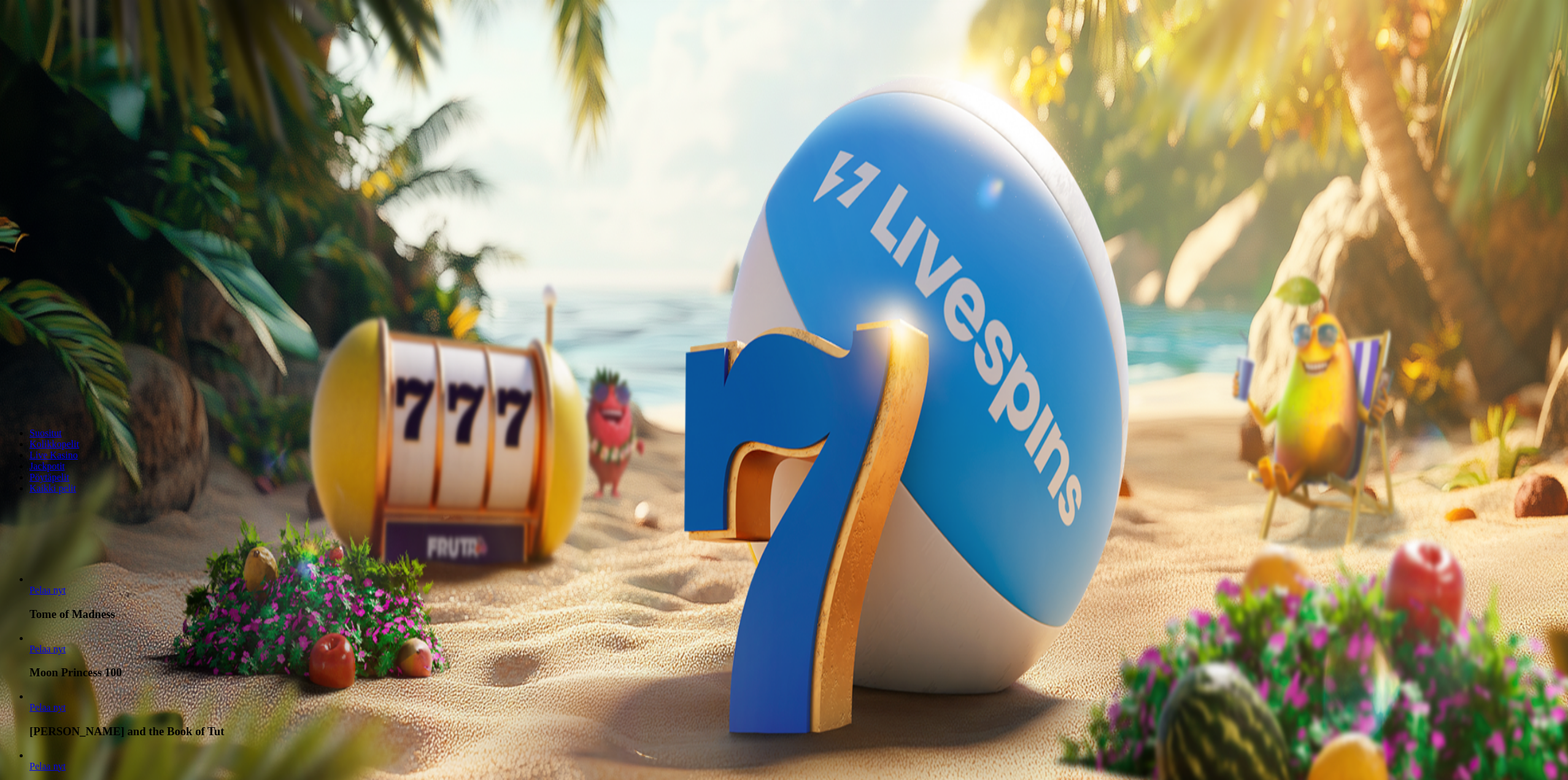
click at [65, 118] on button "Talletus 0.00 €" at bounding box center [35, 111] width 60 height 13
drag, startPoint x: 249, startPoint y: 259, endPoint x: 101, endPoint y: 243, distance: 148.9
click at [103, 243] on div "1h 19m 17s Taso 40 Onni Johannes Kauppinen 0.00 € Talletus 0.00 € Kasino Live K…" at bounding box center [785, 662] width 1561 height 1314
type input "**"
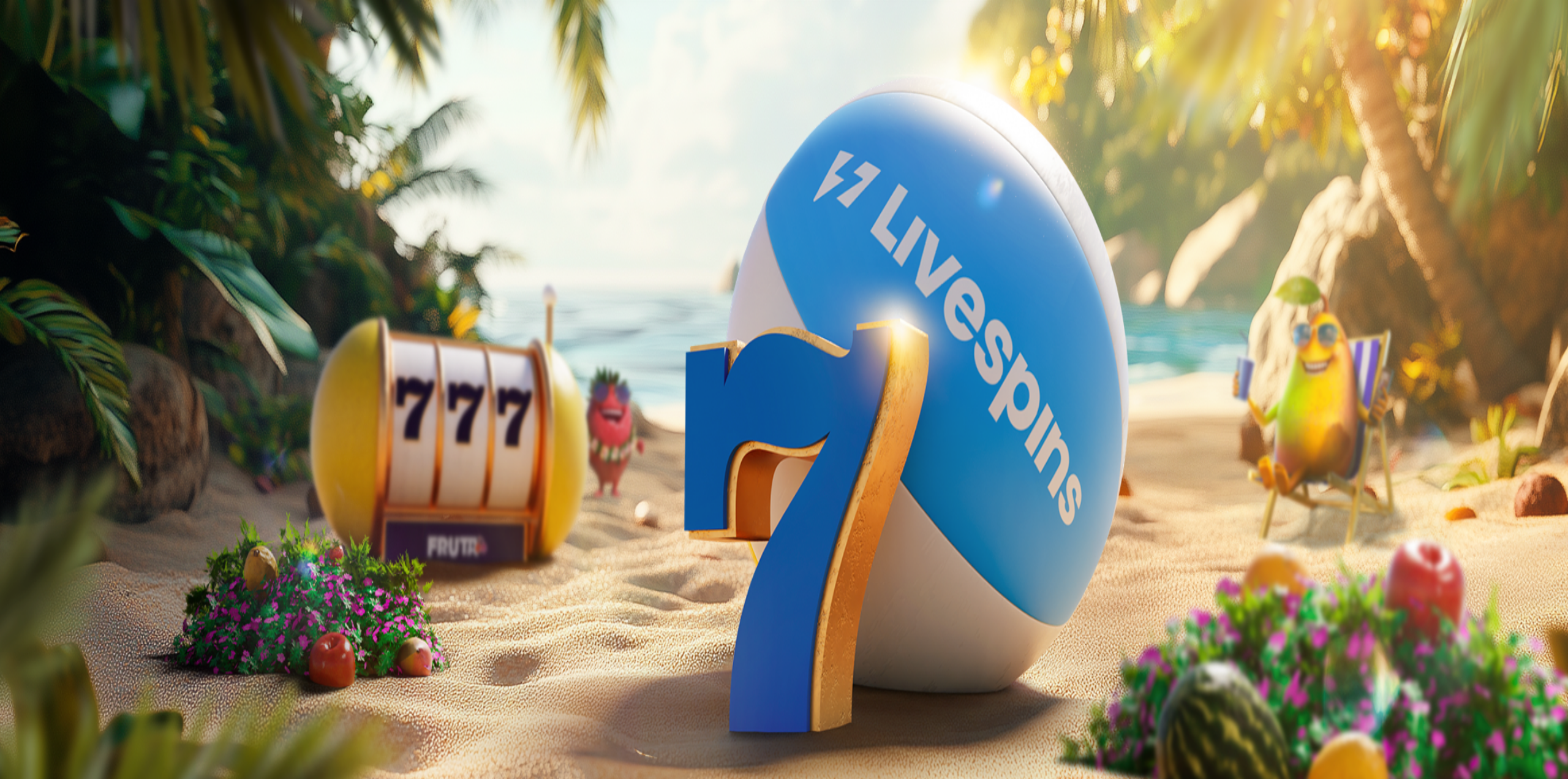
drag, startPoint x: 122, startPoint y: 243, endPoint x: 119, endPoint y: 253, distance: 10.4
click at [100, 247] on div "1h 19m 56s Taso 40 Onni Johannes Kauppinen 0.00 € Talletus 0.00 € Kasino Live K…" at bounding box center [784, 662] width 1558 height 1312
drag, startPoint x: 216, startPoint y: 256, endPoint x: 106, endPoint y: 259, distance: 110.0
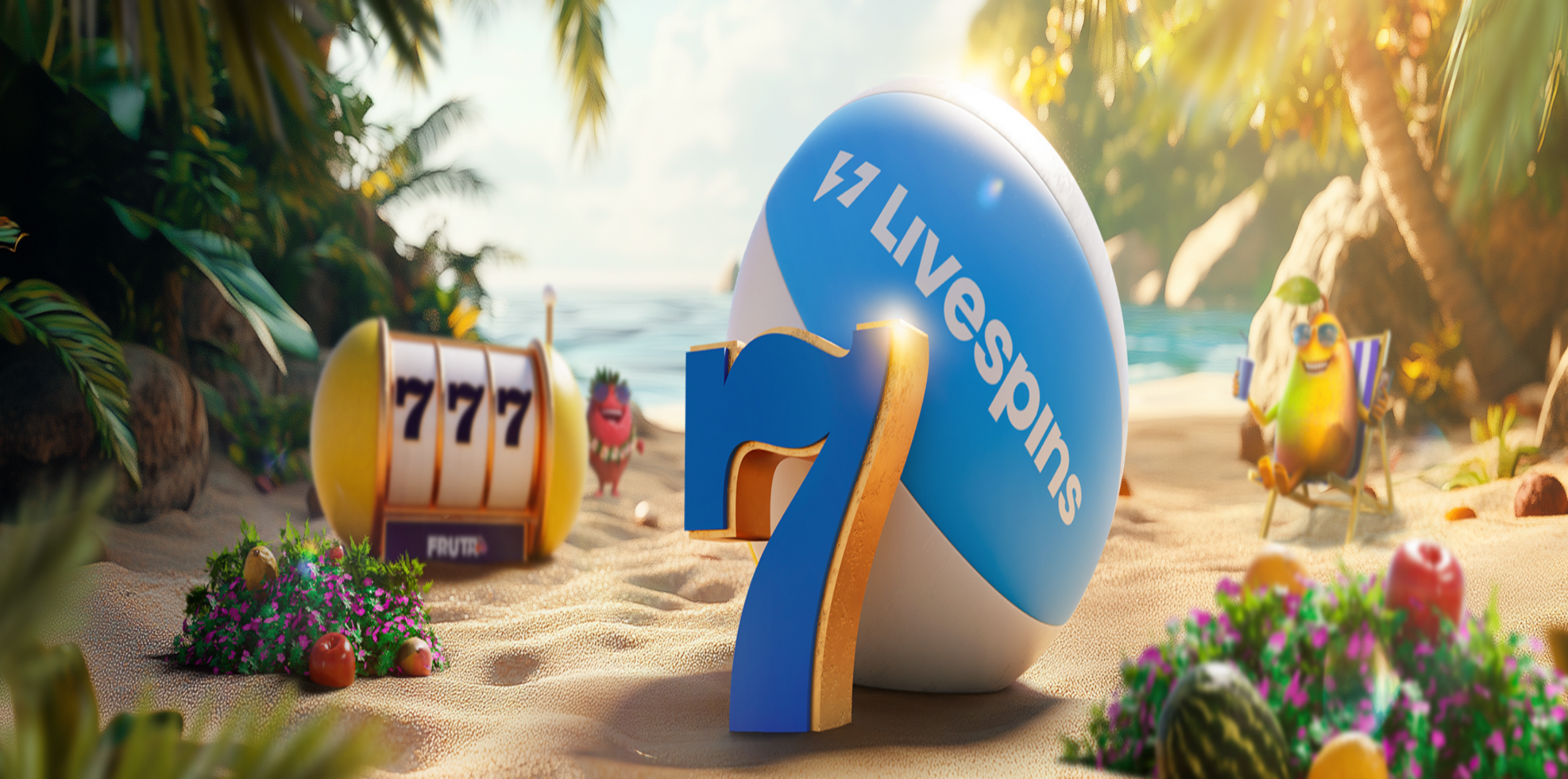
click at [106, 259] on div "1h 19m 58s Taso 40 Onni Johannes Kauppinen 0.00 € Talletus 0.00 € Kasino Live K…" at bounding box center [784, 662] width 1558 height 1312
type input "**"
drag, startPoint x: 446, startPoint y: 317, endPoint x: 453, endPoint y: 317, distance: 7.0
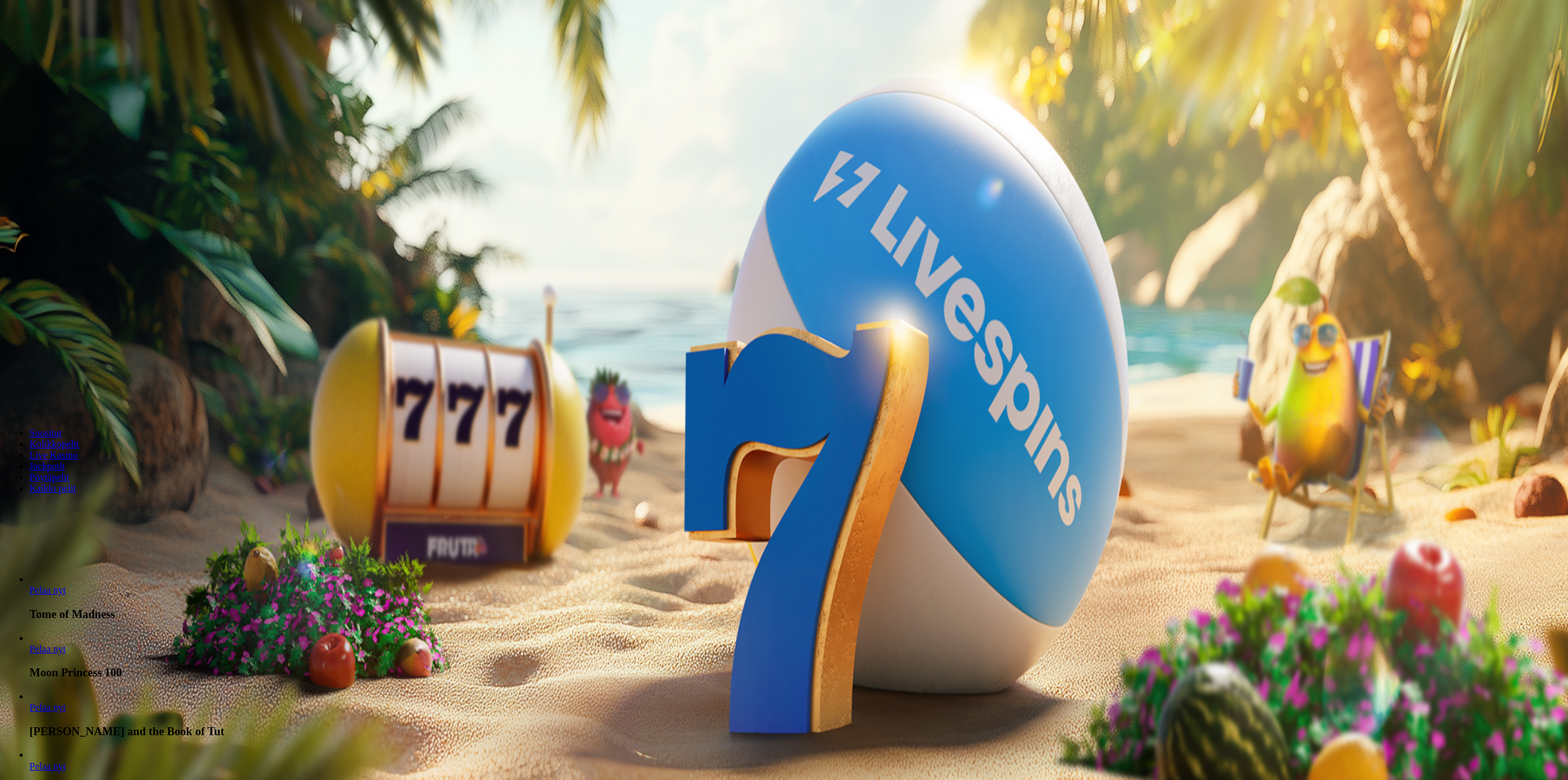
click at [76, 39] on img "Primary" at bounding box center [42, 31] width 73 height 31
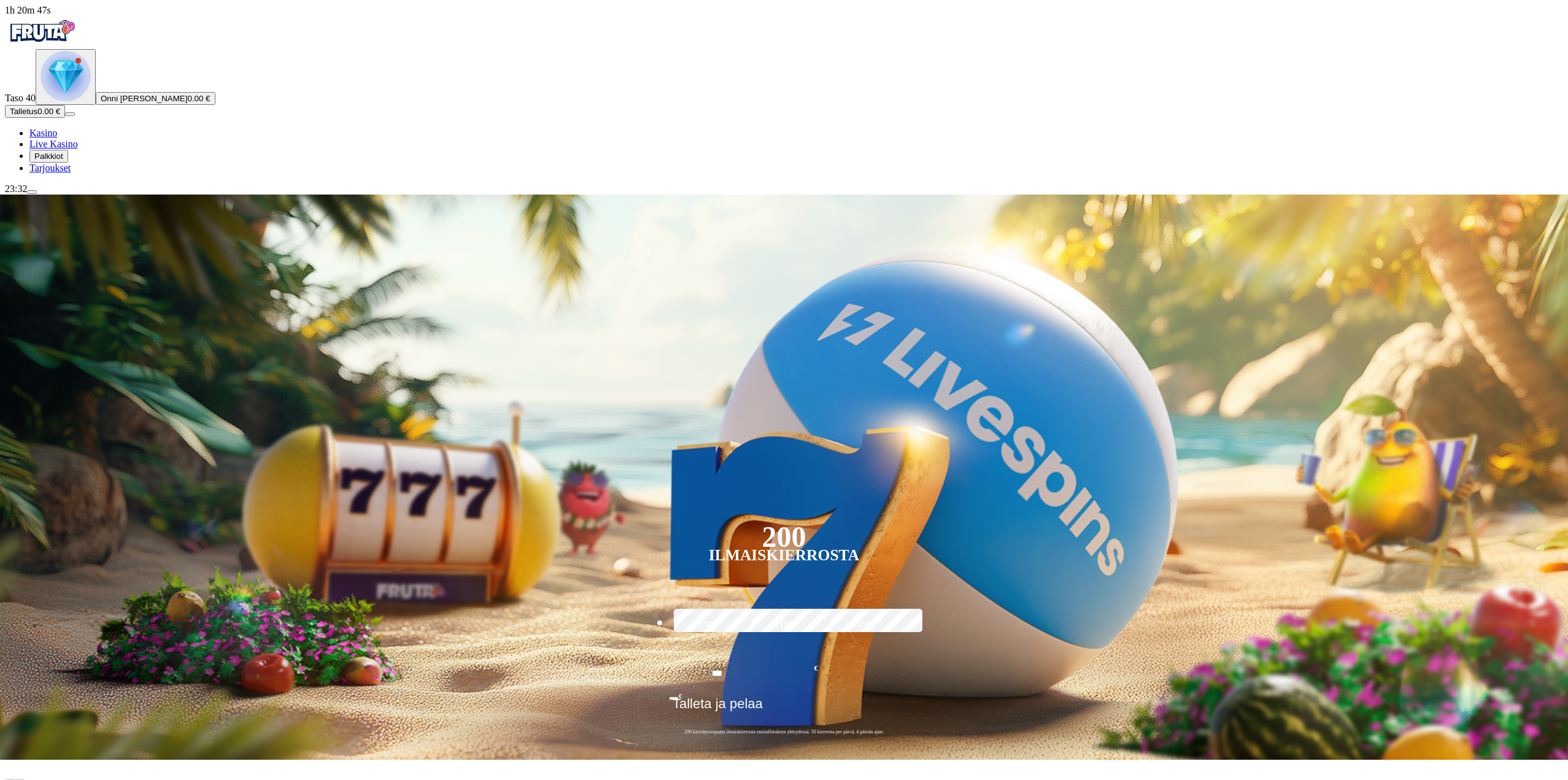
click at [37, 116] on span "Talletus" at bounding box center [23, 111] width 27 height 9
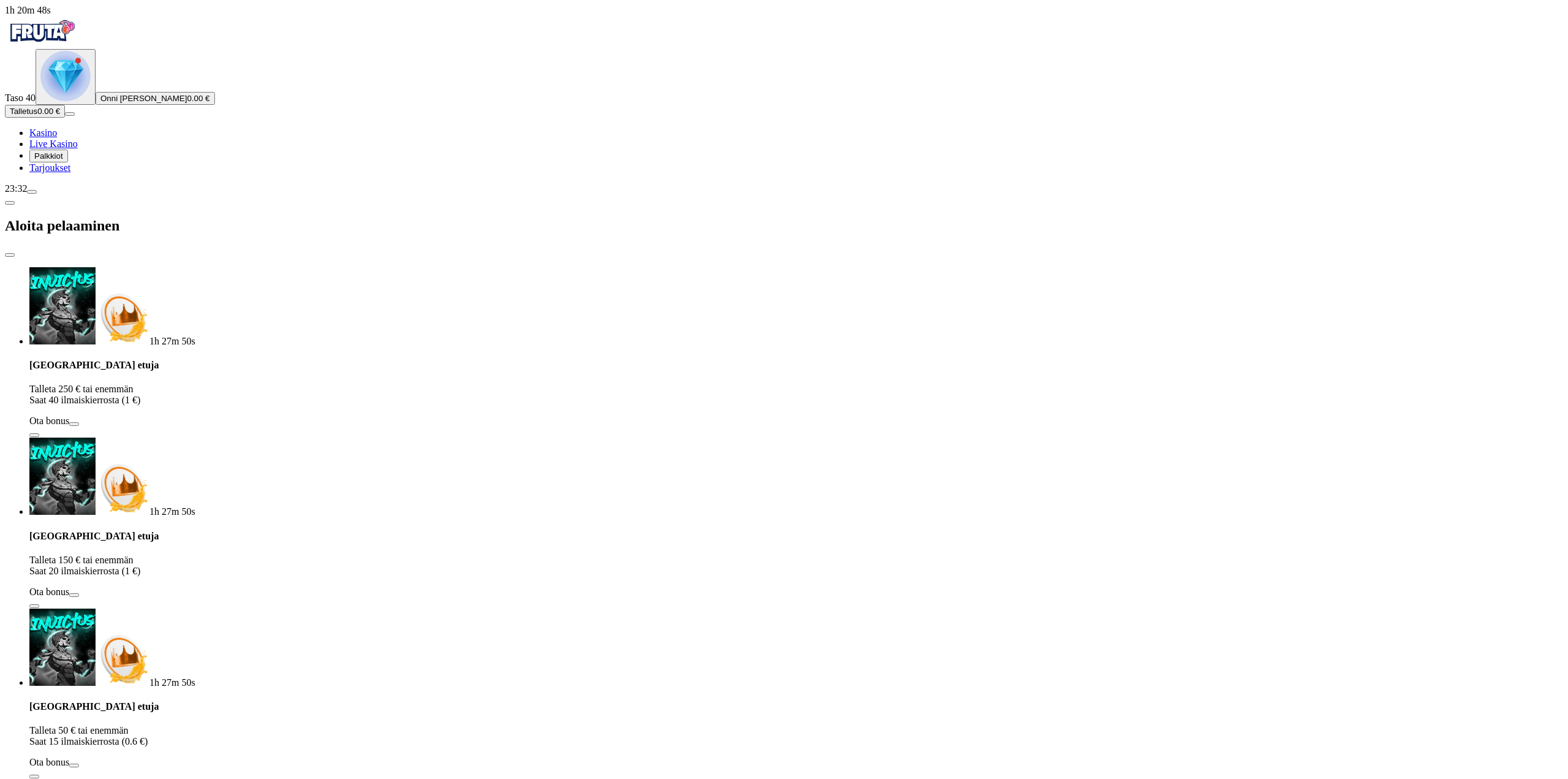
drag, startPoint x: 163, startPoint y: 263, endPoint x: 168, endPoint y: 255, distance: 9.4
drag, startPoint x: 215, startPoint y: 261, endPoint x: 63, endPoint y: 261, distance: 152.0
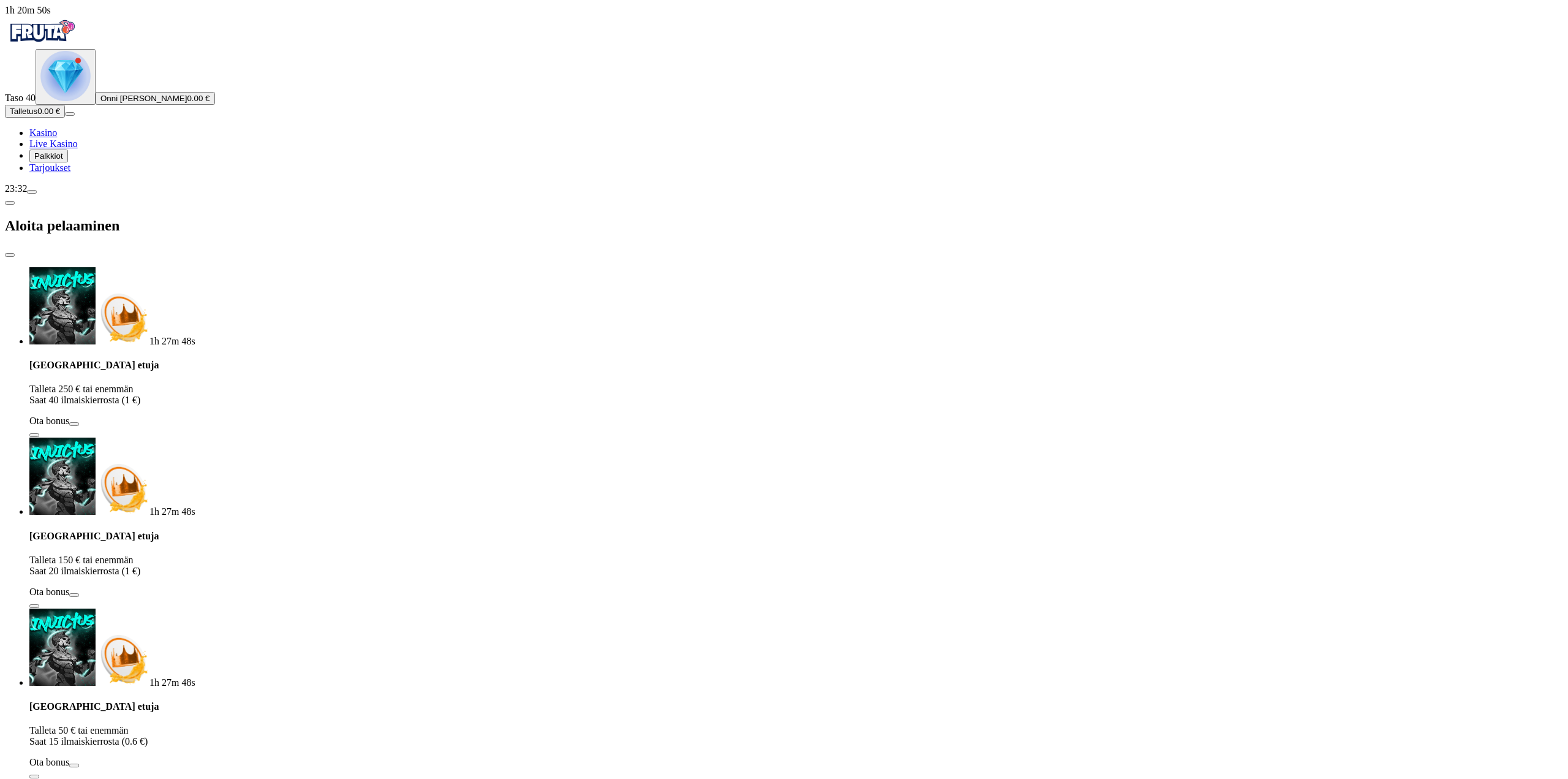
click at [63, 261] on div "1h 20m 50s Taso 40 Onni Johannes Kauppinen 0.00 € Talletus 0.00 € Kasino Live K…" at bounding box center [784, 689] width 1558 height 1367
type input "**"
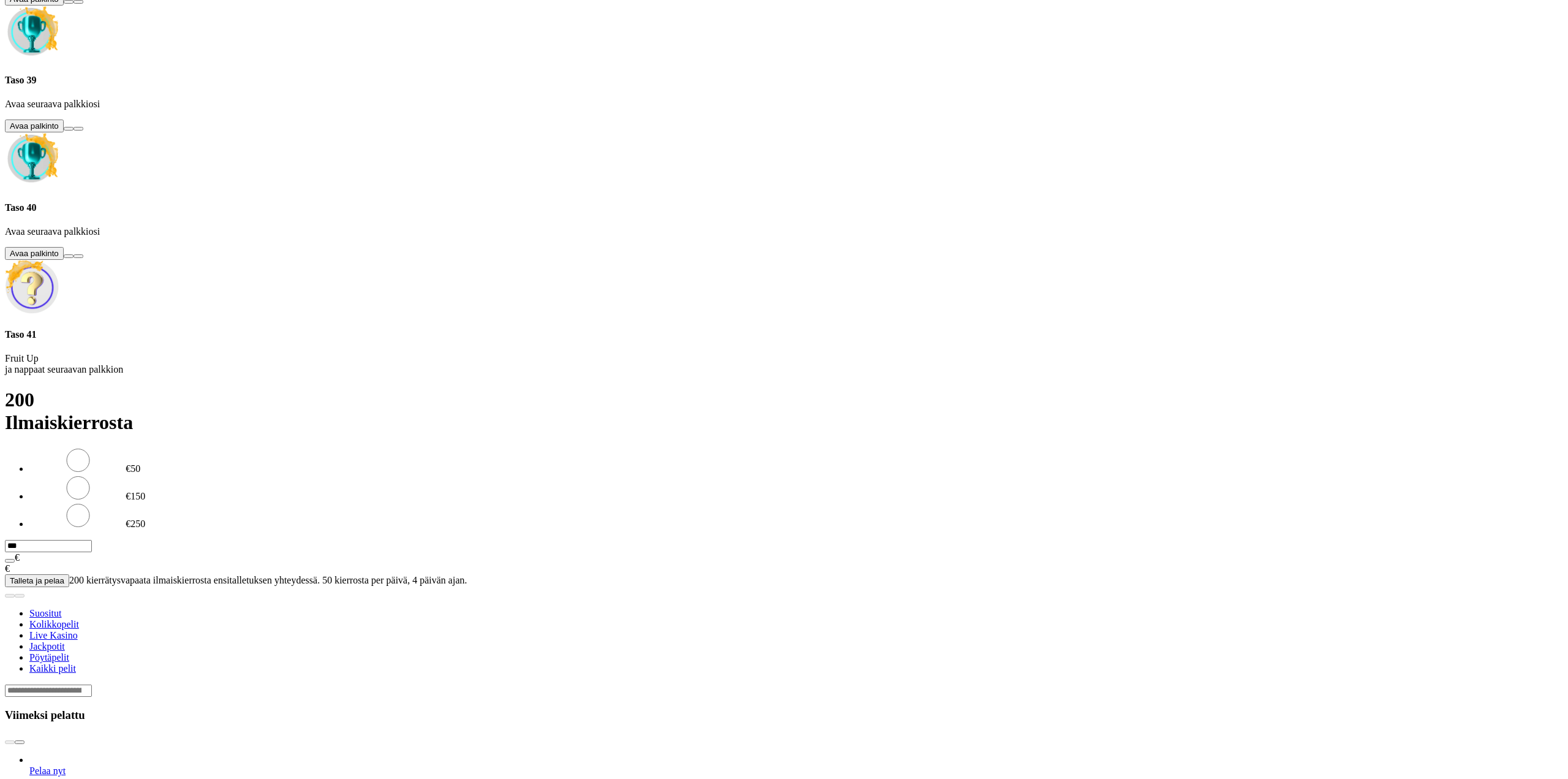
drag, startPoint x: 603, startPoint y: 214, endPoint x: 597, endPoint y: 215, distance: 6.1
click at [601, 385] on div at bounding box center [784, 385] width 1558 height 0
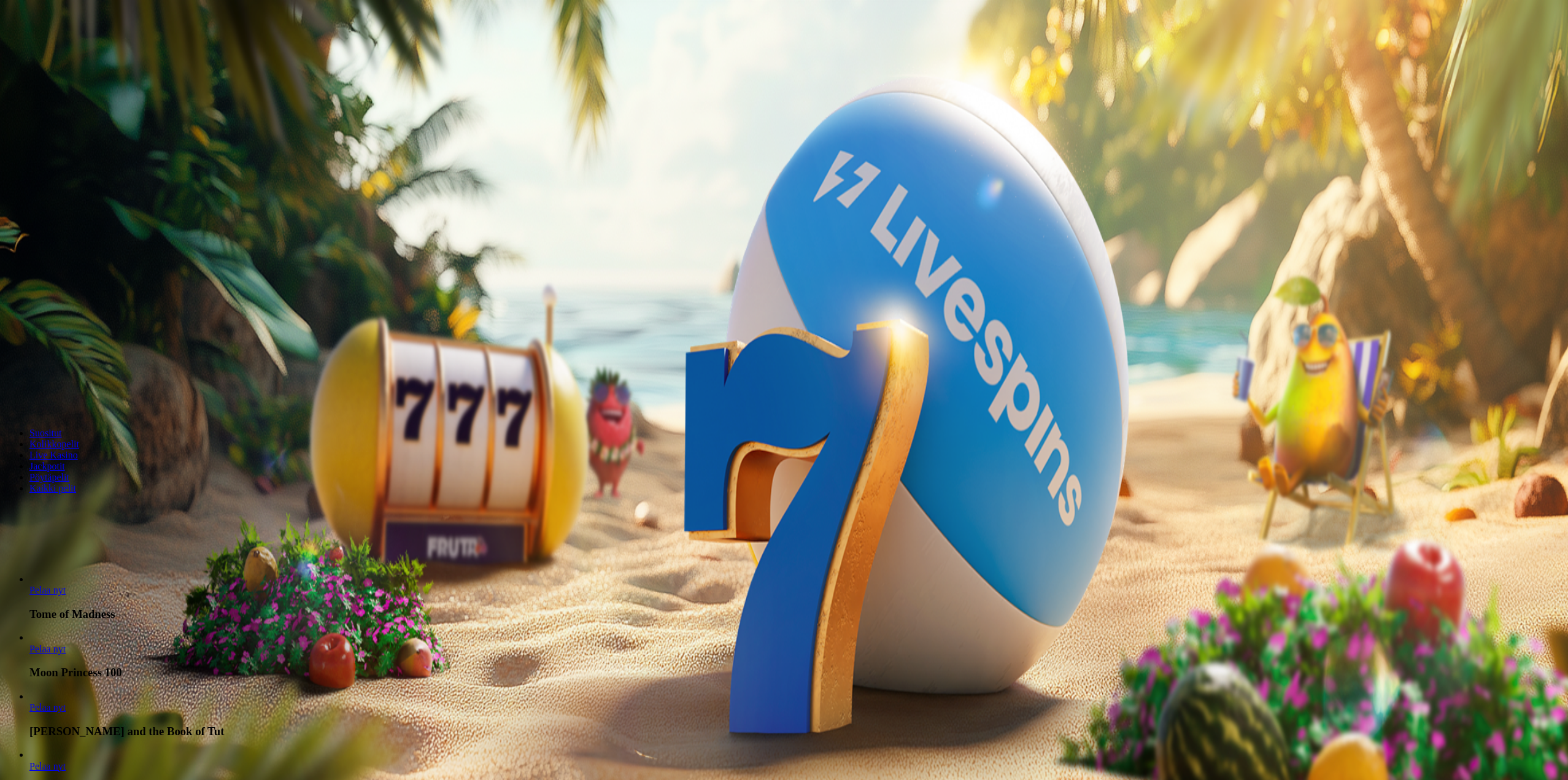
click at [70, 173] on div "Taso 40 Onni [PERSON_NAME] 0.00 € Talletus 0.00 € Kasino Live Kasino Palkkiot T…" at bounding box center [784, 111] width 1557 height 125
click at [37, 116] on span "Talletus" at bounding box center [23, 111] width 27 height 9
drag, startPoint x: 212, startPoint y: 249, endPoint x: 116, endPoint y: 249, distance: 96.0
click at [116, 249] on div "1h 21m 11s Taso 40 Onni [PERSON_NAME] 0.00 € Talletus 0.00 € Kasino Live Kasino…" at bounding box center [785, 662] width 1561 height 1314
type input "**"
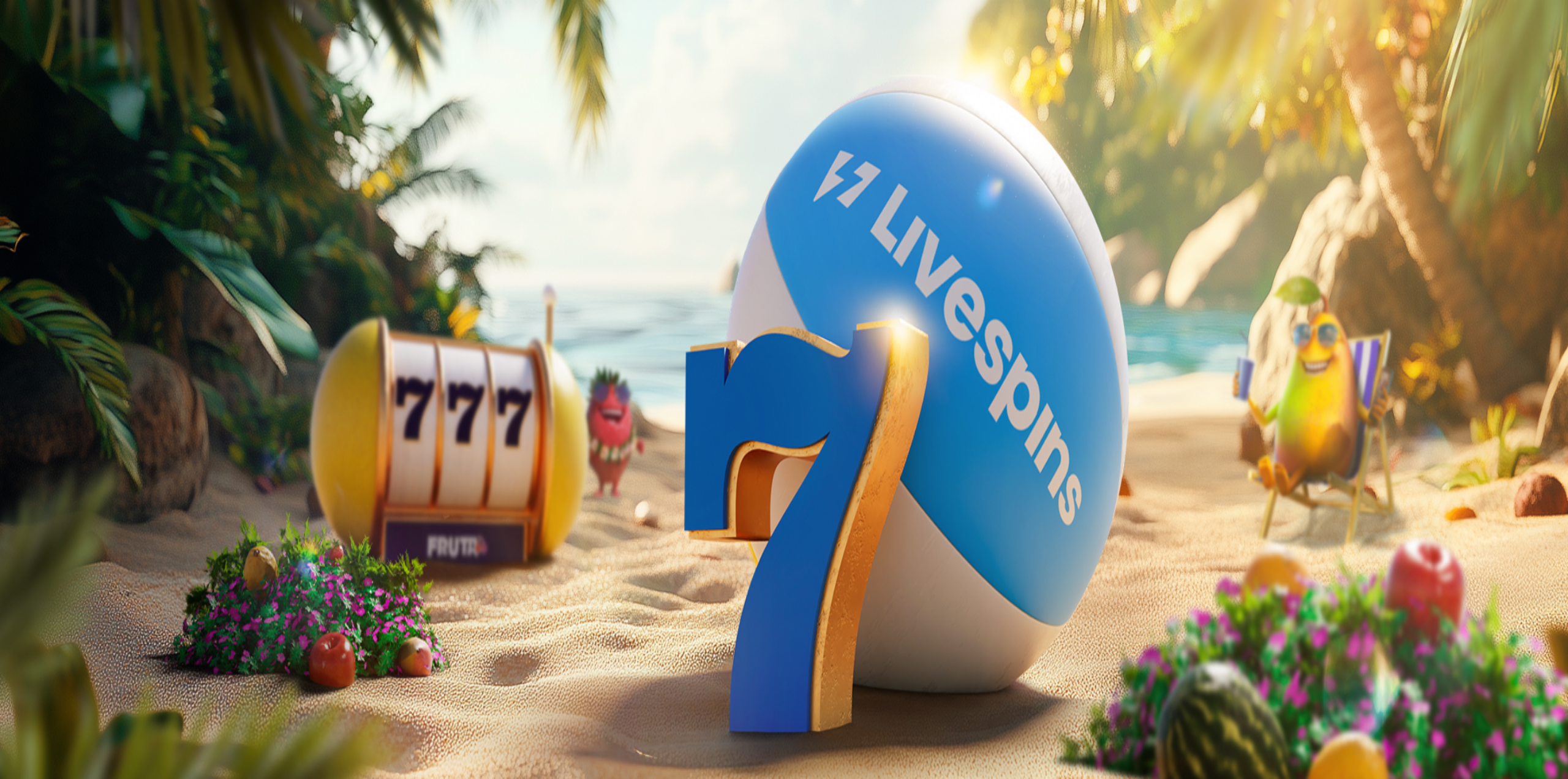
click at [738, 288] on div at bounding box center [784, 288] width 1558 height 0
click at [1214, 288] on div at bounding box center [784, 288] width 1558 height 0
click at [92, 516] on input "Search" at bounding box center [49, 510] width 87 height 12
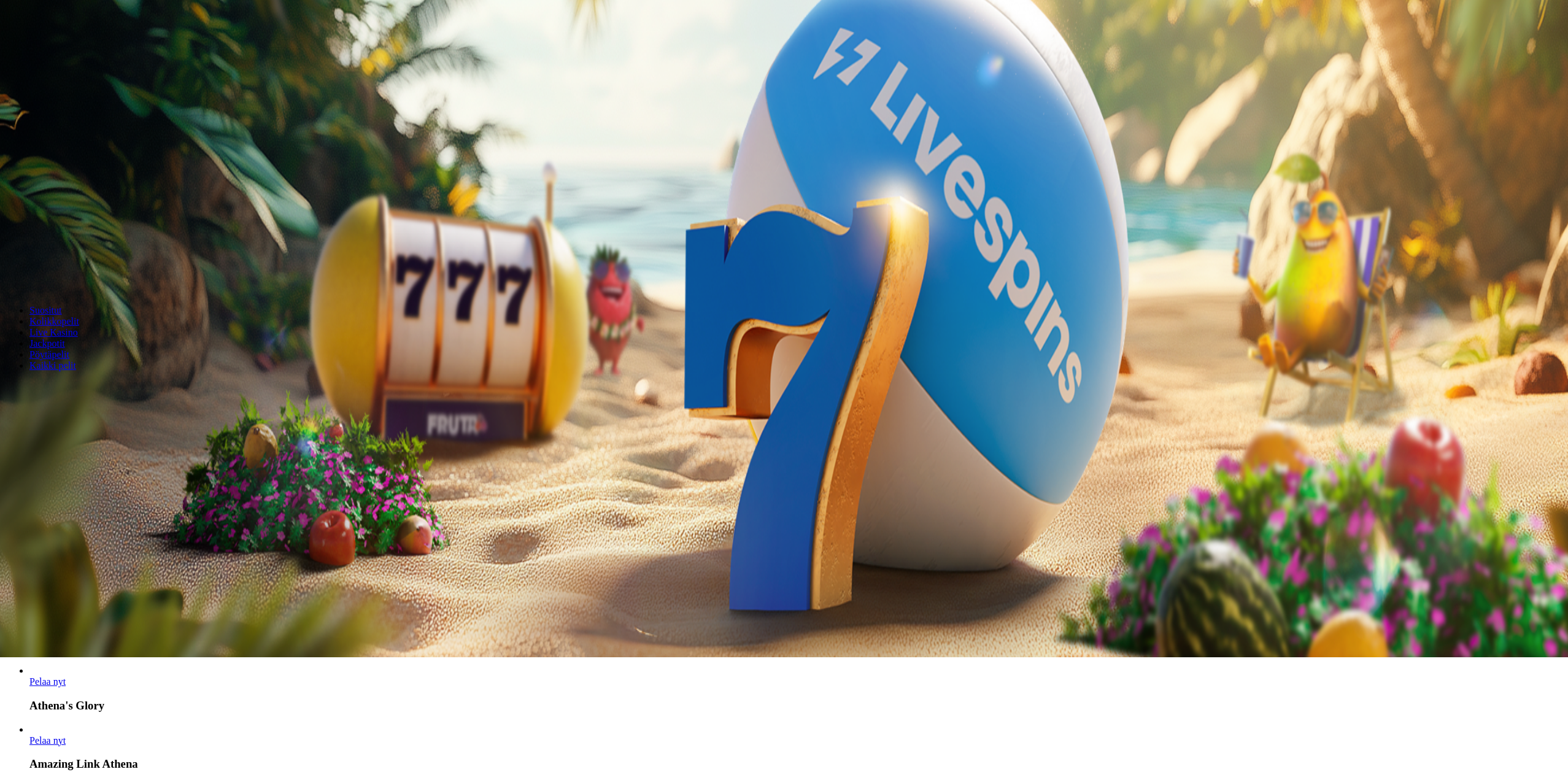
scroll to position [307, 0]
type input "*"
type input "****"
click at [65, 735] on link "Pelaa nyt" at bounding box center [47, 740] width 36 height 11
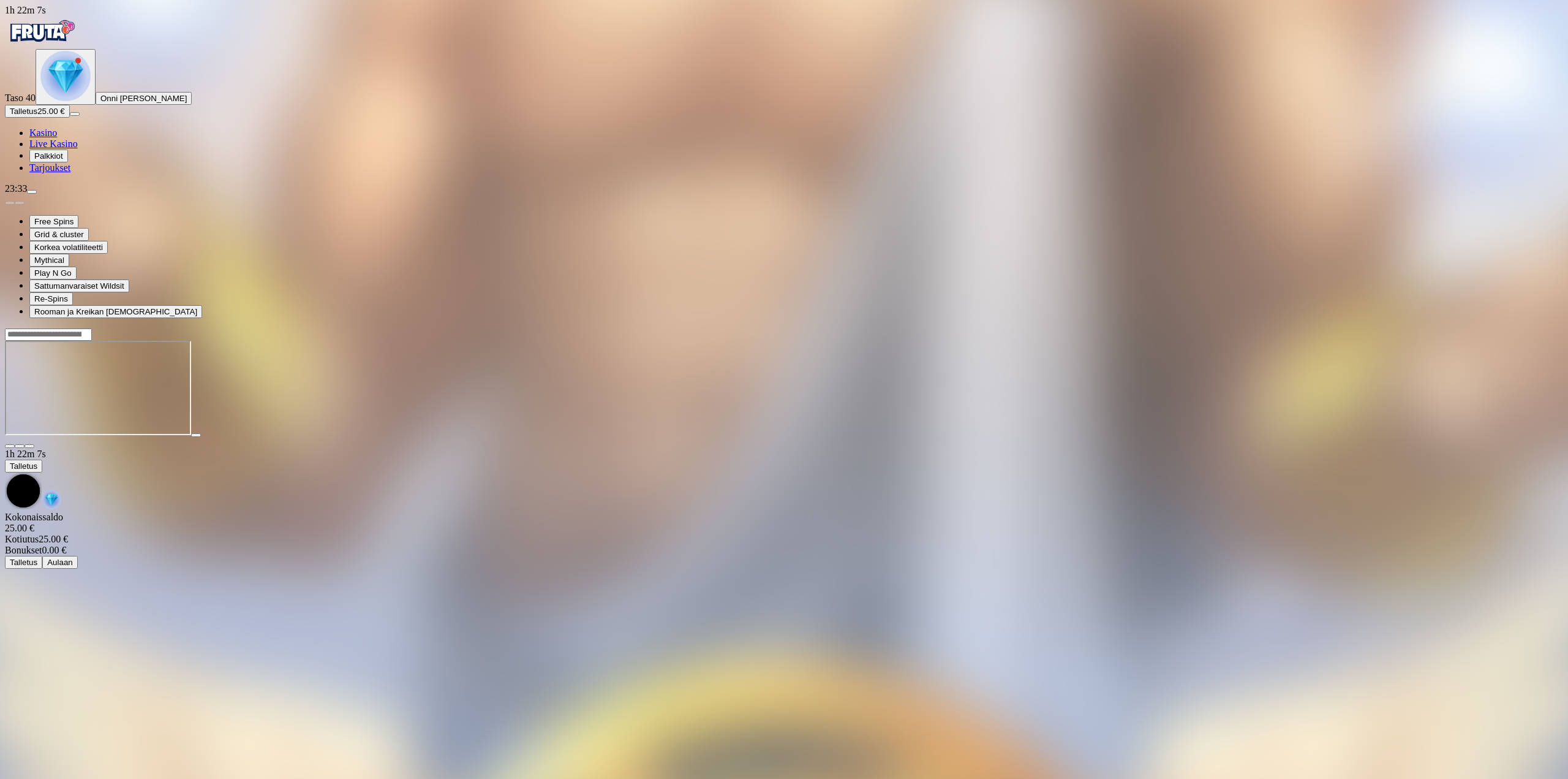
click at [29, 446] on span "fullscreen icon" at bounding box center [29, 446] width 0 height 0
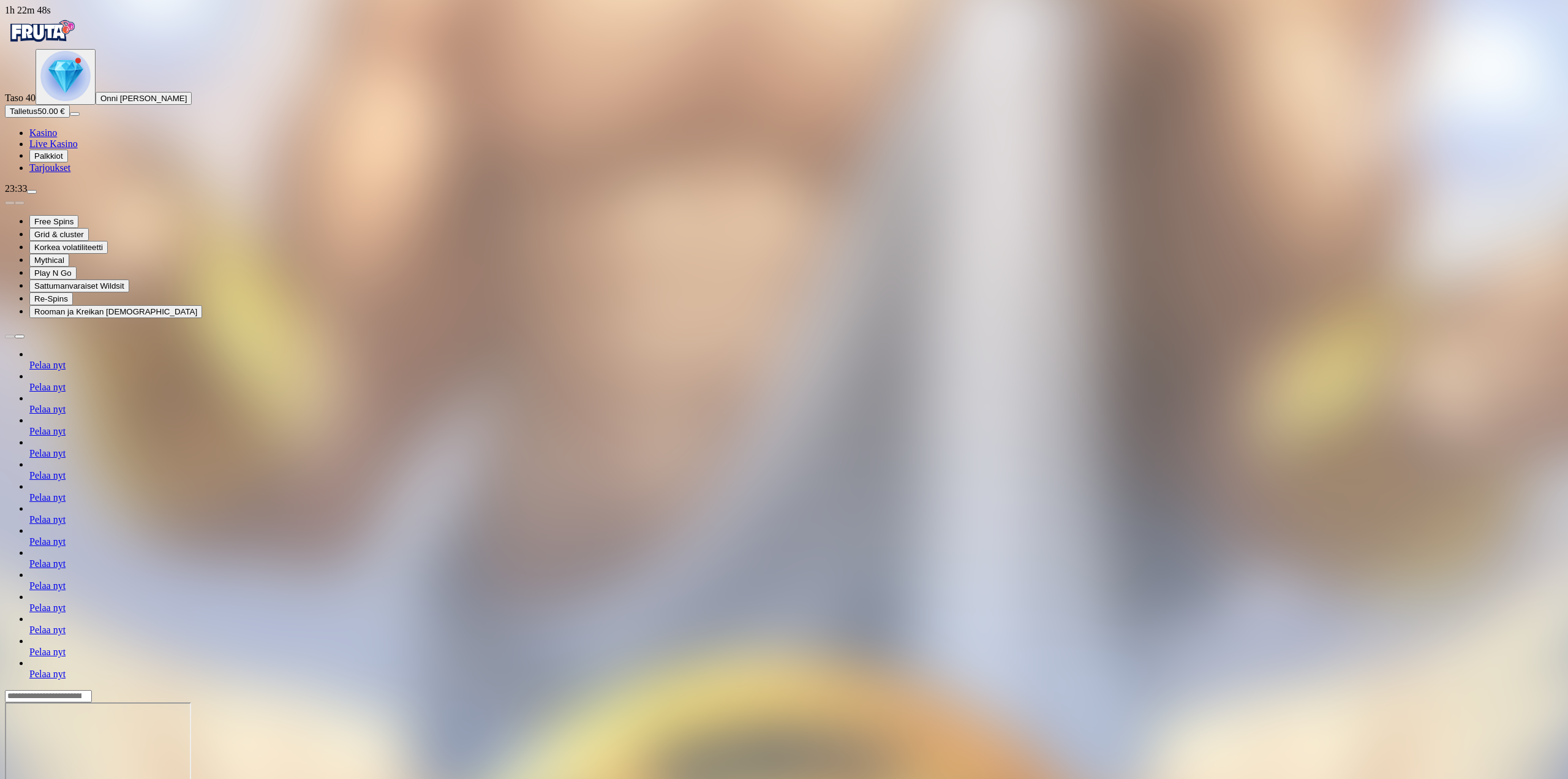
click at [32, 192] on span "menu icon" at bounding box center [32, 192] width 0 height 0
click at [92, 753] on input "number" at bounding box center [49, 760] width 87 height 12
type input "**"
click at [44, 776] on button "Kotiutus" at bounding box center [25, 783] width 39 height 13
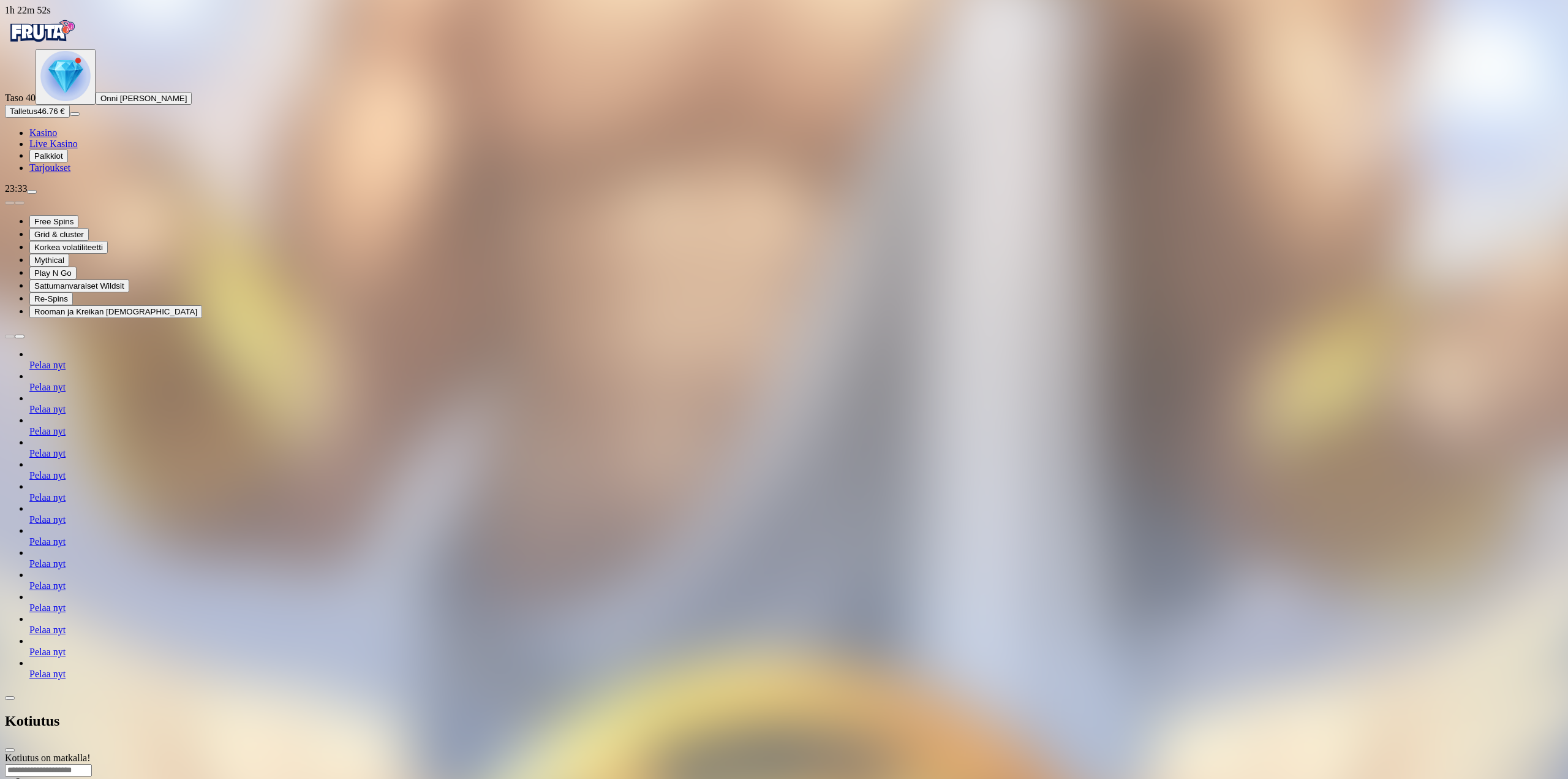
click at [10, 750] on span "close icon" at bounding box center [10, 750] width 0 height 0
click at [79, 35] on img "Primary" at bounding box center [41, 31] width 73 height 31
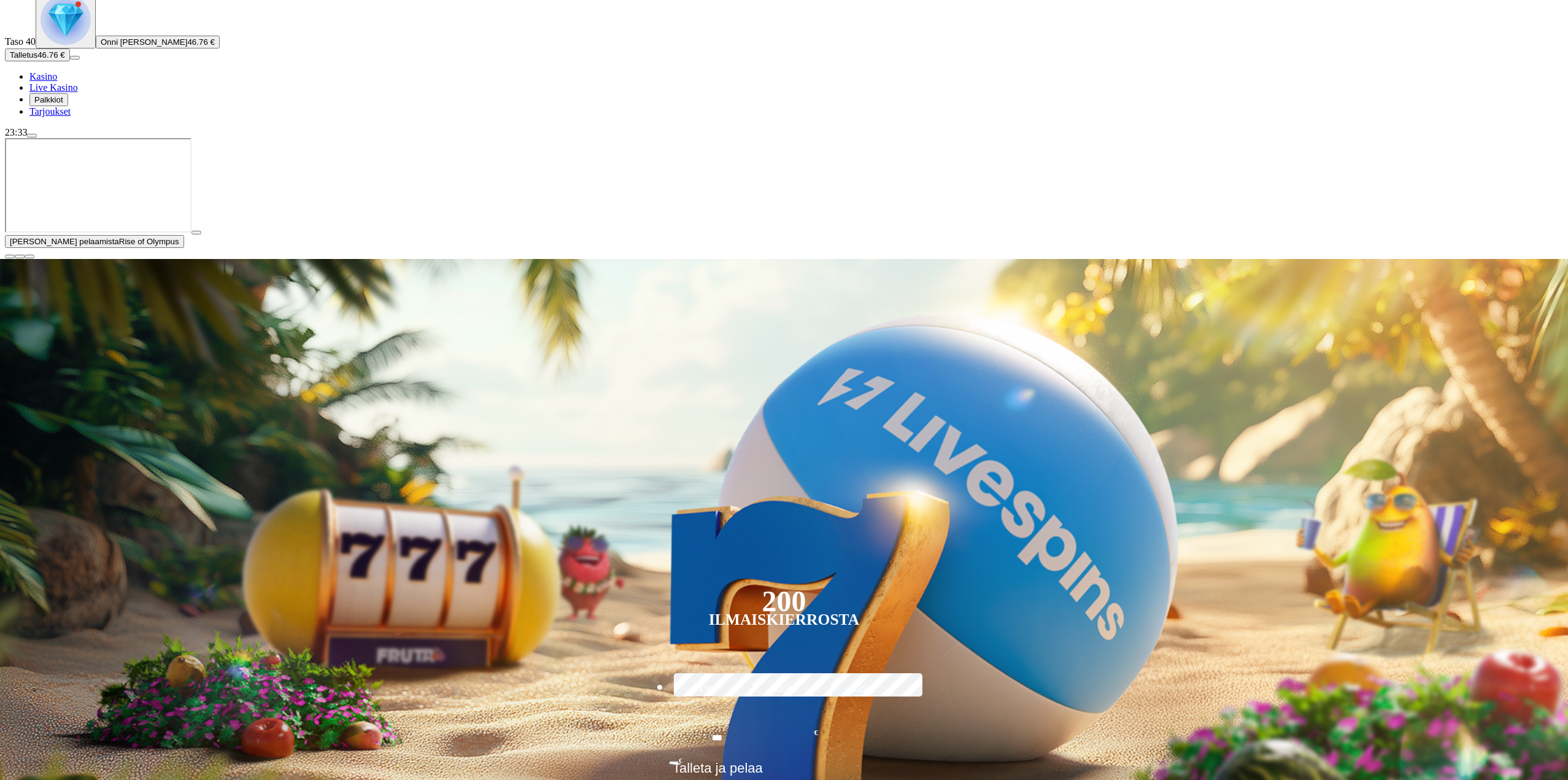
scroll to position [61, 0]
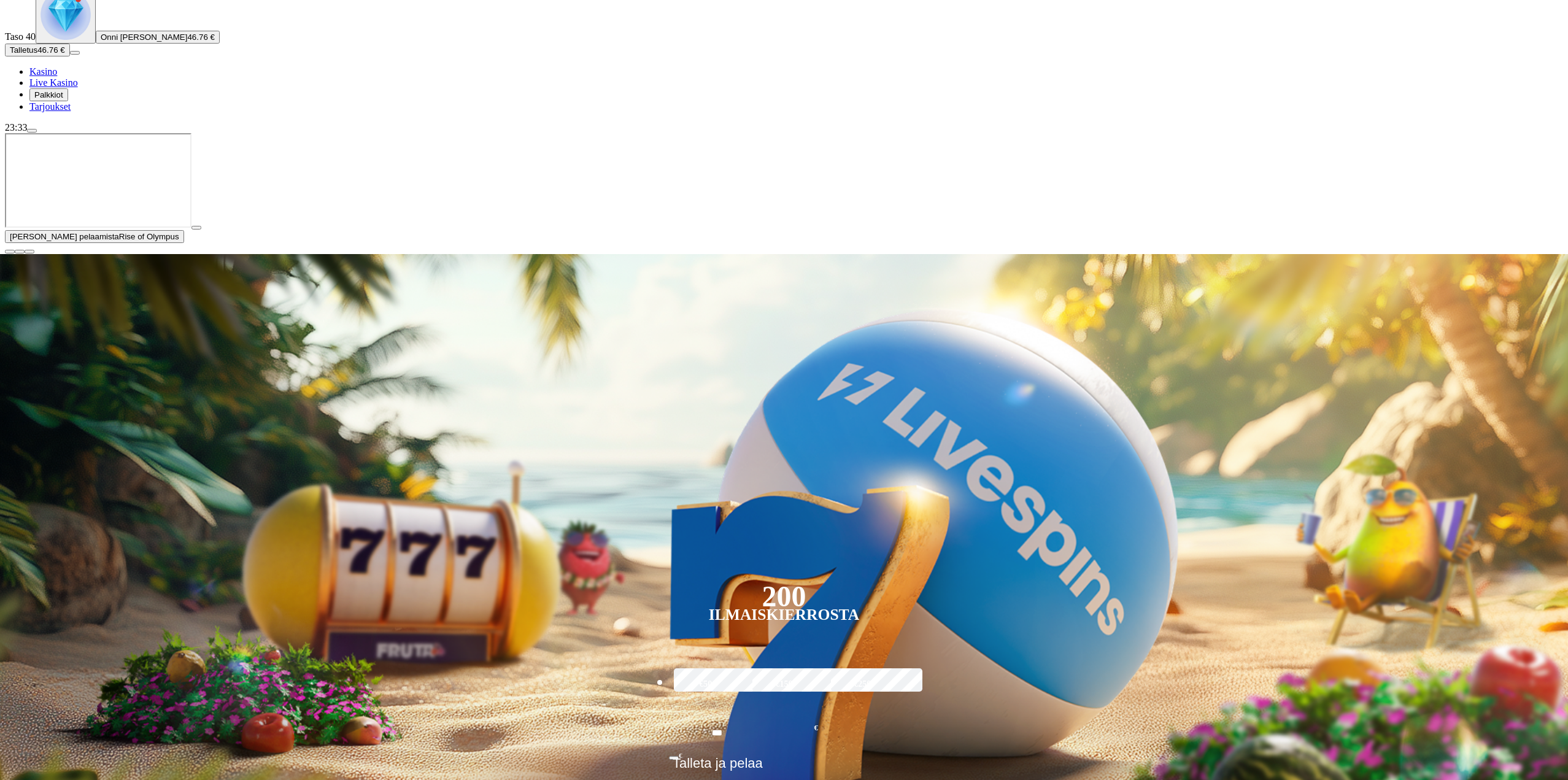
click at [10, 251] on span "close icon" at bounding box center [10, 251] width 0 height 0
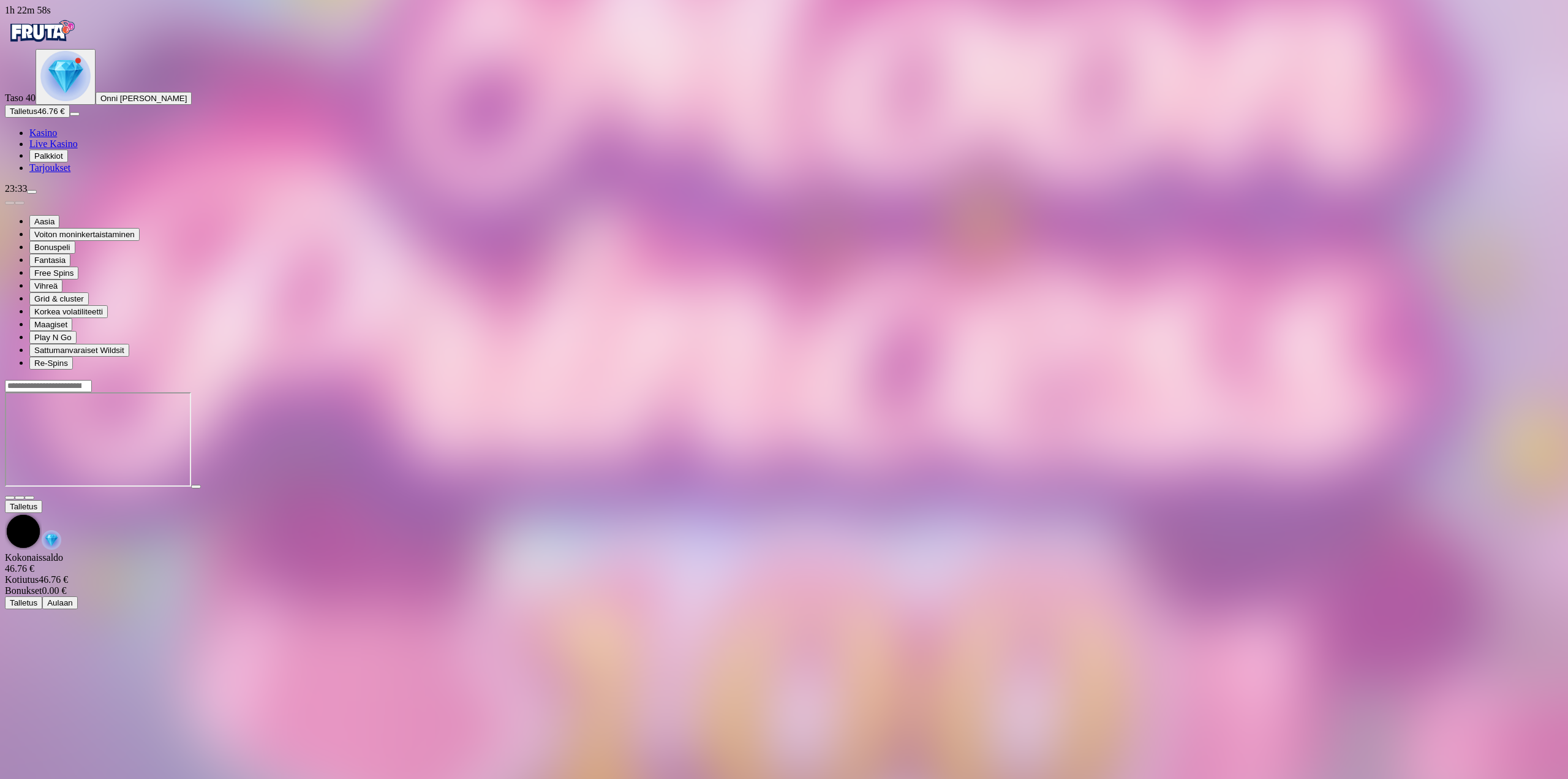
click at [29, 497] on span "fullscreen icon" at bounding box center [29, 497] width 0 height 0
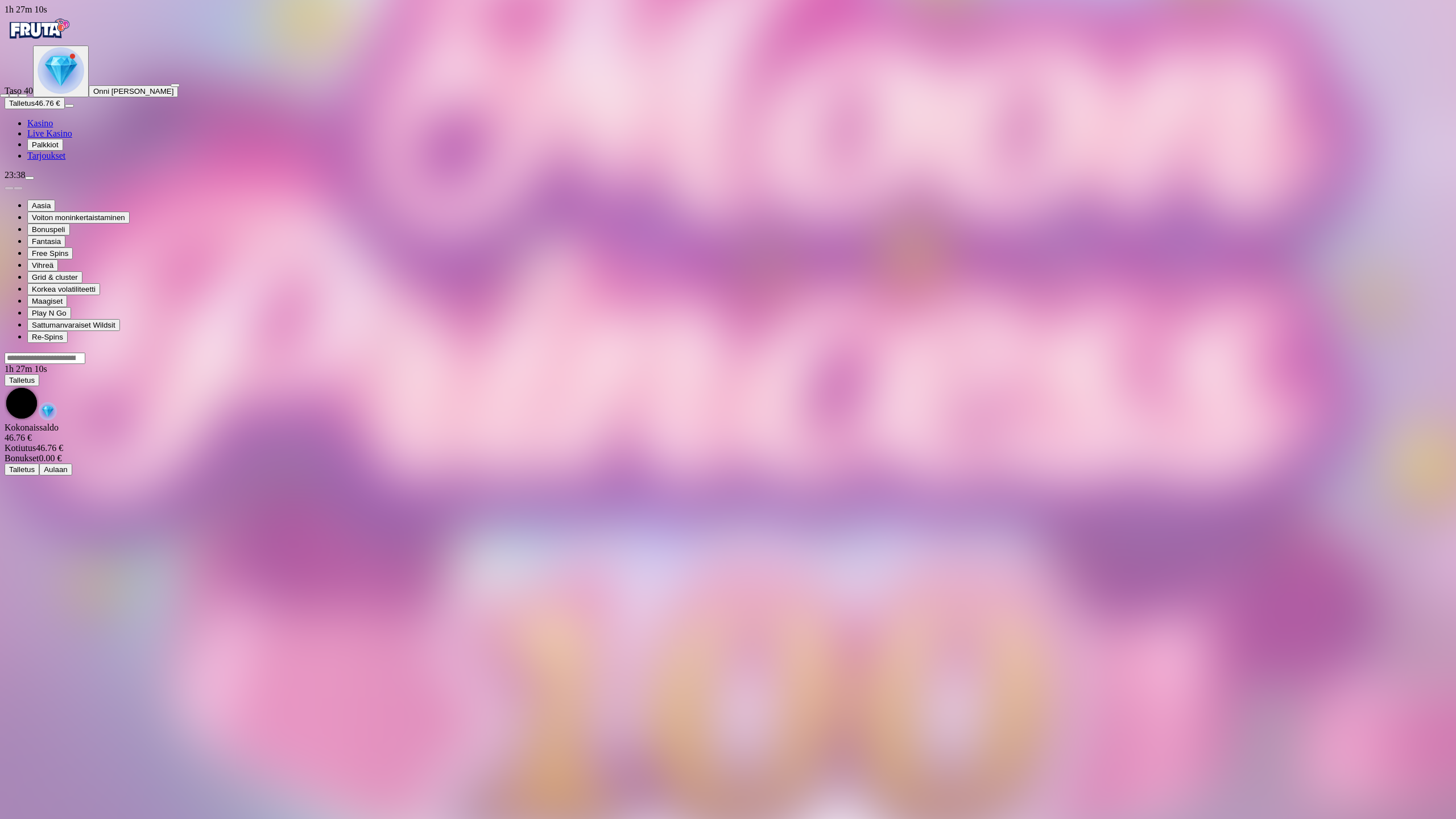
click at [23, 96] on span "fullscreen-exit icon" at bounding box center [23, 96] width 0 height 0
